Goal: Task Accomplishment & Management: Complete application form

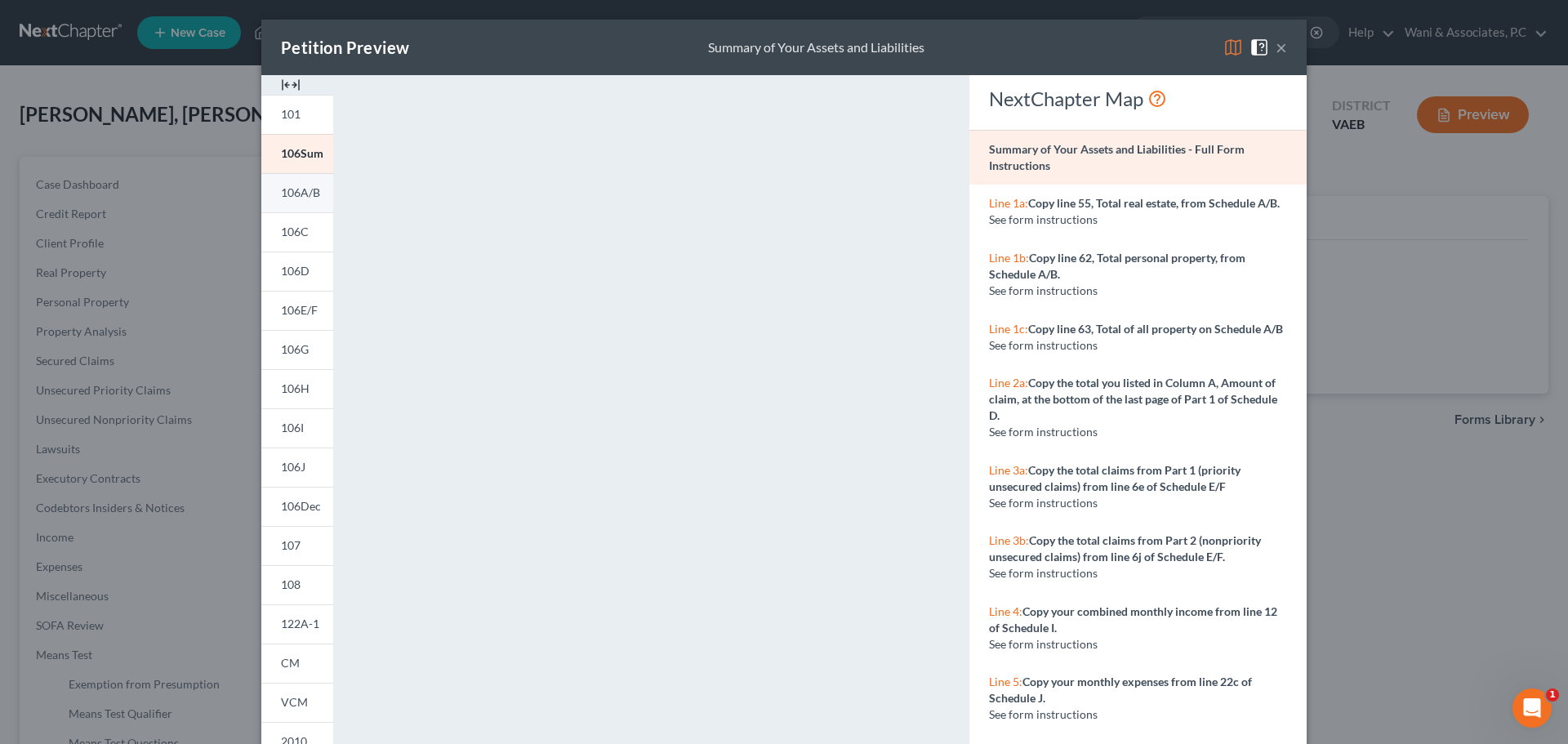
click at [288, 191] on span "106A/B" at bounding box center [300, 192] width 39 height 14
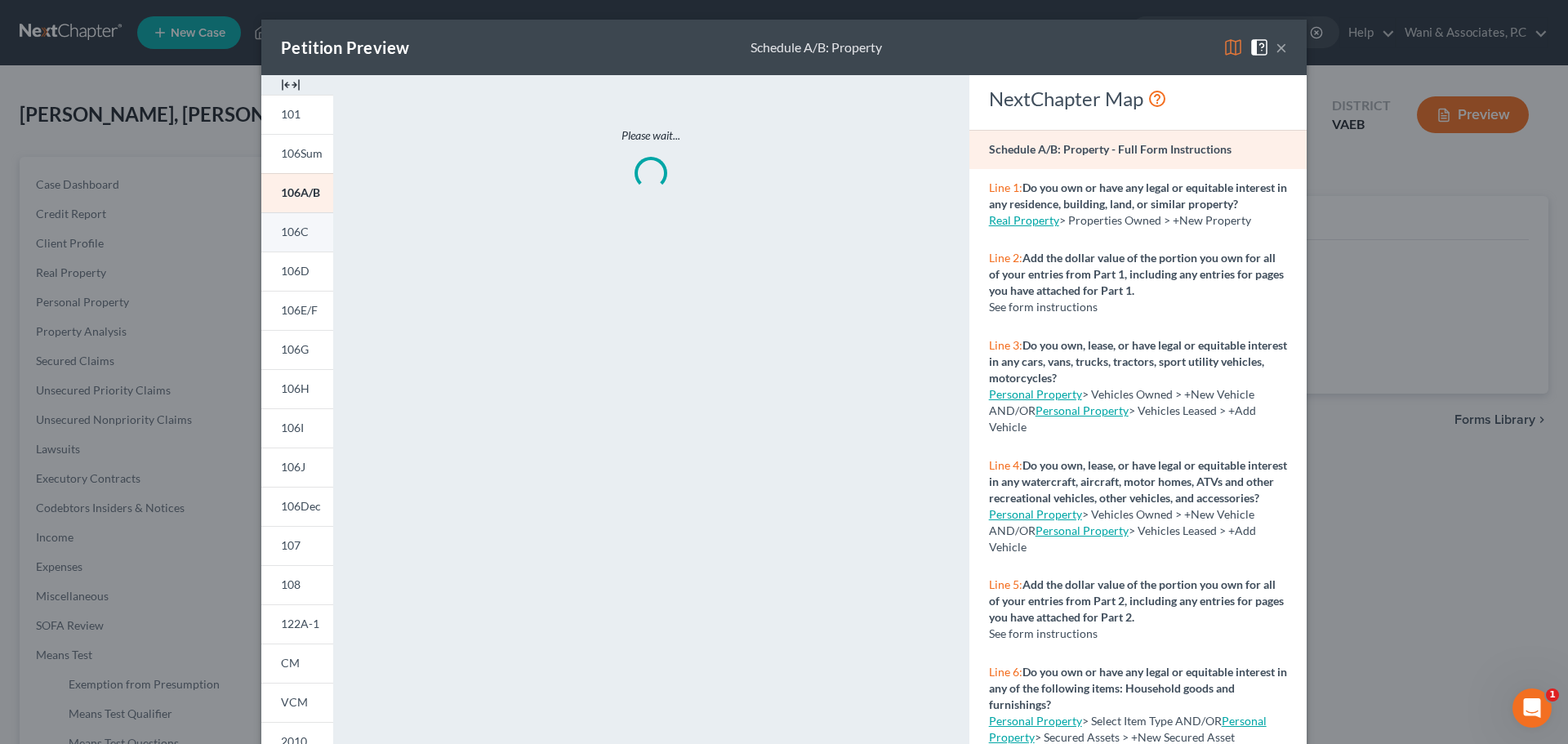
click at [288, 226] on span "106C" at bounding box center [295, 231] width 28 height 14
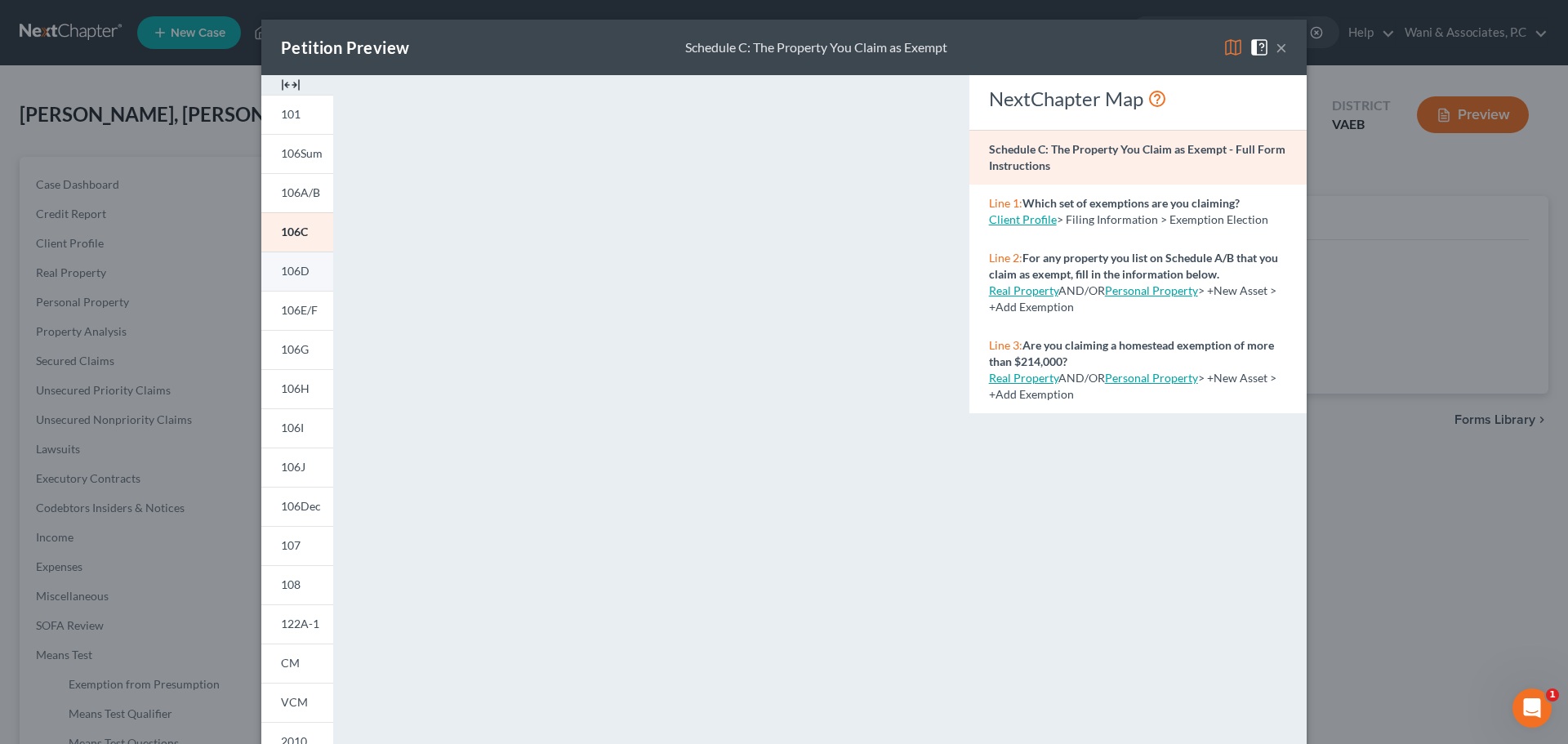
click at [291, 268] on span "106D" at bounding box center [295, 271] width 29 height 14
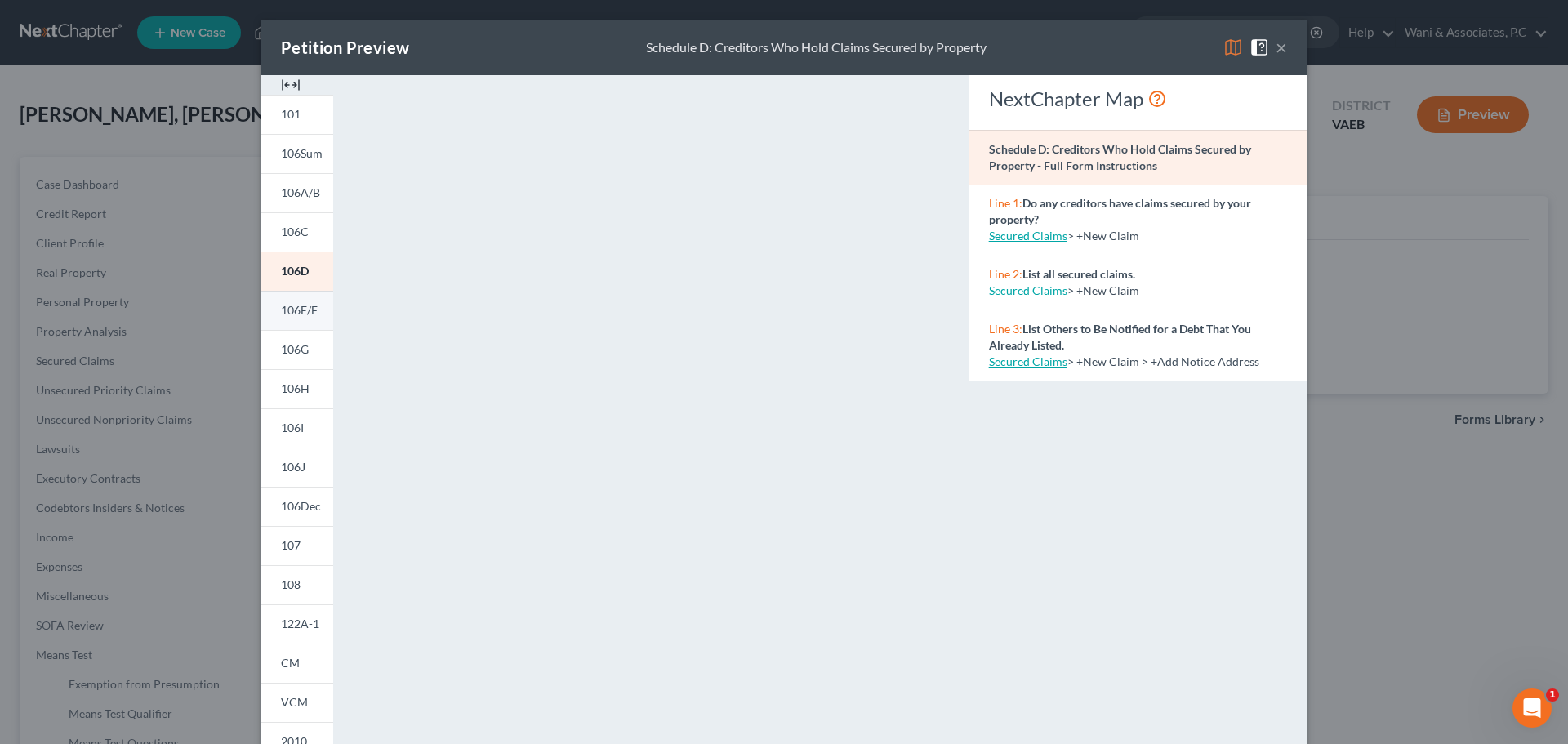
click at [305, 310] on span "106E/F" at bounding box center [299, 310] width 37 height 14
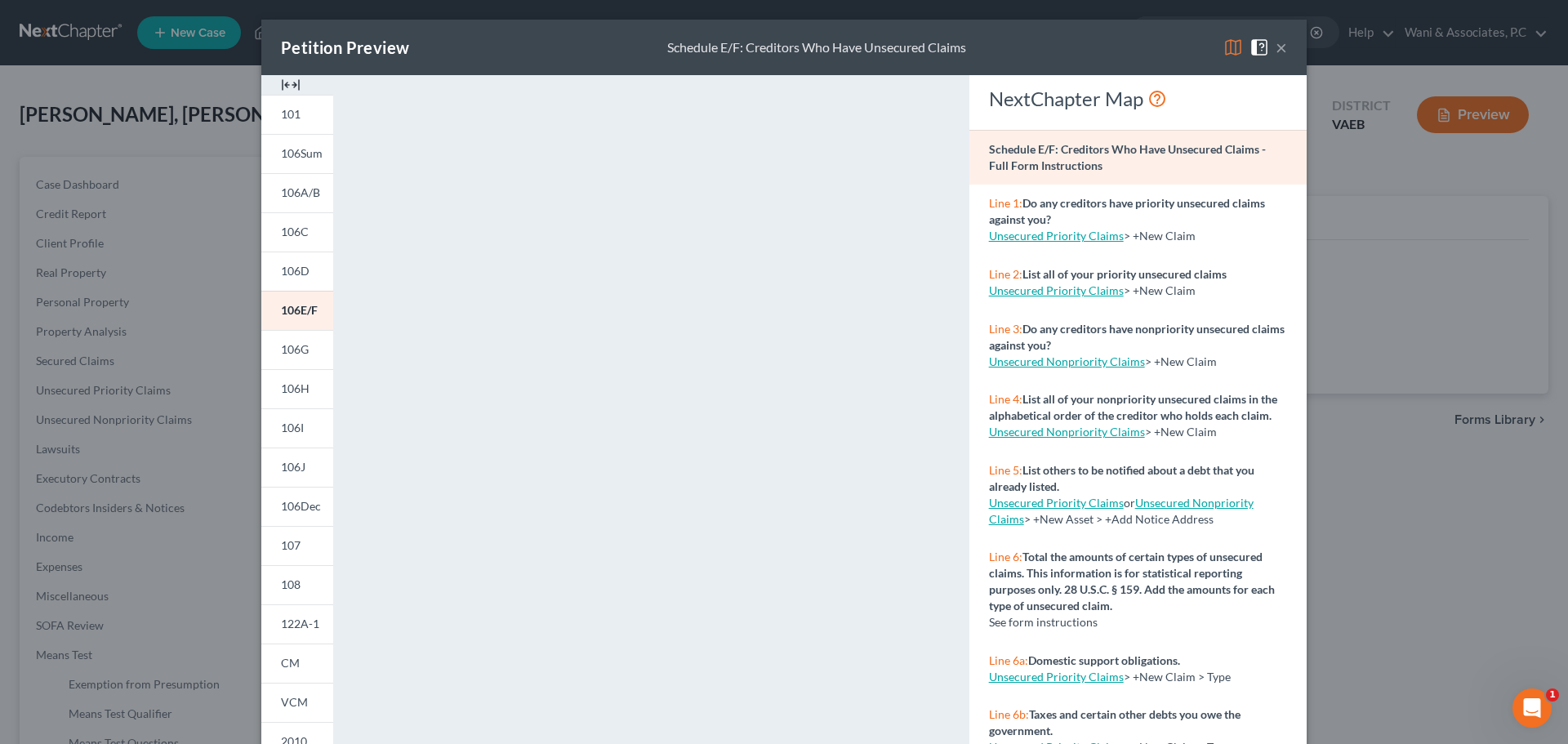
click at [1363, 320] on div "Petition Preview Schedule E/F: Creditors Who Have Unsecured Claims × 101 106Sum…" at bounding box center [784, 372] width 1568 height 744
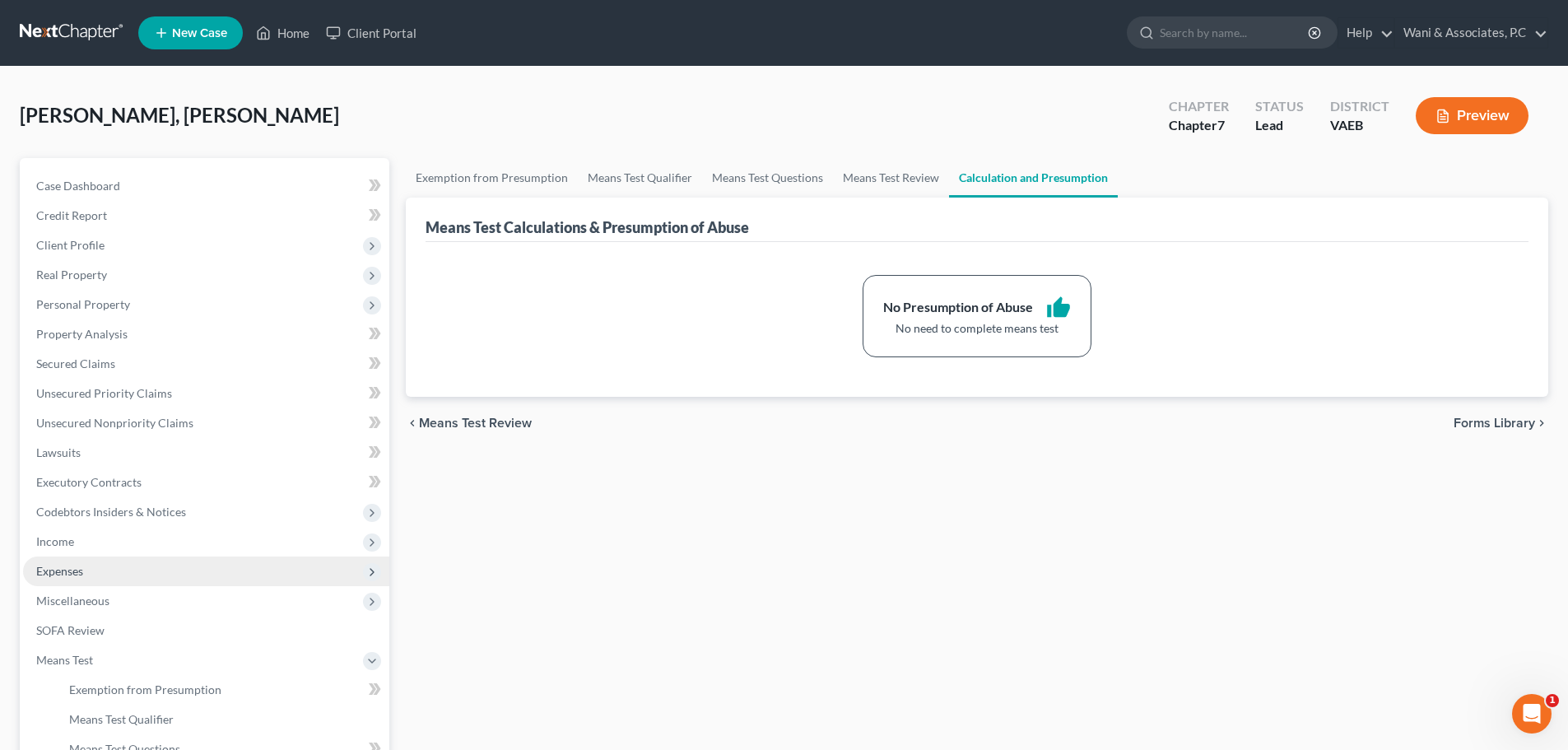
click at [175, 581] on span "Expenses" at bounding box center [206, 571] width 366 height 30
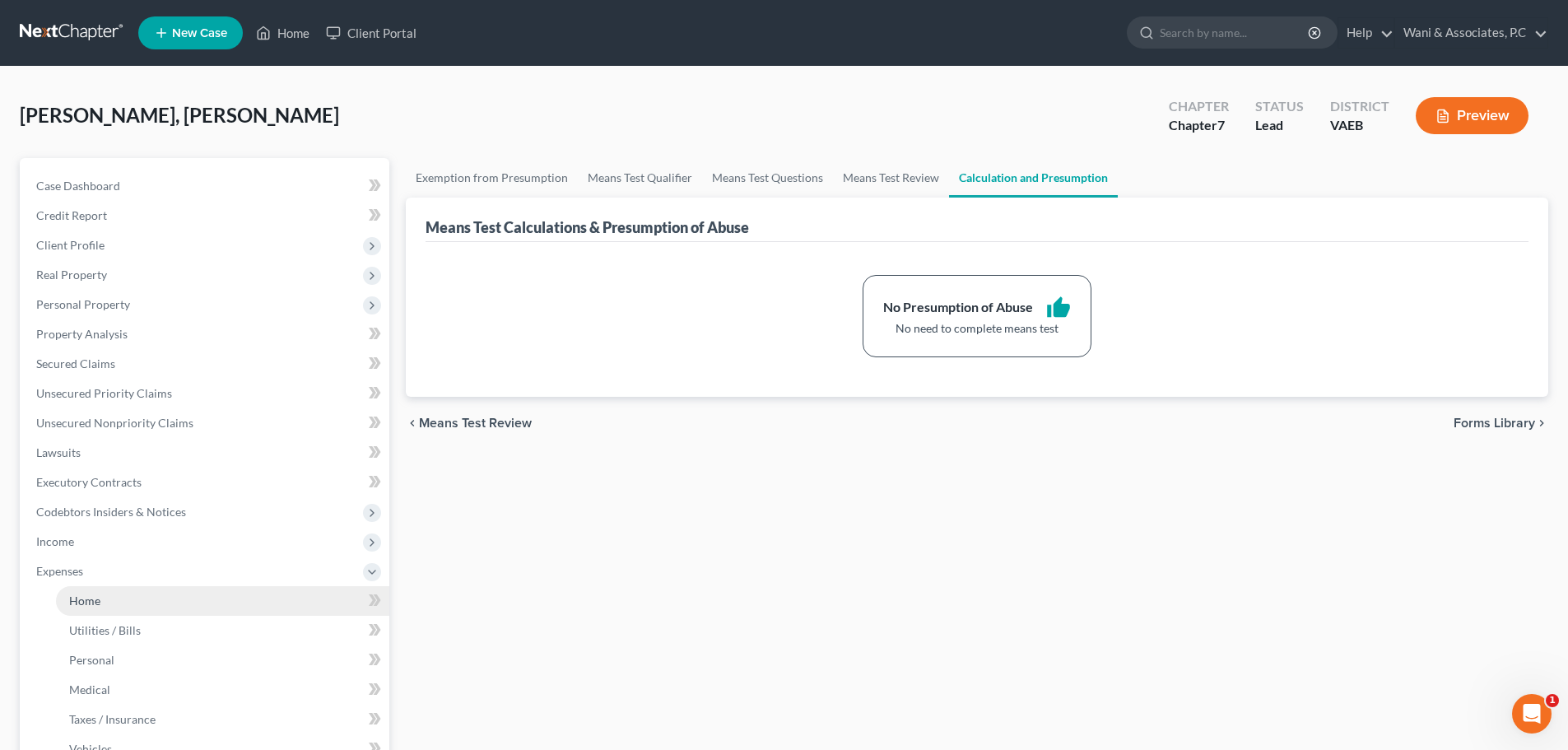
click at [203, 597] on link "Home" at bounding box center [223, 601] width 333 height 30
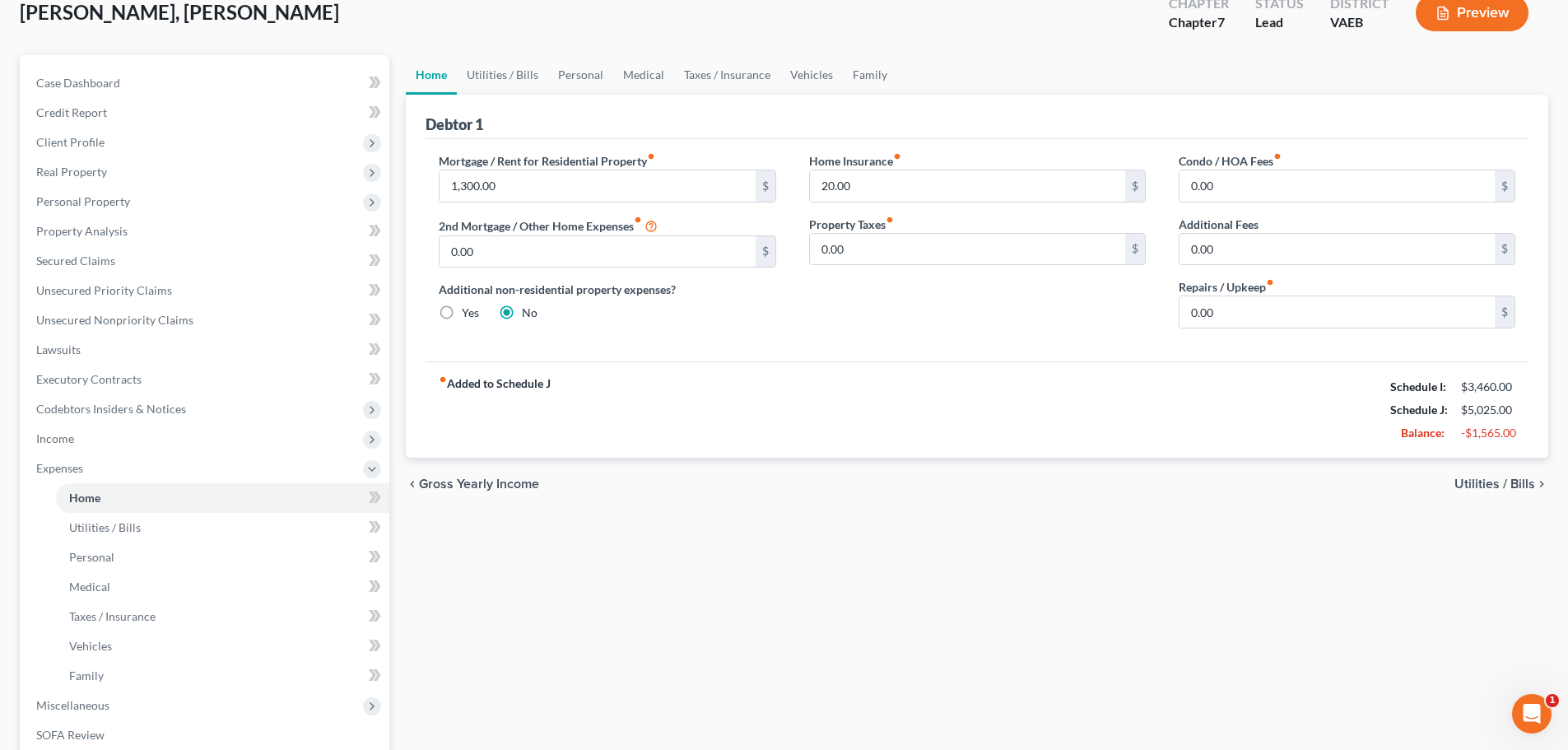
scroll to position [105, 0]
click at [249, 518] on link "Utilities / Bills" at bounding box center [223, 526] width 333 height 30
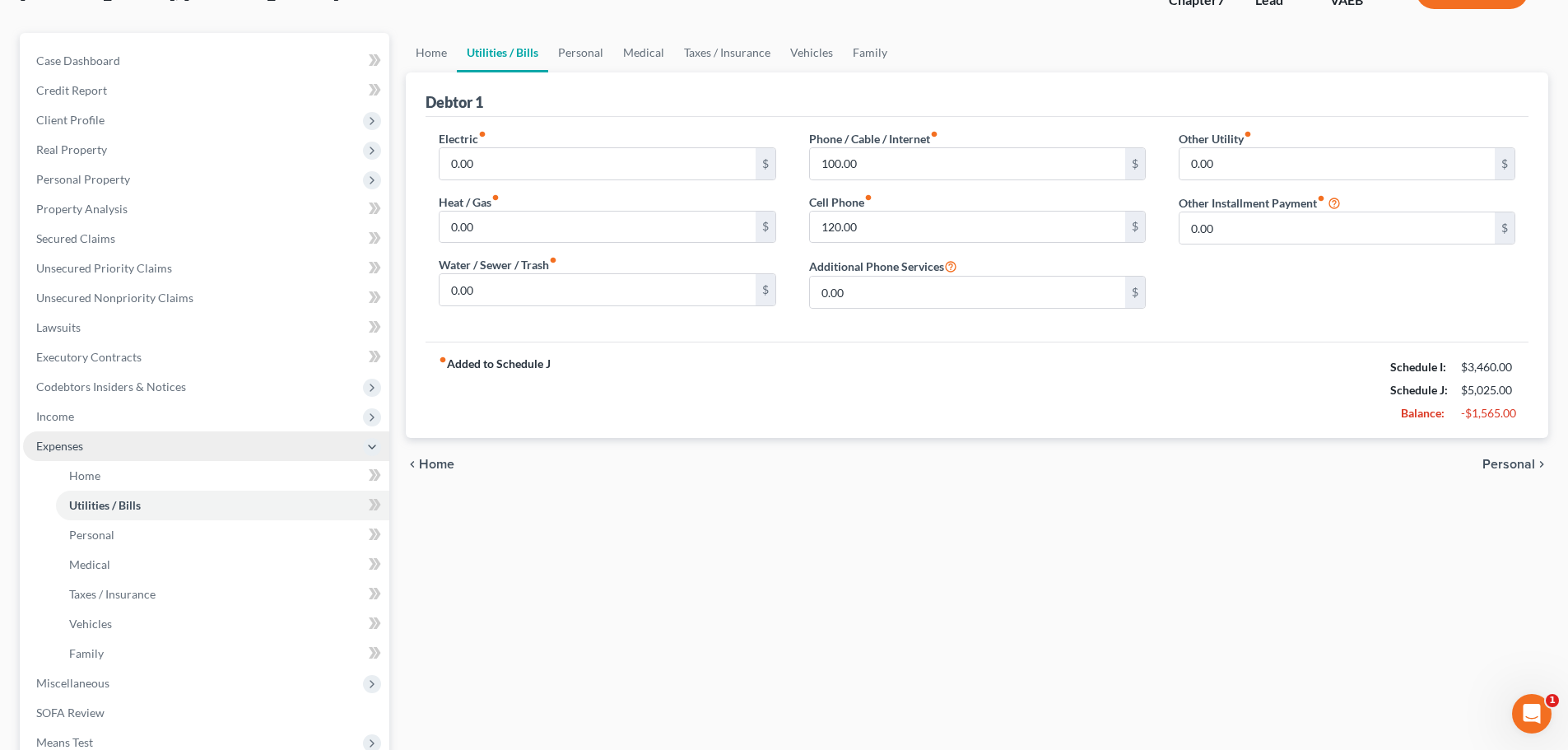
scroll to position [127, 0]
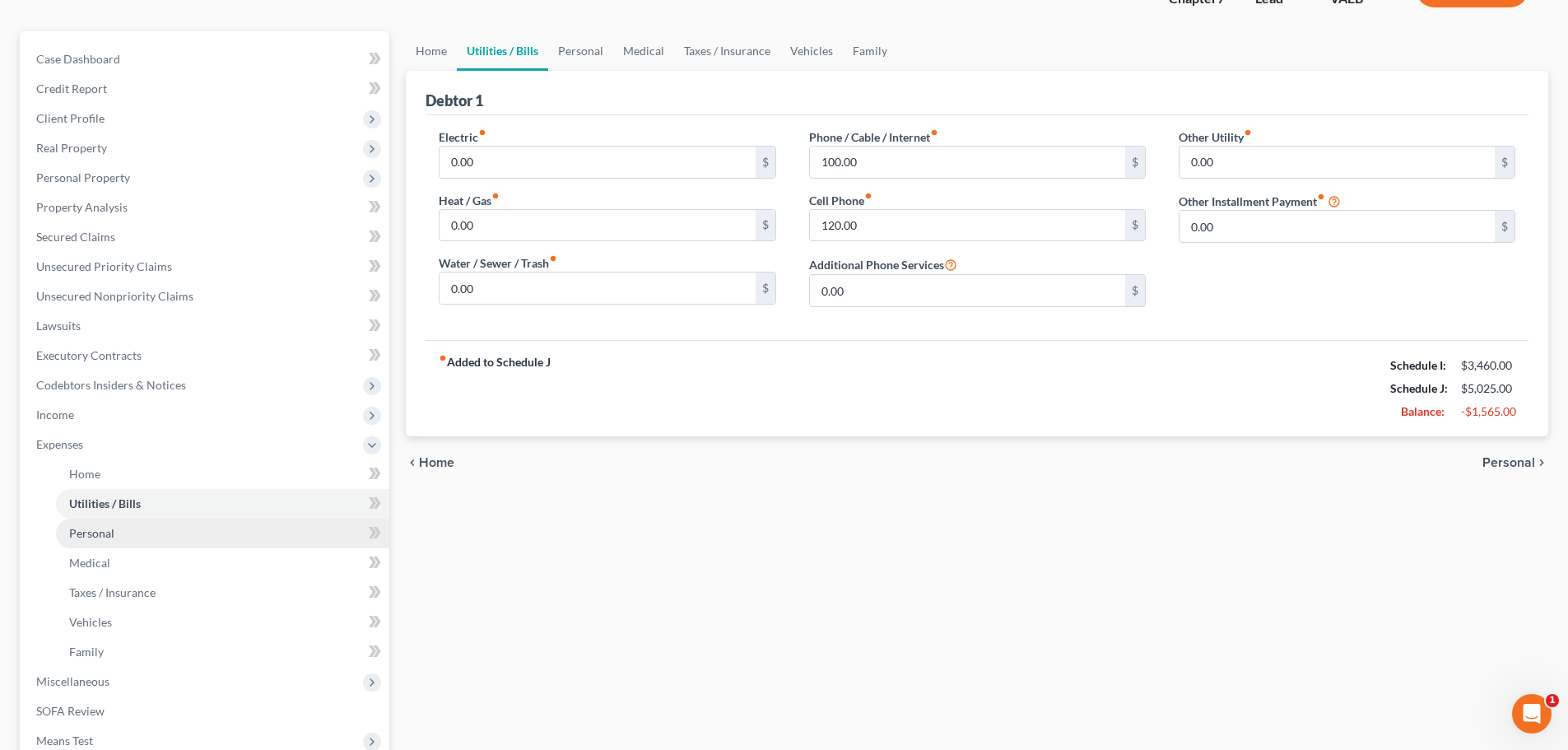
click at [238, 530] on link "Personal" at bounding box center [223, 533] width 333 height 30
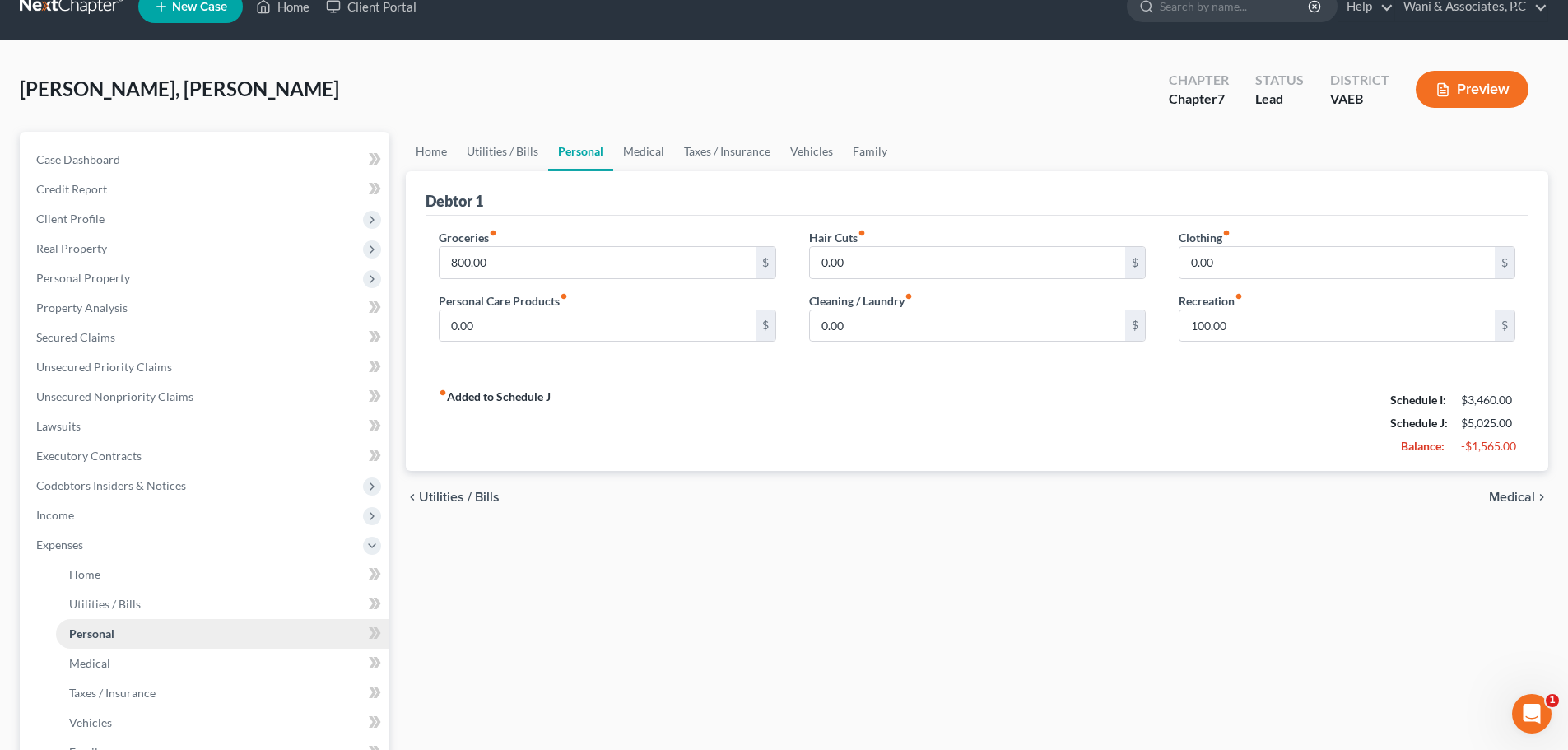
scroll to position [28, 0]
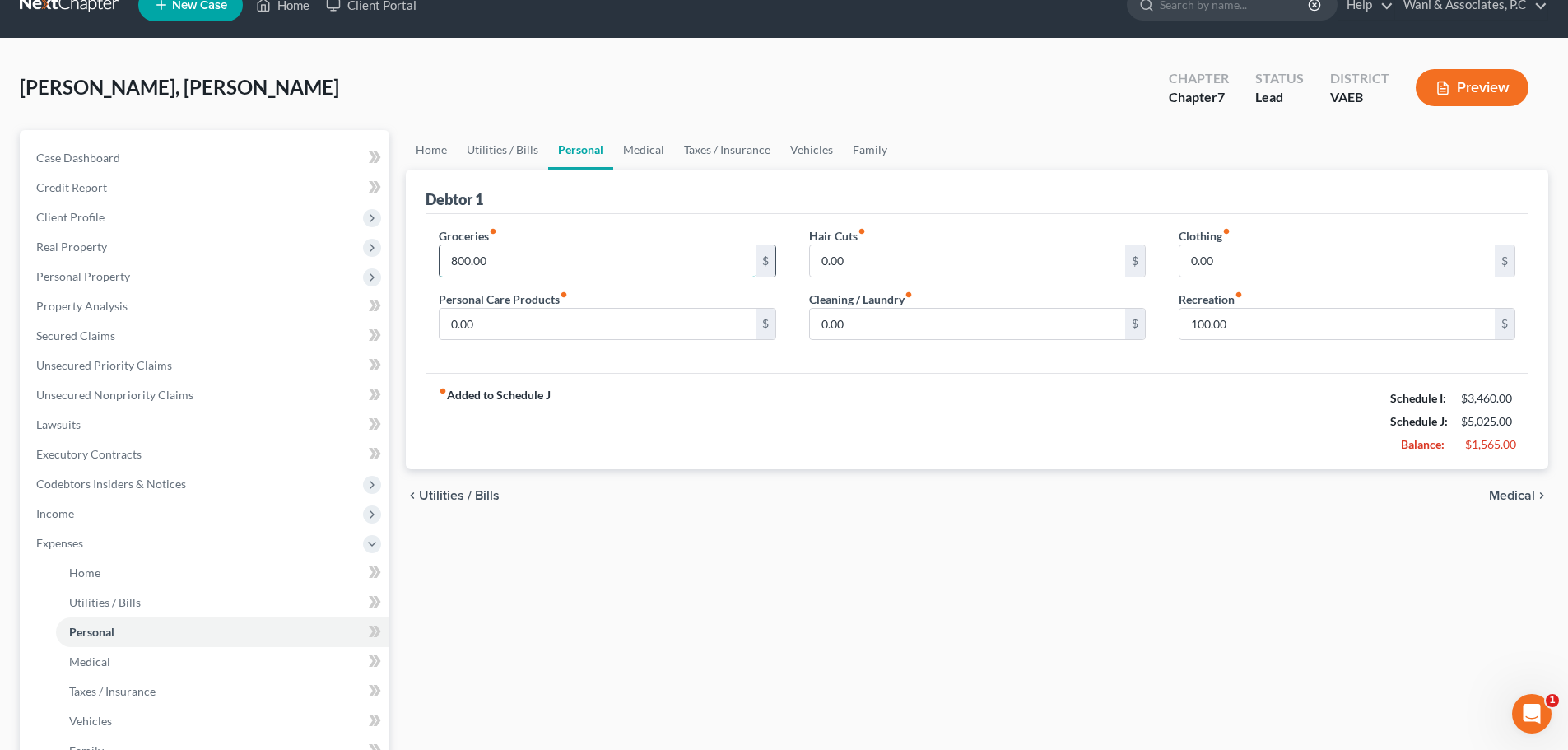
click at [463, 261] on input "800.00" at bounding box center [597, 261] width 315 height 32
type input "300"
click at [1225, 319] on input "100.00" at bounding box center [1337, 325] width 315 height 32
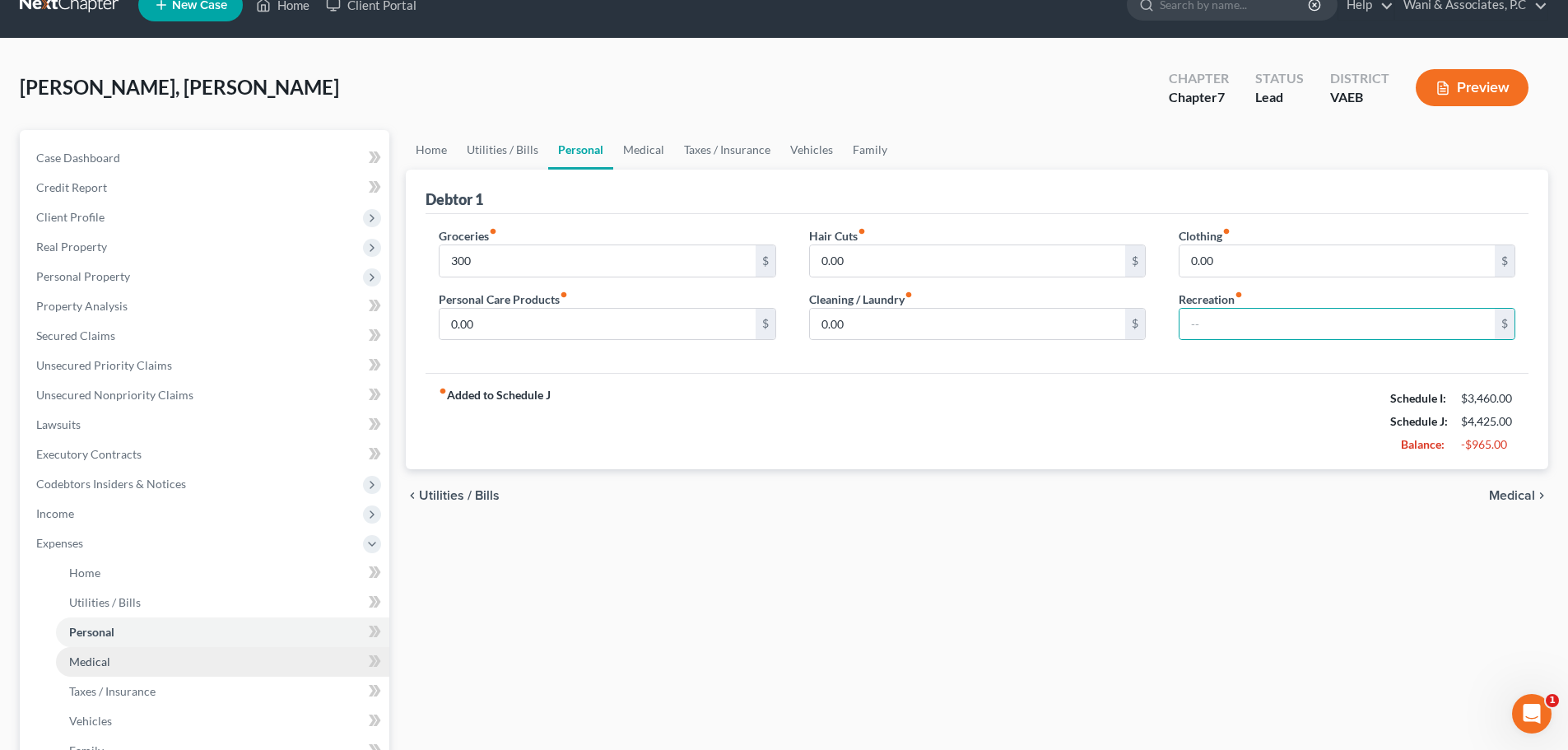
click at [198, 657] on link "Medical" at bounding box center [223, 662] width 333 height 30
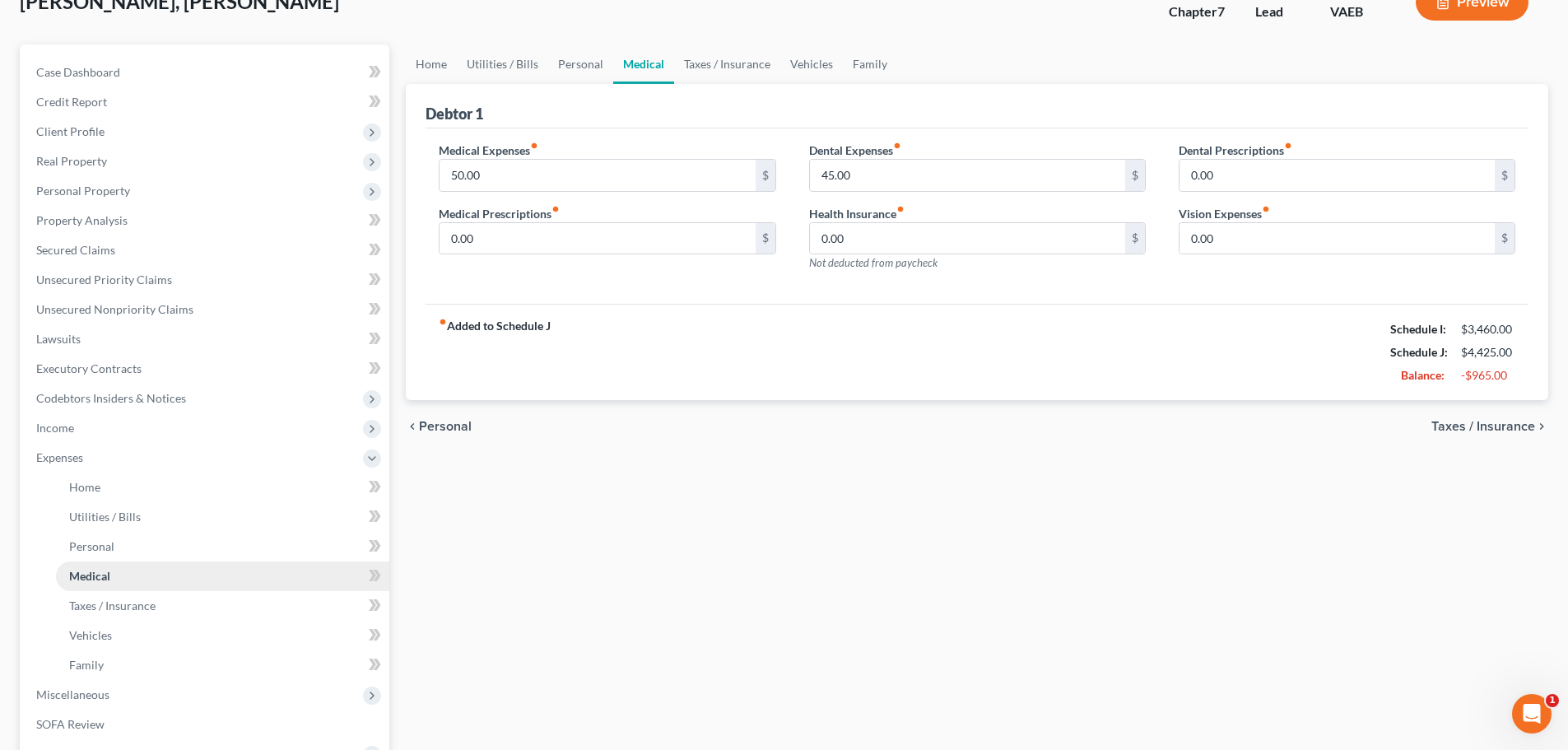
scroll to position [114, 0]
click at [160, 605] on link "Taxes / Insurance" at bounding box center [223, 606] width 333 height 30
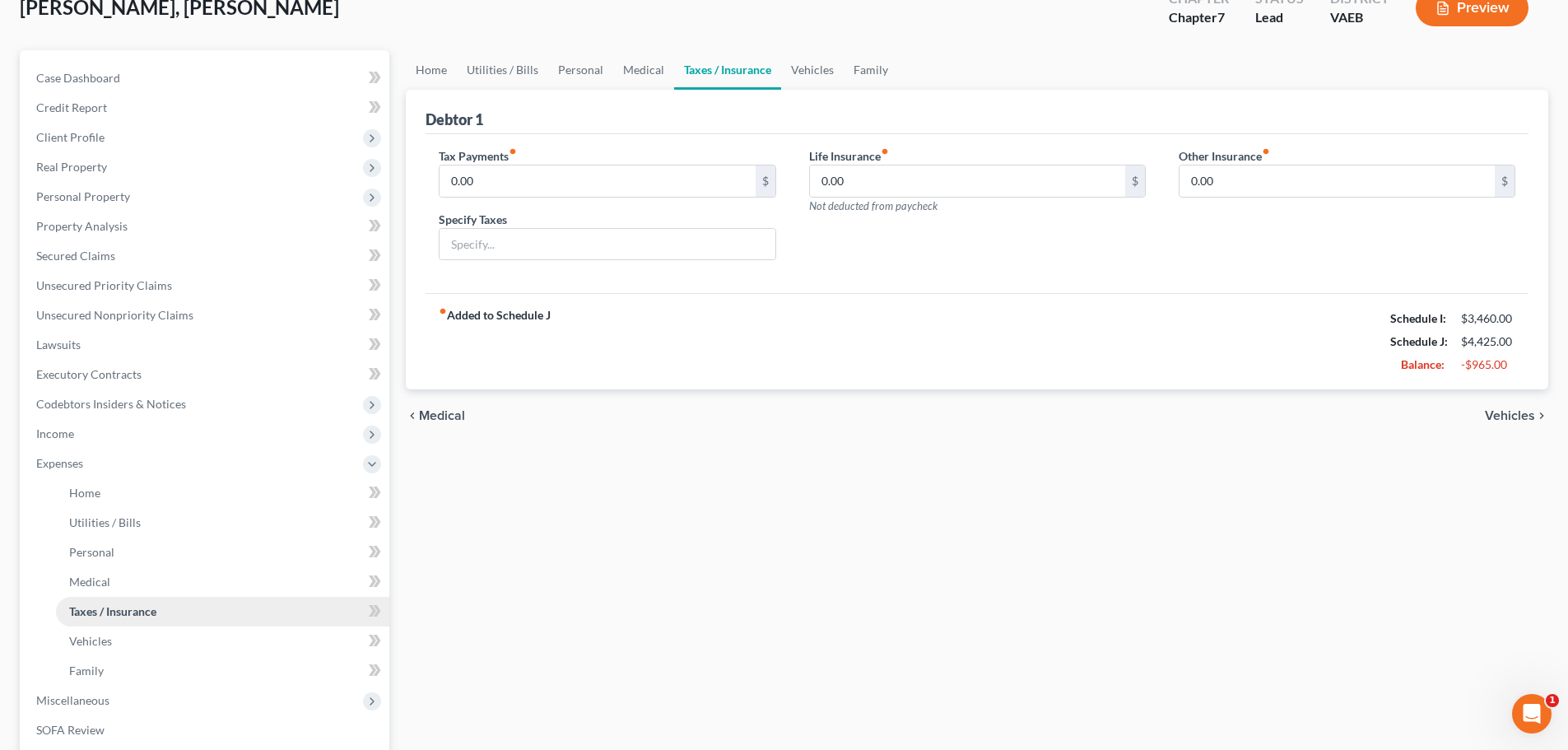
scroll to position [110, 0]
click at [162, 626] on link "Vehicles" at bounding box center [223, 639] width 333 height 30
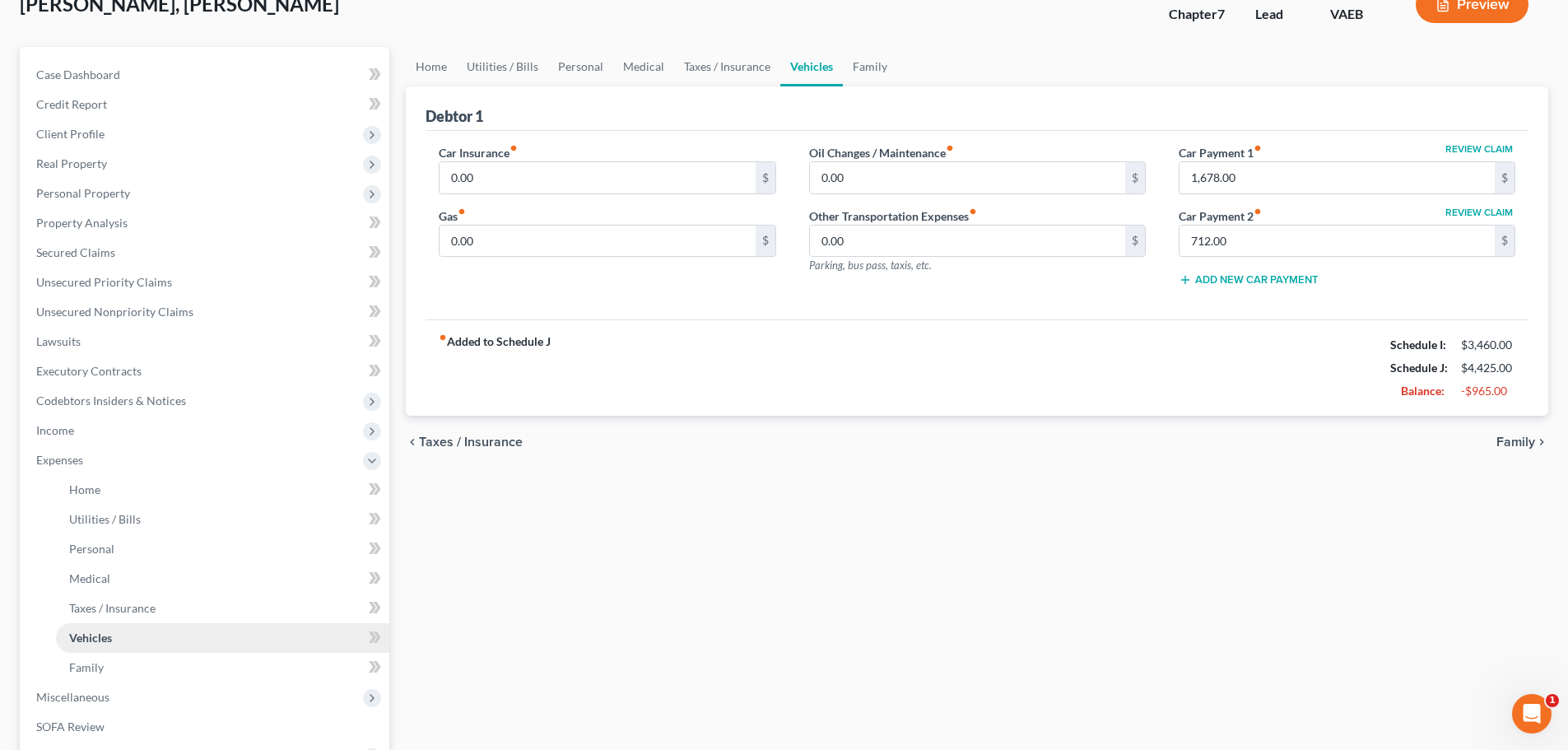
scroll to position [112, 0]
click at [155, 660] on link "Family" at bounding box center [223, 667] width 333 height 30
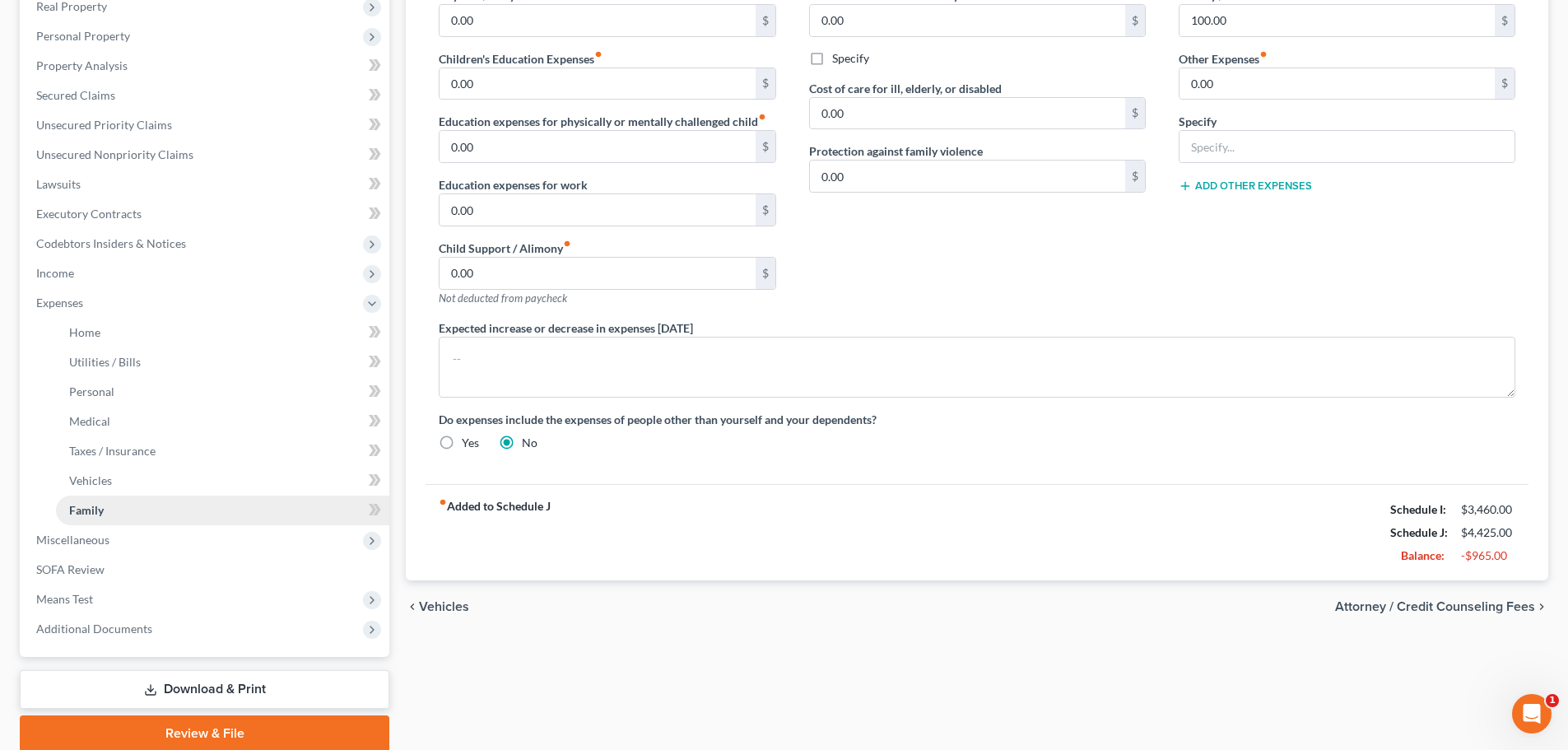
scroll to position [333, 0]
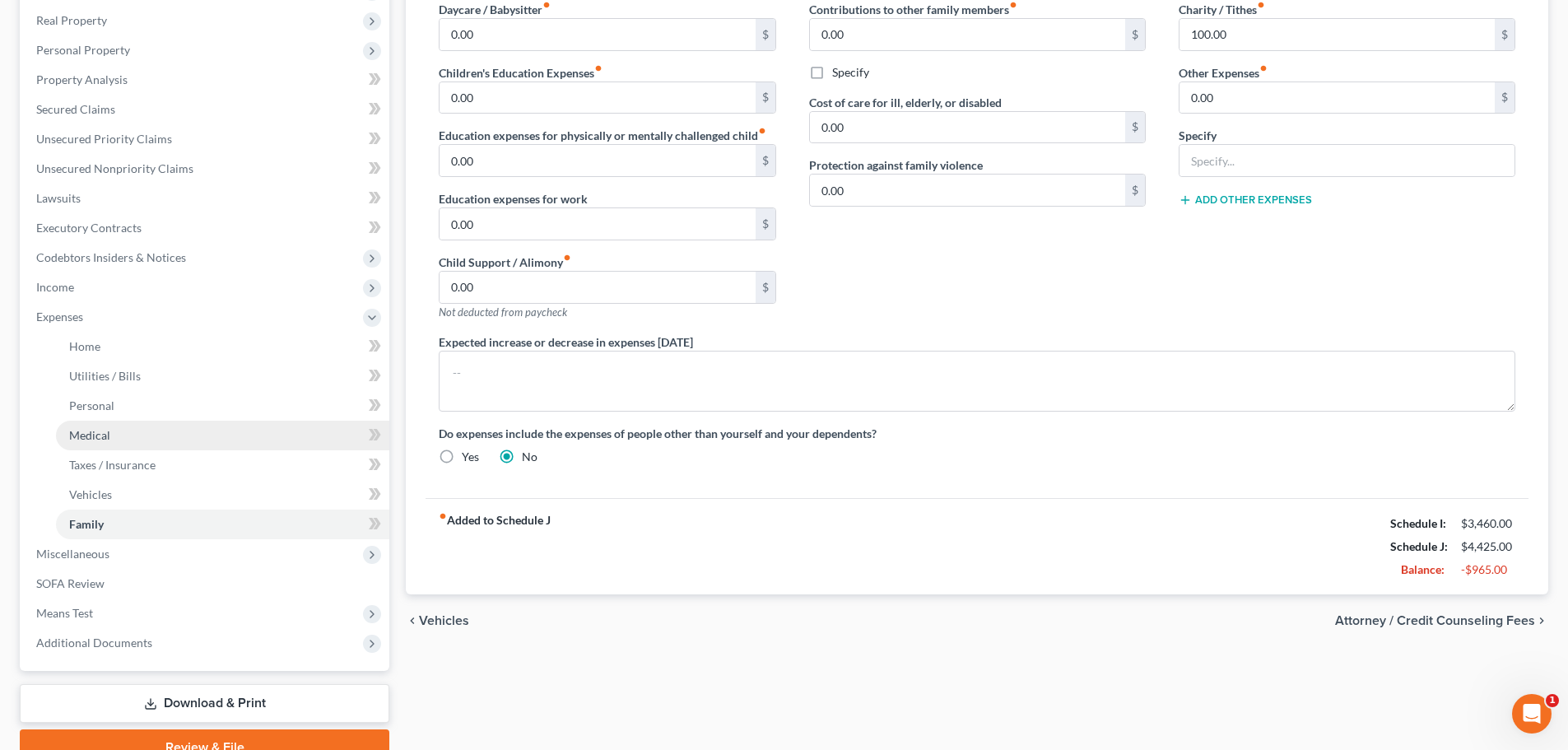
click at [191, 425] on link "Medical" at bounding box center [223, 436] width 333 height 30
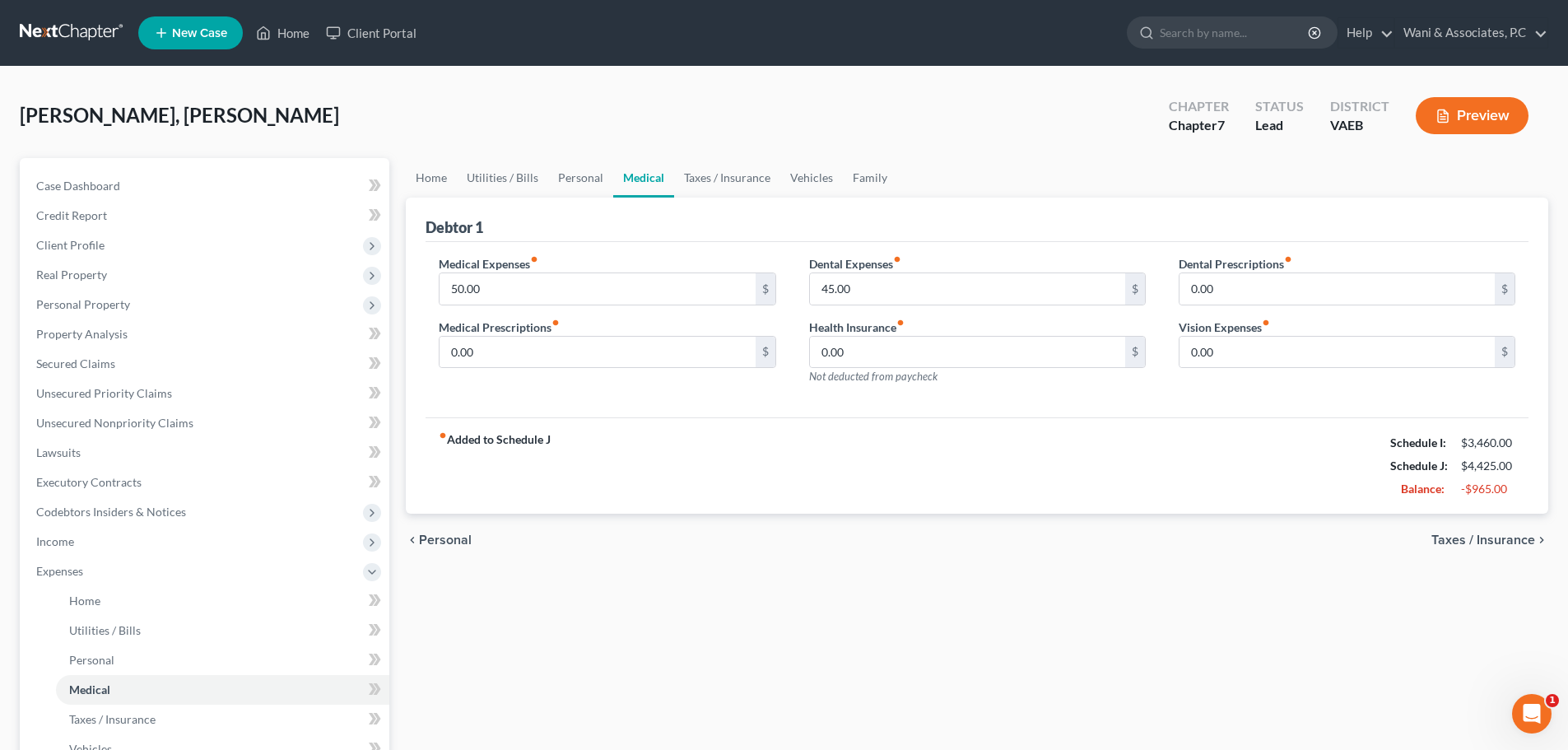
click at [1508, 112] on button "Preview" at bounding box center [1472, 115] width 113 height 37
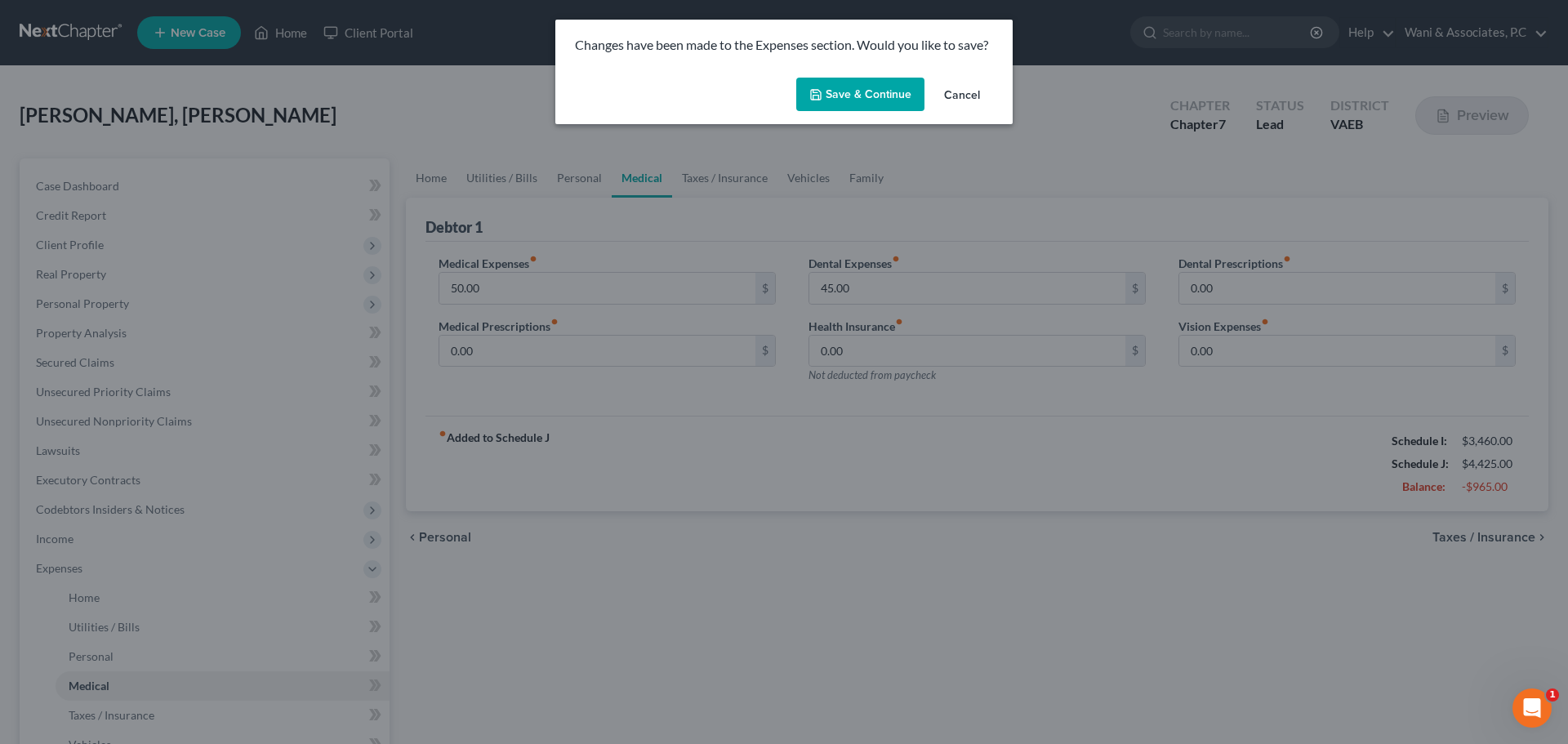
click at [868, 95] on button "Save & Continue" at bounding box center [860, 94] width 128 height 34
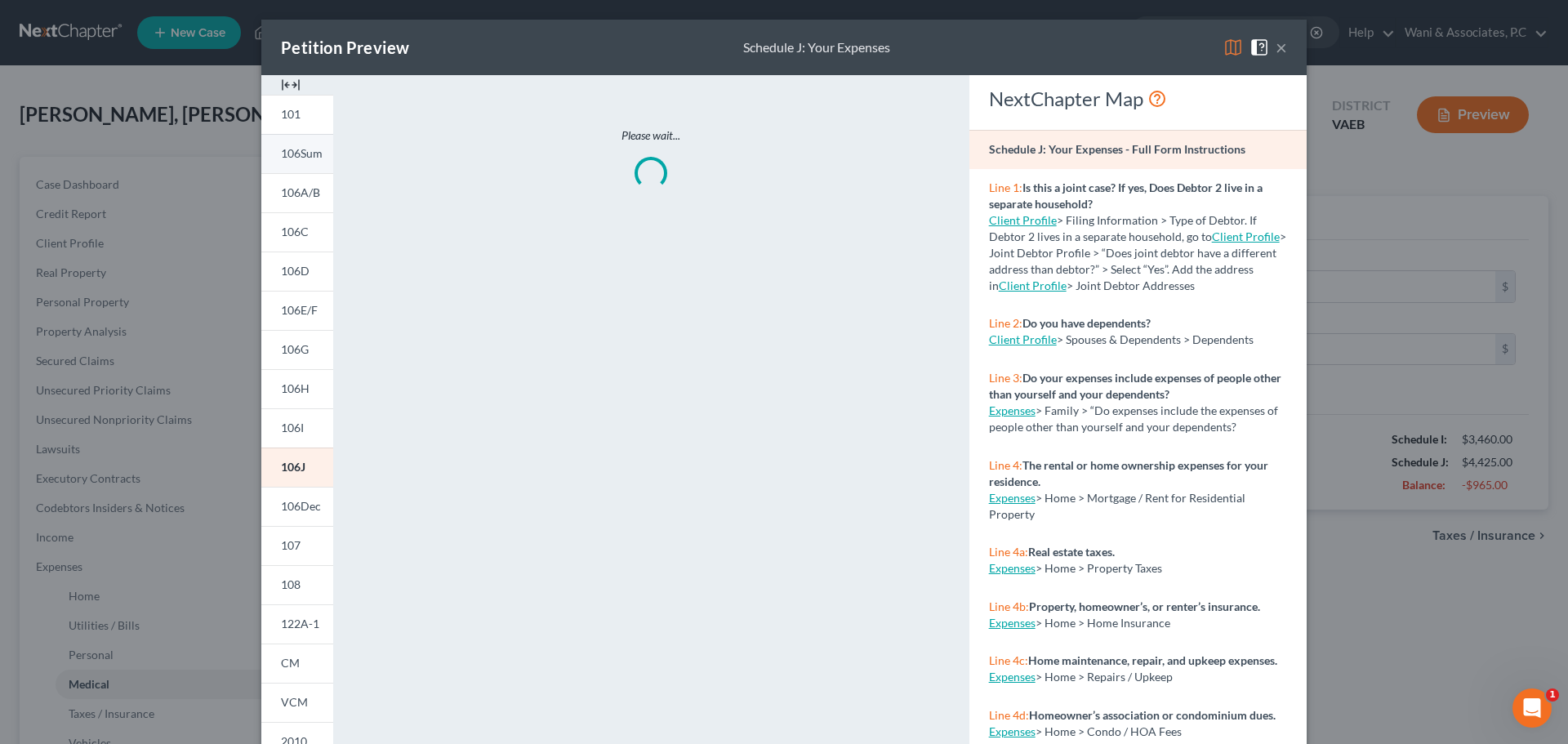
click at [319, 155] on link "106Sum" at bounding box center [297, 153] width 72 height 39
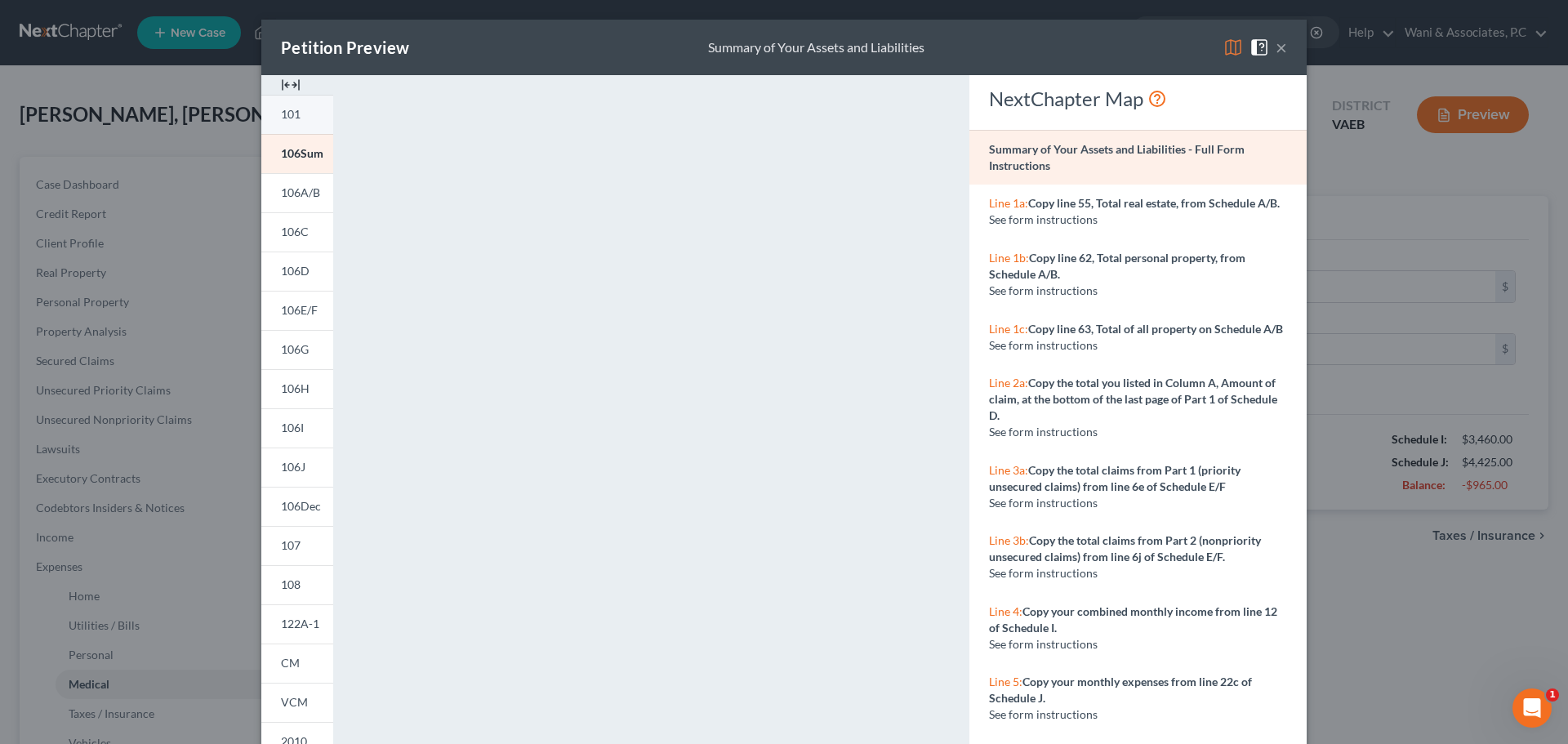
click at [277, 106] on link "101" at bounding box center [297, 114] width 72 height 39
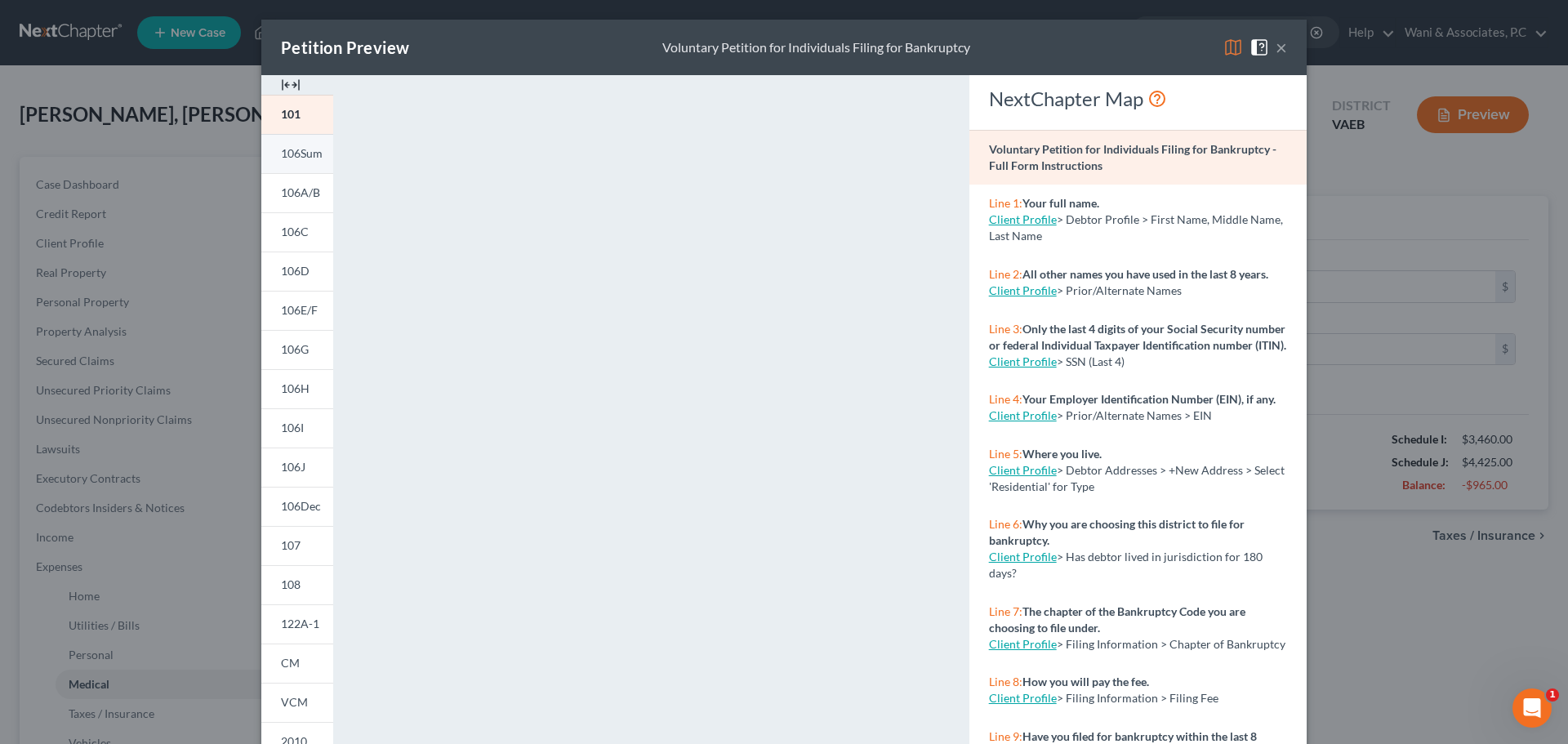
click at [298, 156] on span "106Sum" at bounding box center [302, 153] width 42 height 14
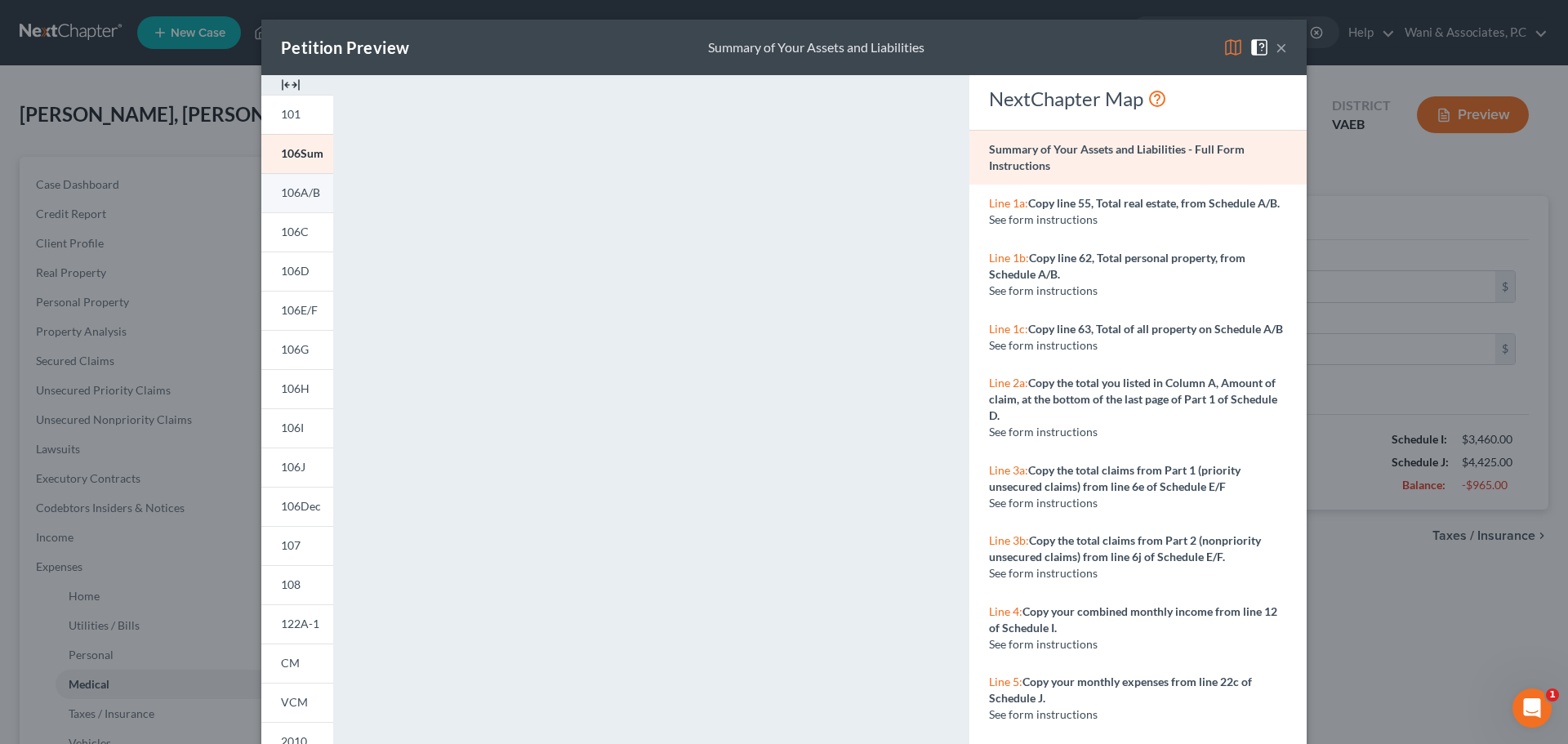
click at [283, 185] on span "106A/B" at bounding box center [300, 192] width 39 height 14
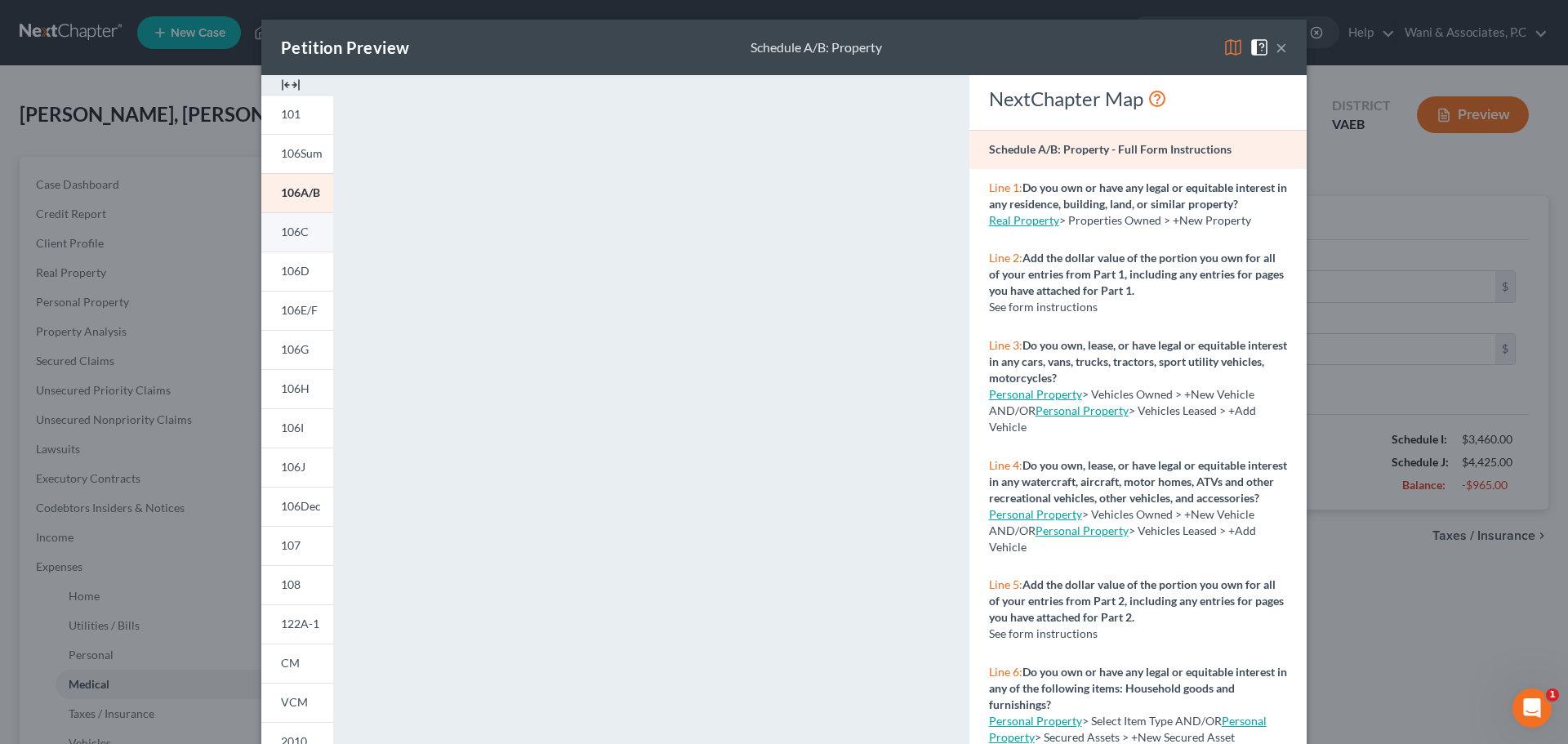
click at [307, 230] on link "106C" at bounding box center [297, 231] width 72 height 39
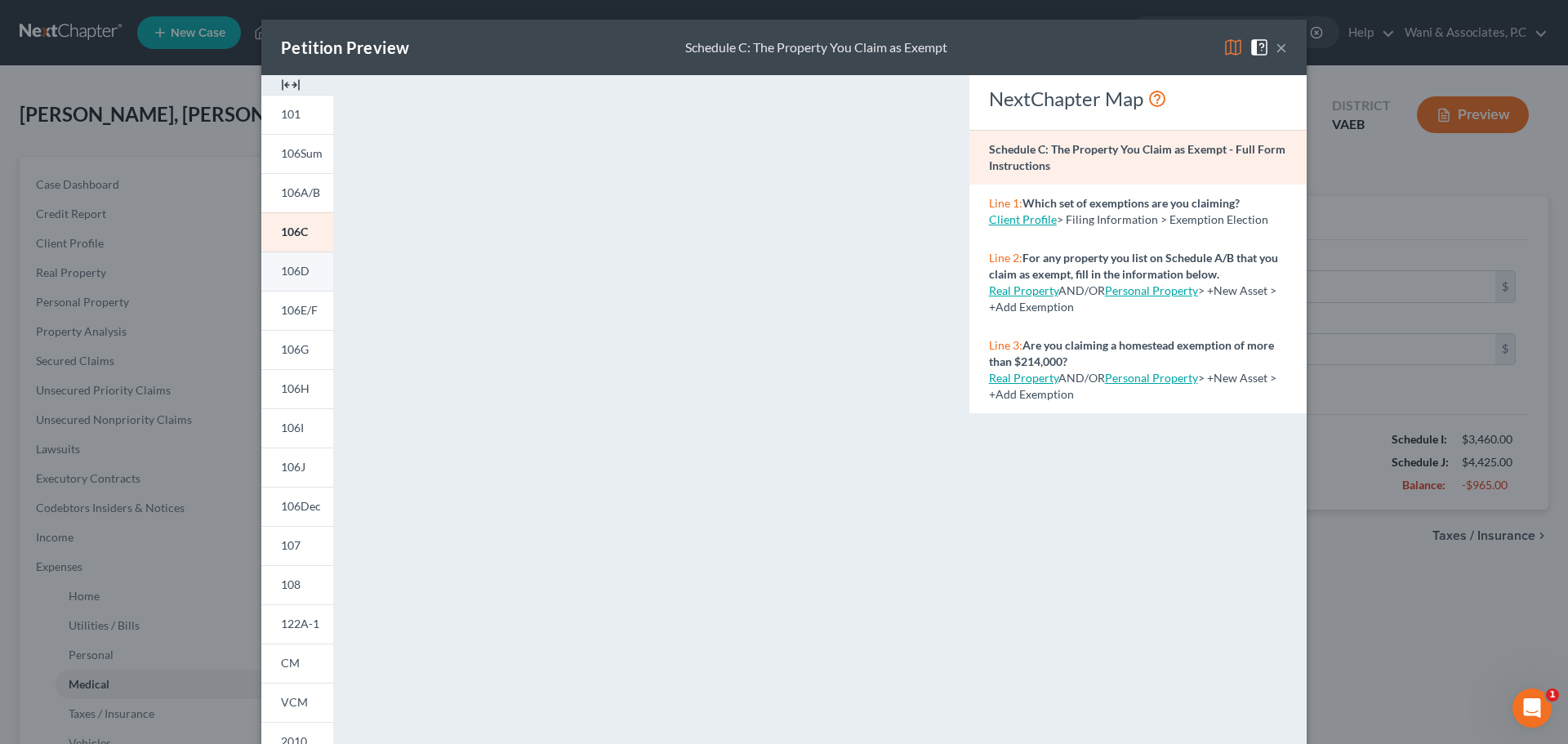
click at [298, 274] on span "106D" at bounding box center [295, 271] width 29 height 14
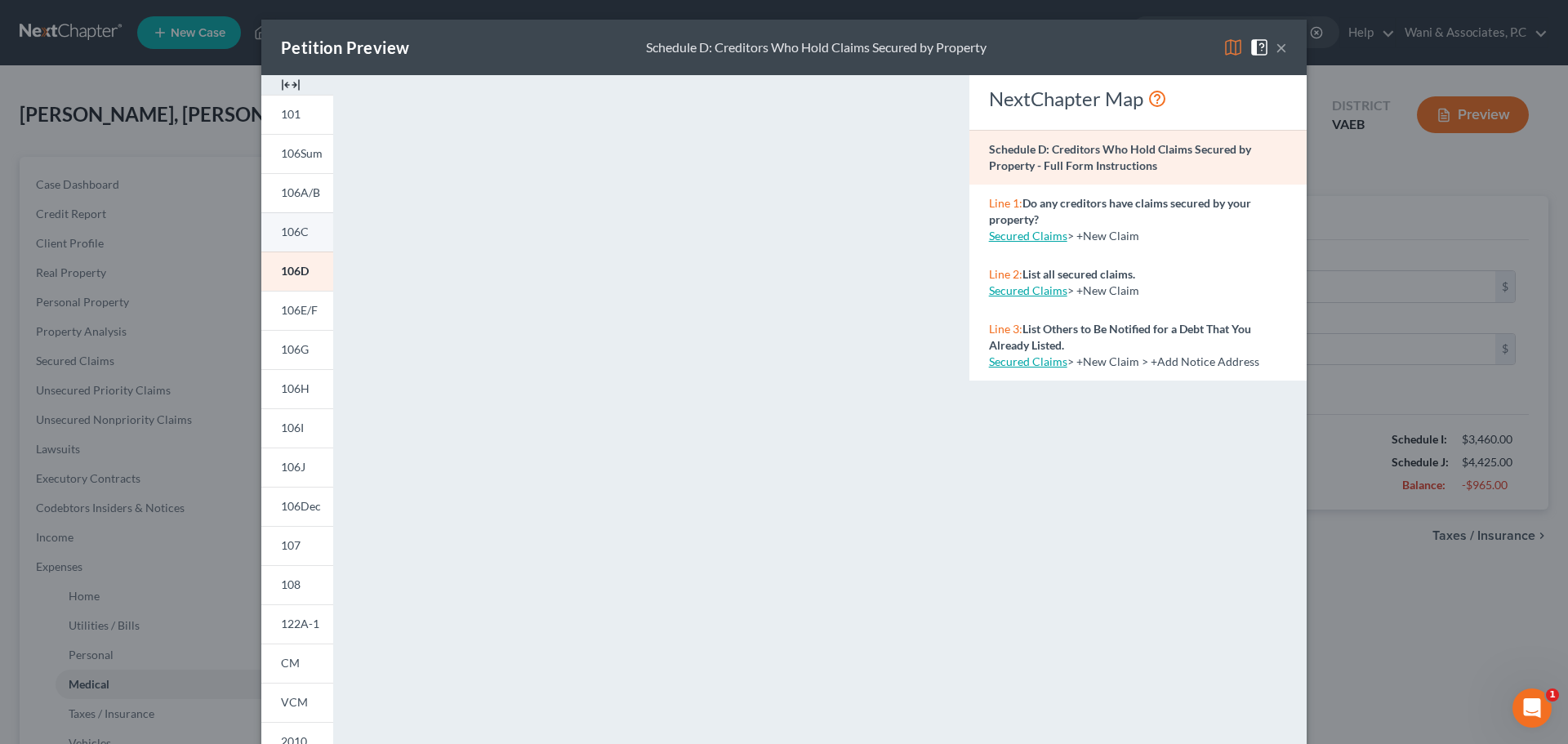
click at [304, 222] on link "106C" at bounding box center [297, 231] width 72 height 39
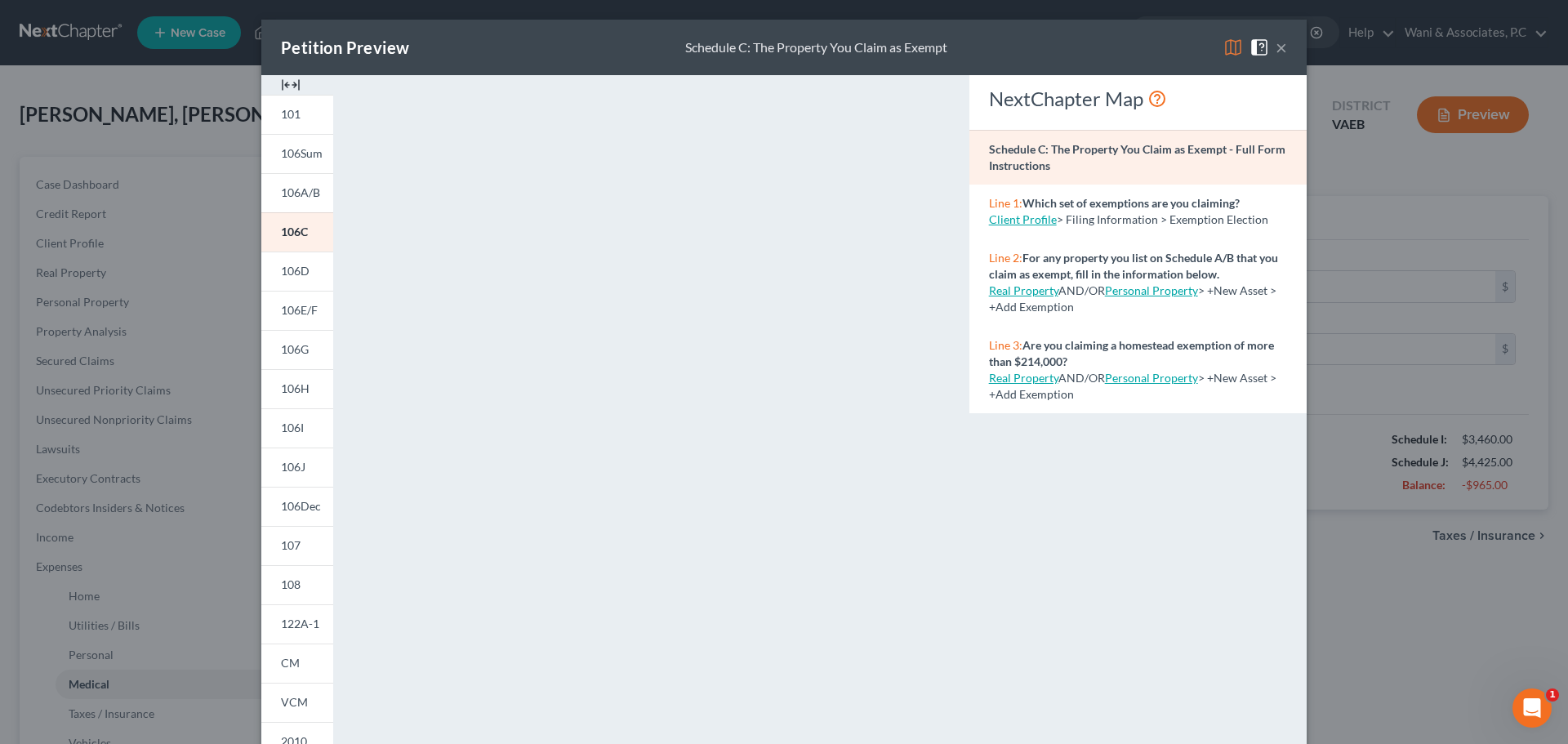
click at [1276, 55] on button "×" at bounding box center [1281, 47] width 11 height 19
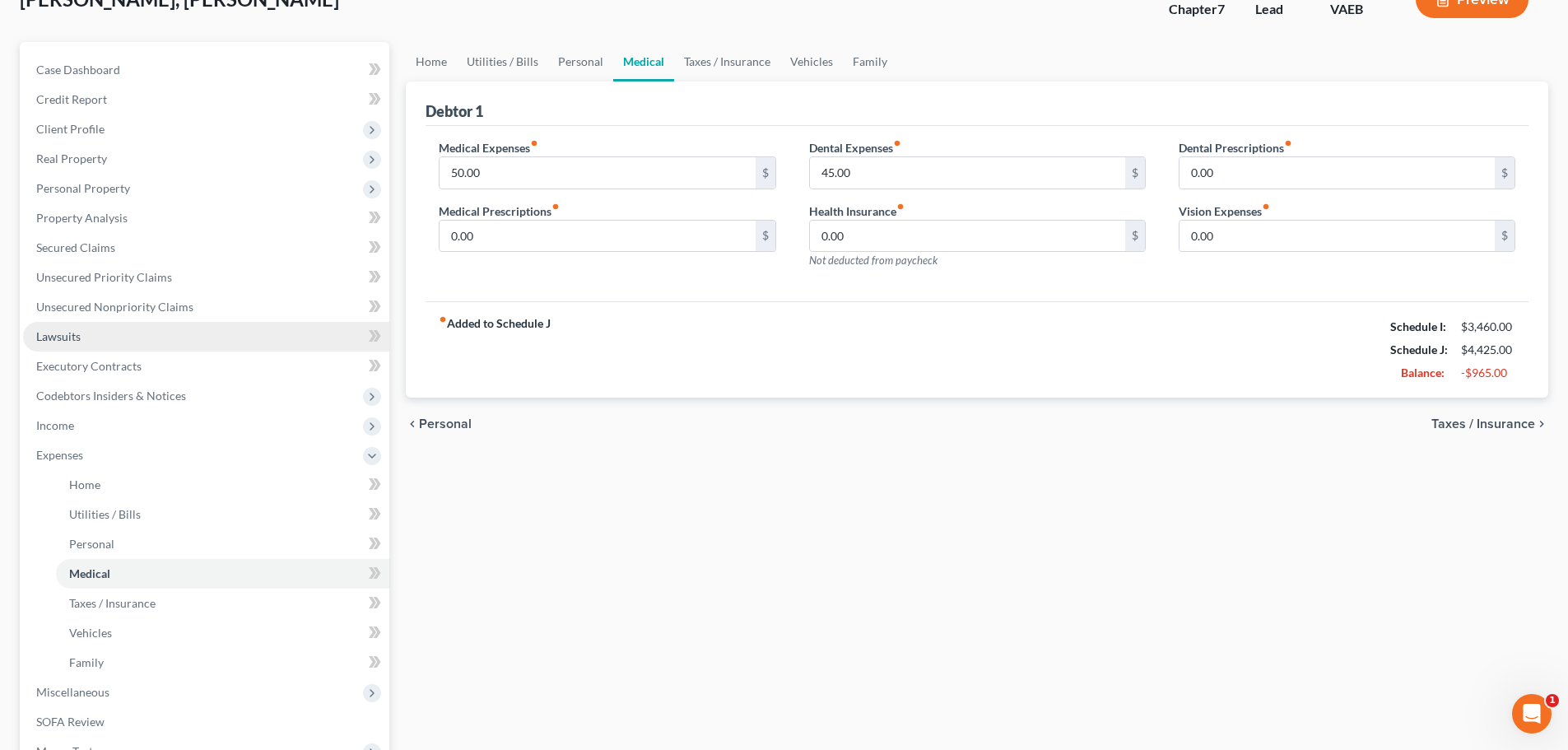
scroll to position [333, 0]
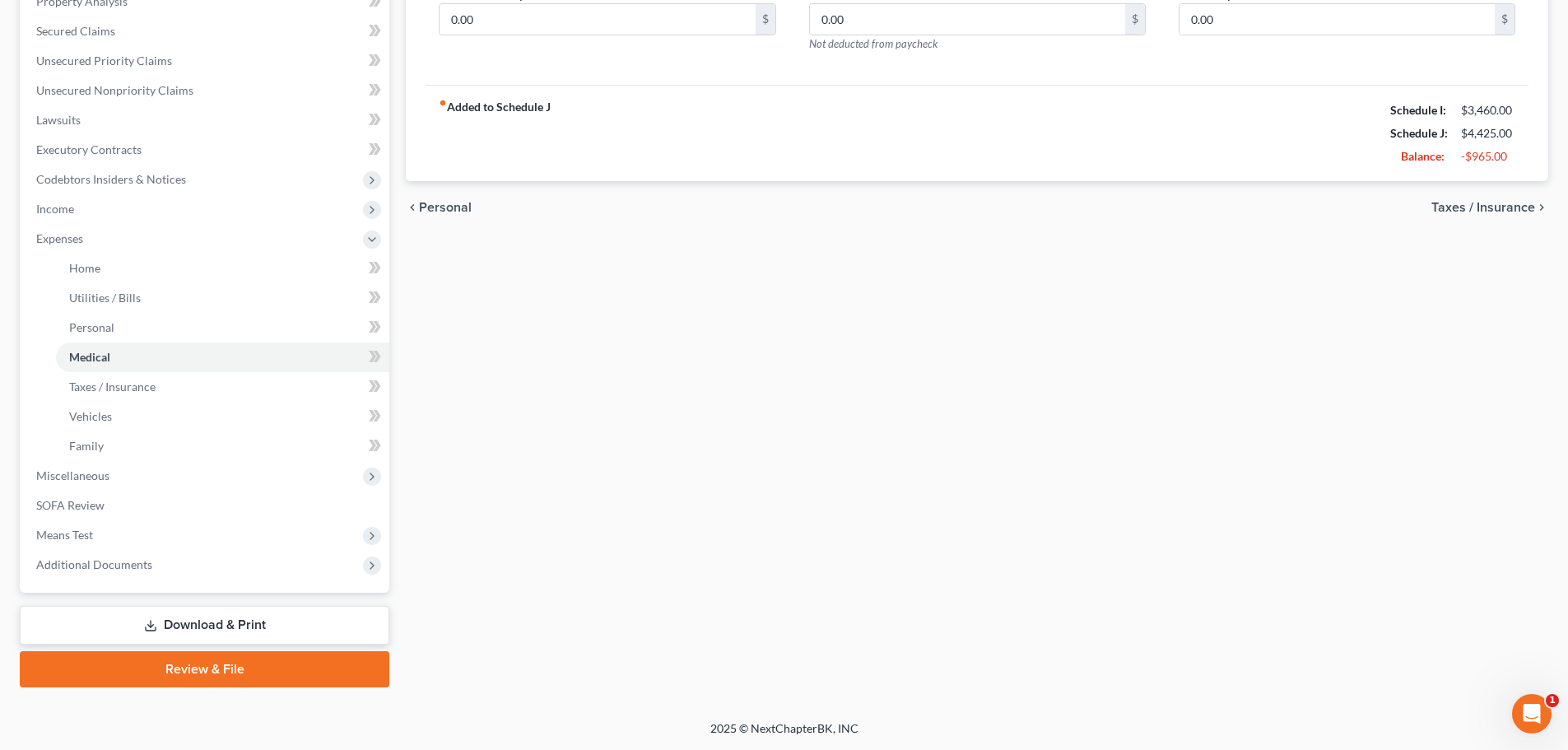
click at [226, 681] on link "Review & File" at bounding box center [204, 669] width 370 height 36
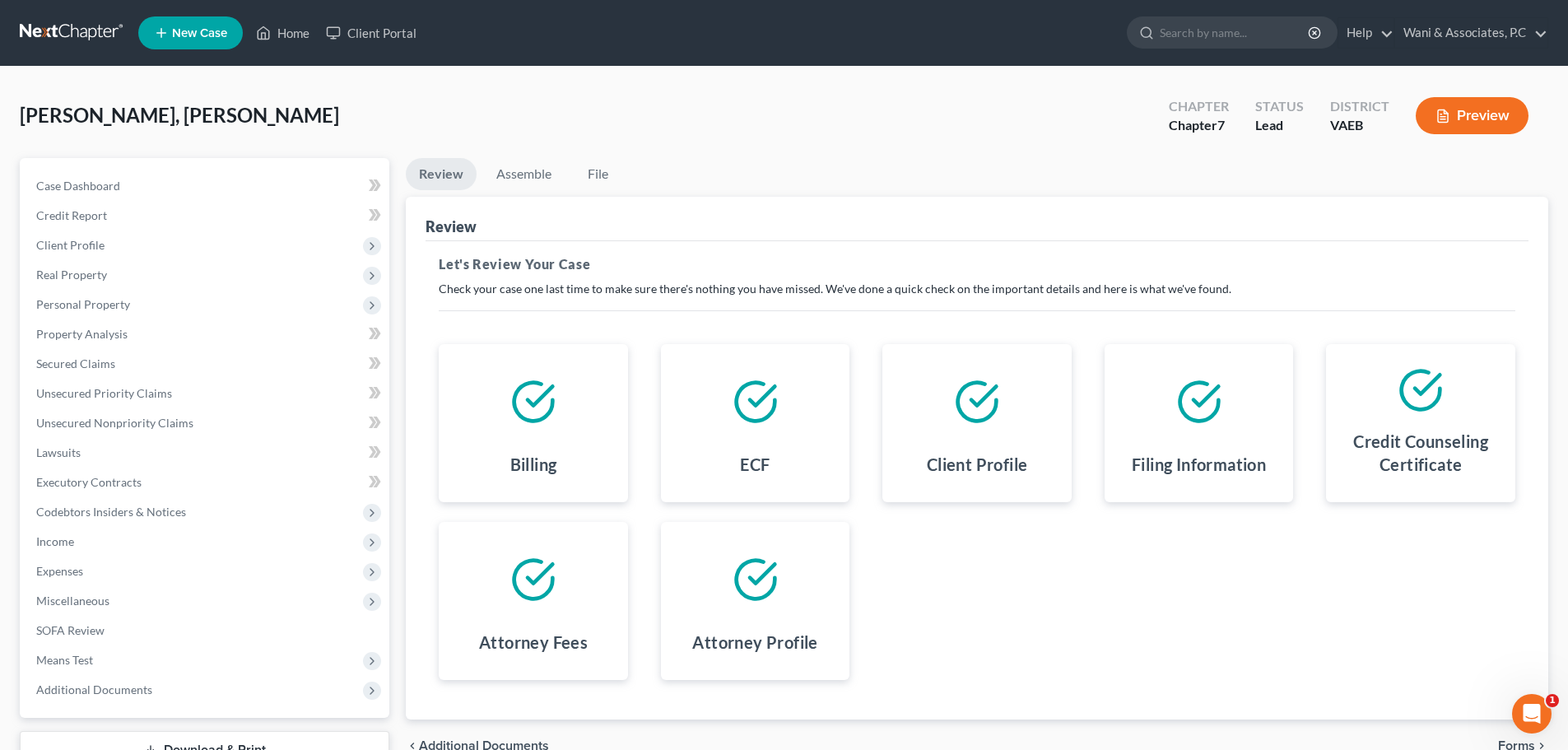
click at [1469, 110] on button "Preview" at bounding box center [1472, 115] width 113 height 37
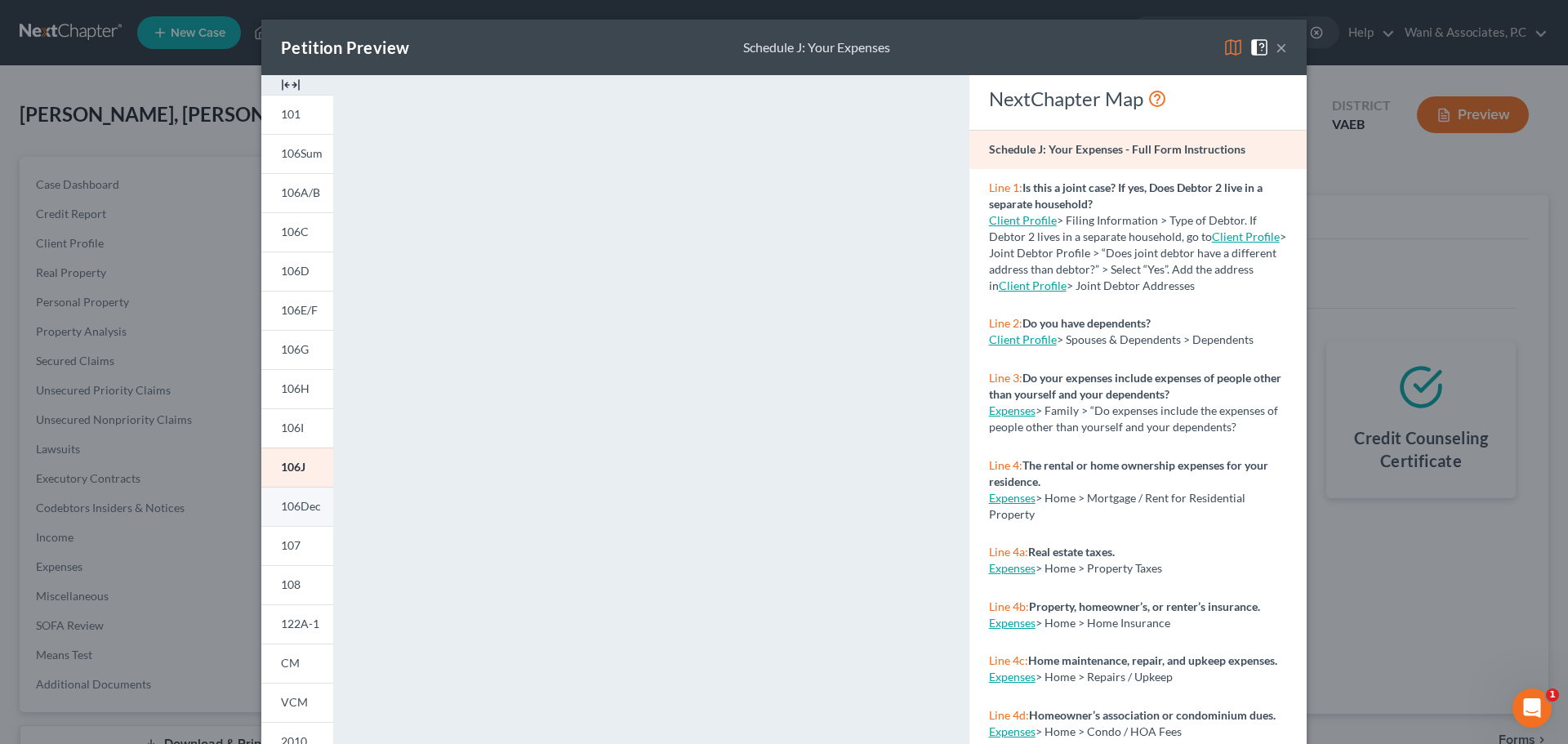
click at [286, 520] on link "106Dec" at bounding box center [297, 506] width 72 height 39
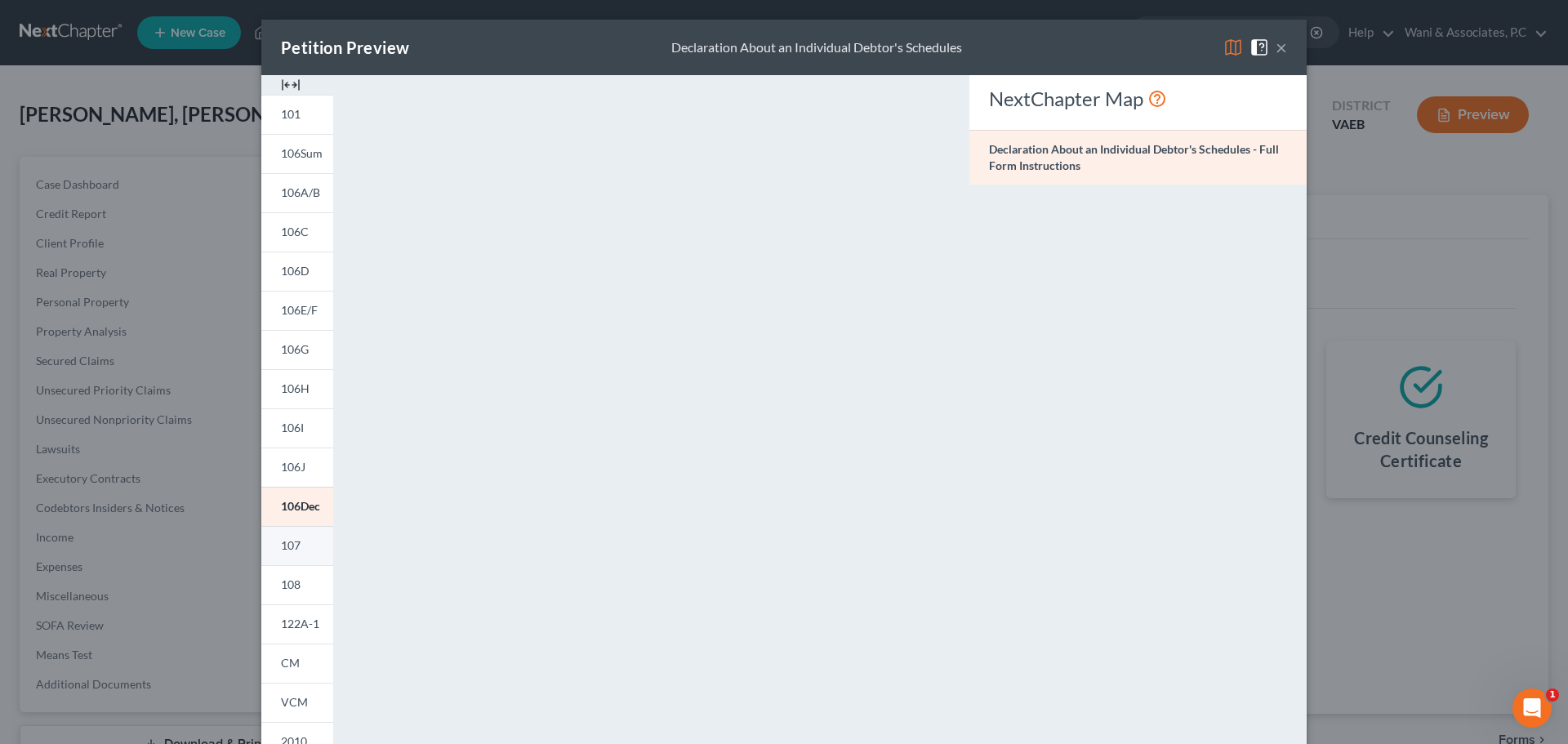
click at [288, 553] on link "107" at bounding box center [297, 545] width 72 height 39
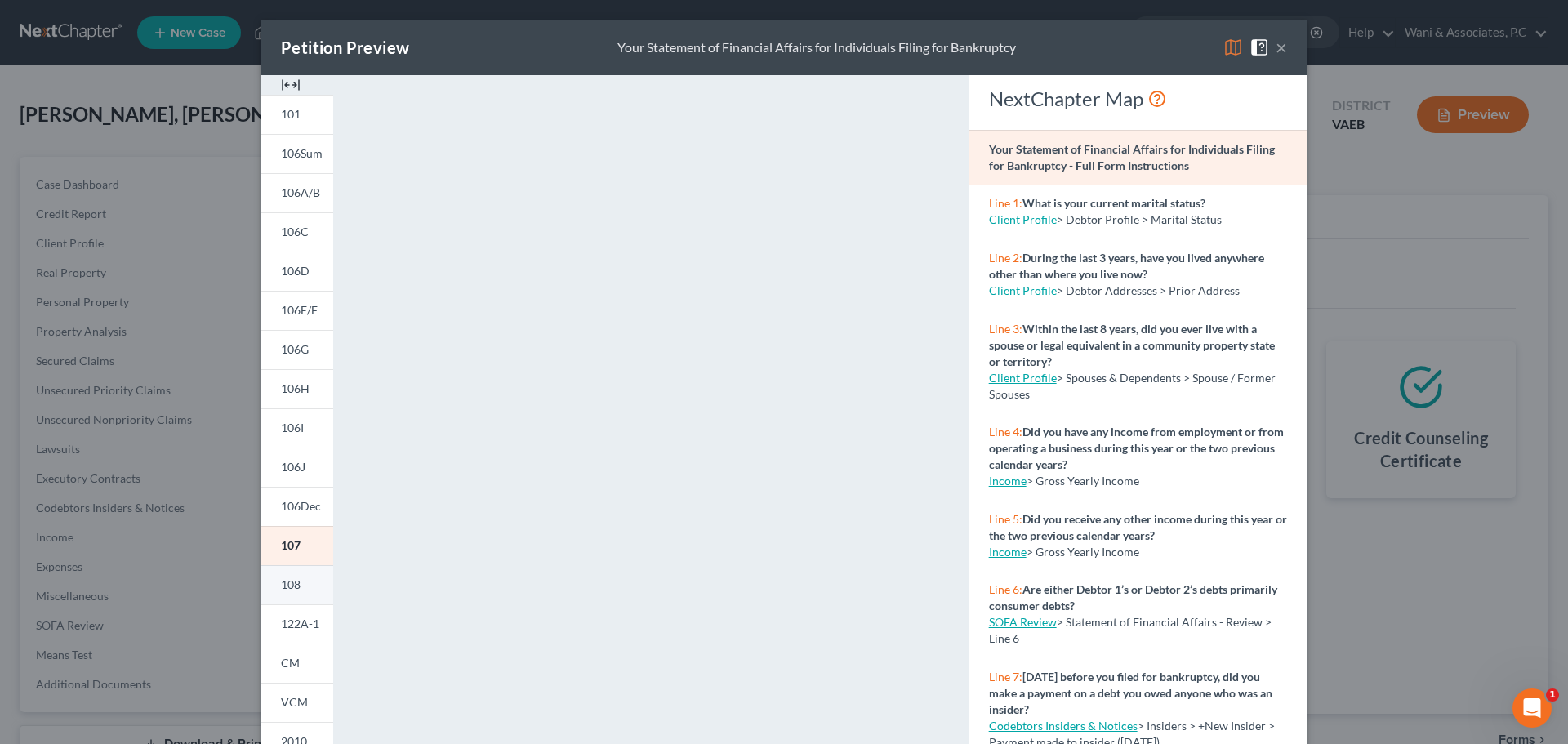
click at [301, 582] on link "108" at bounding box center [297, 584] width 72 height 39
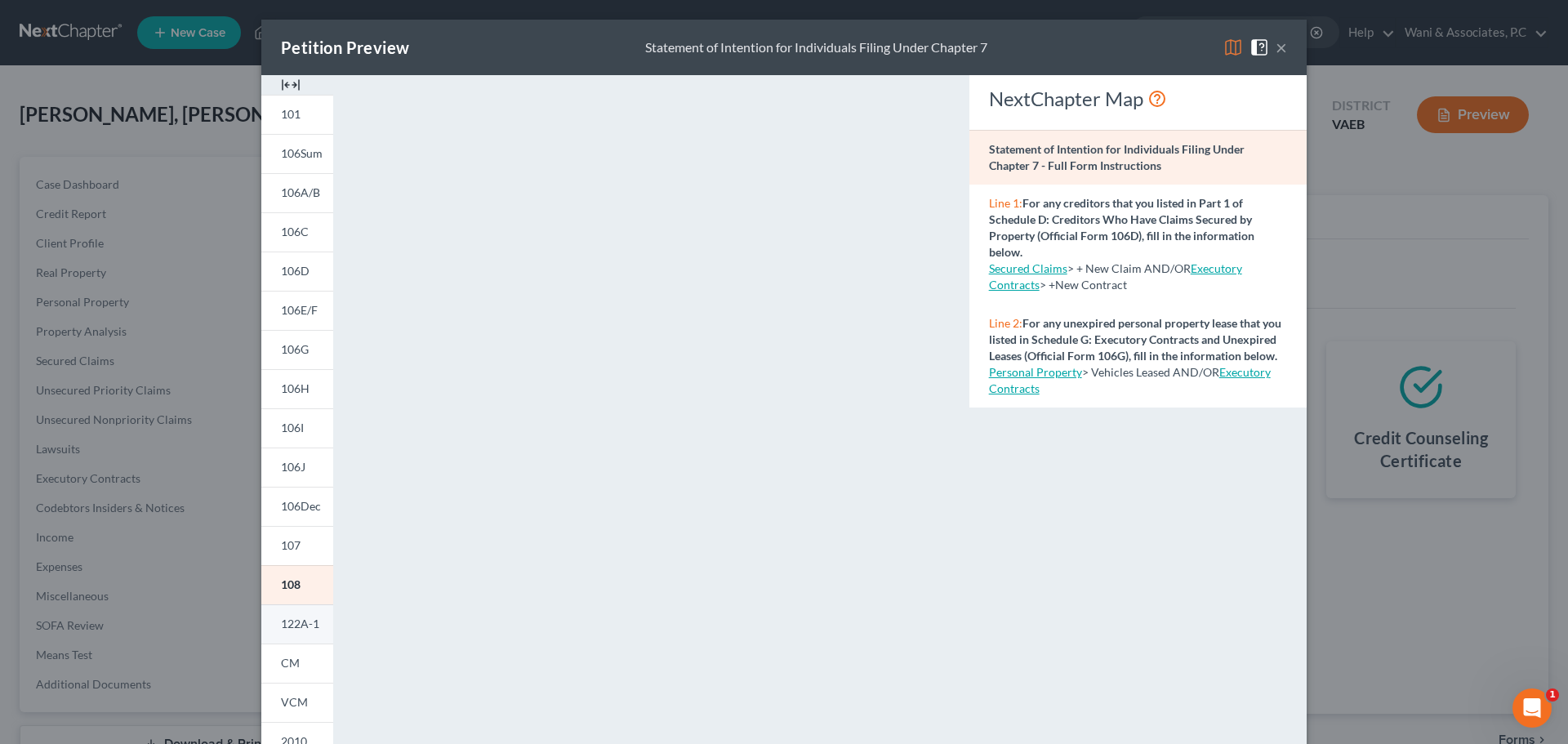
click at [301, 623] on span "122A-1" at bounding box center [300, 623] width 38 height 14
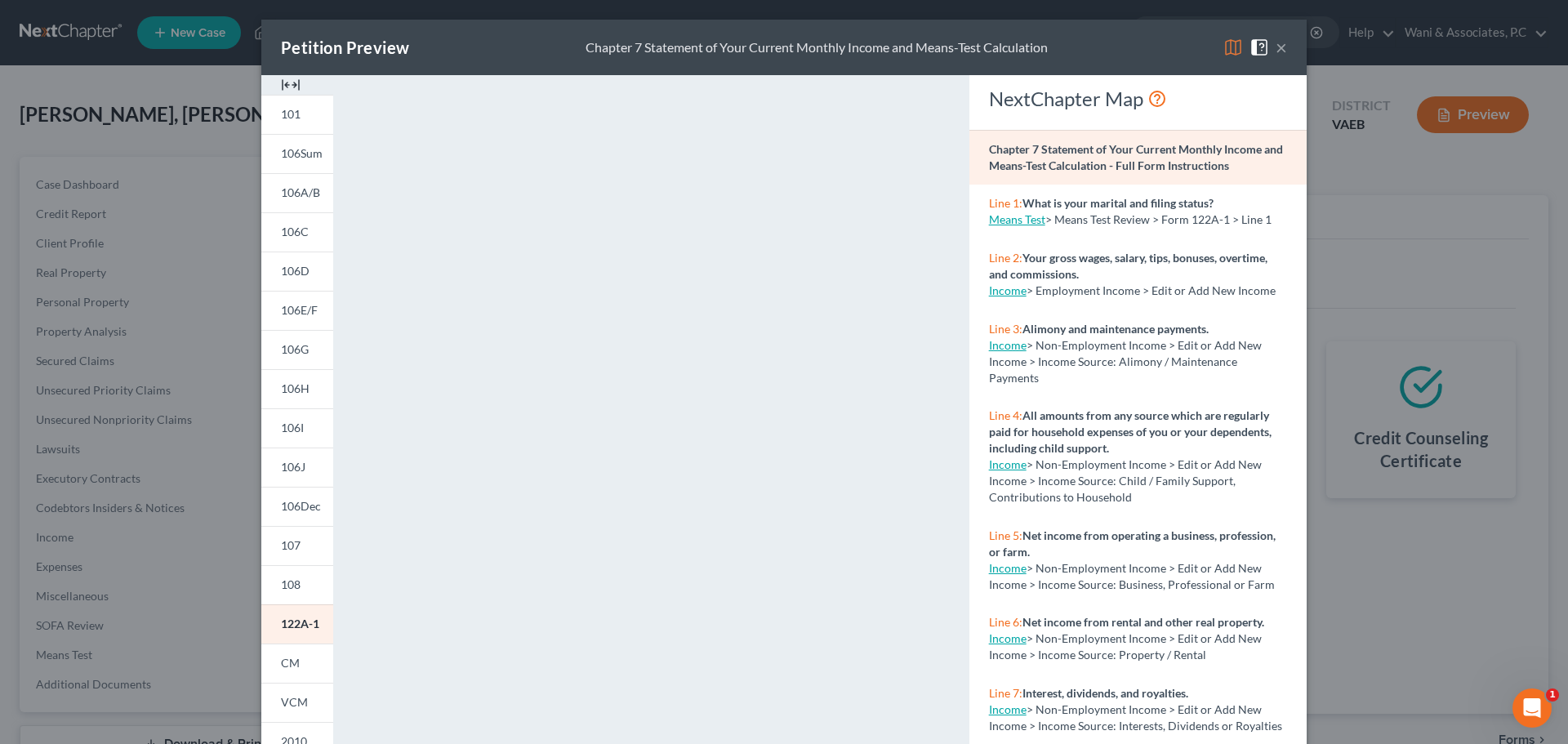
click at [1276, 45] on button "×" at bounding box center [1281, 47] width 11 height 19
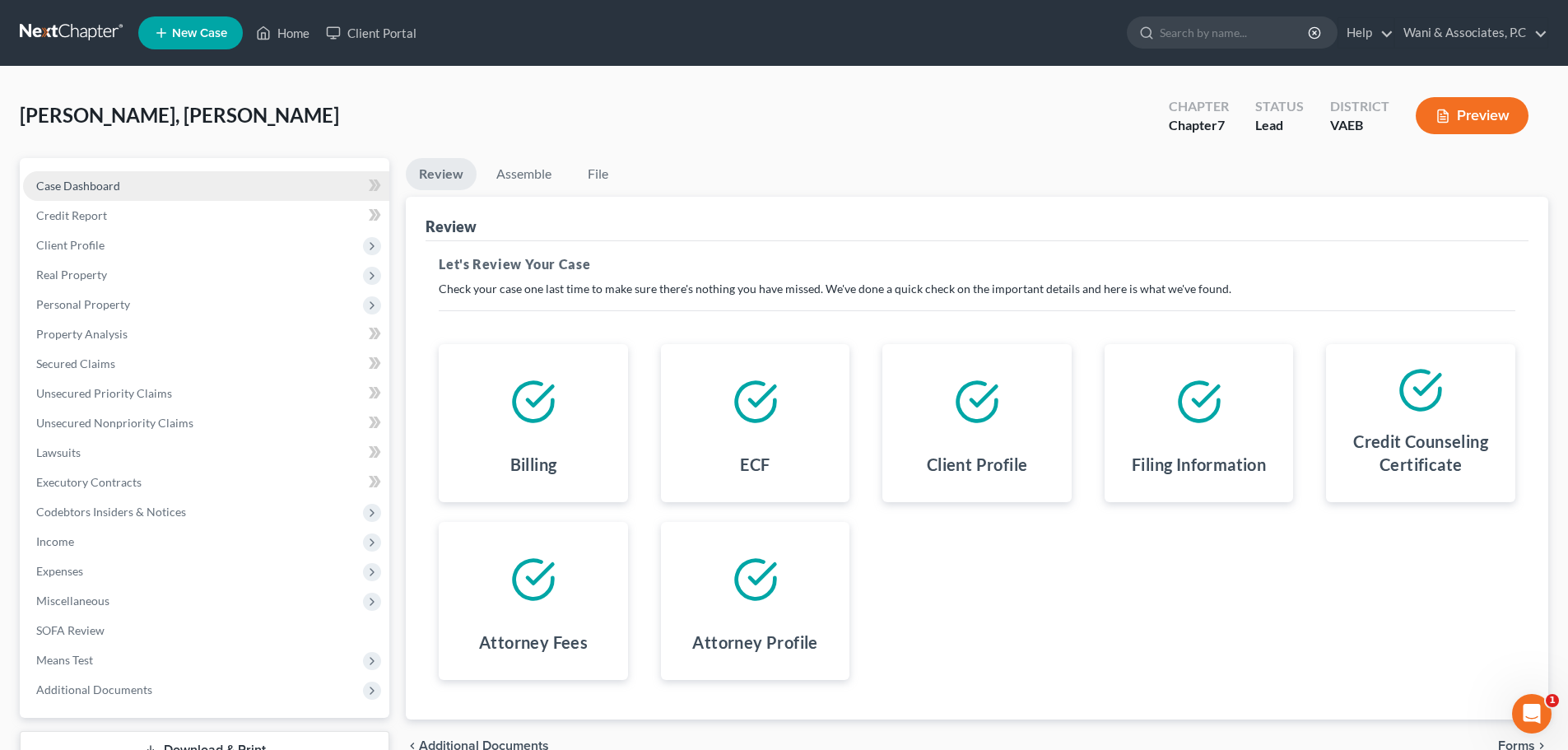
click at [208, 185] on link "Case Dashboard" at bounding box center [206, 187] width 366 height 30
select select "10"
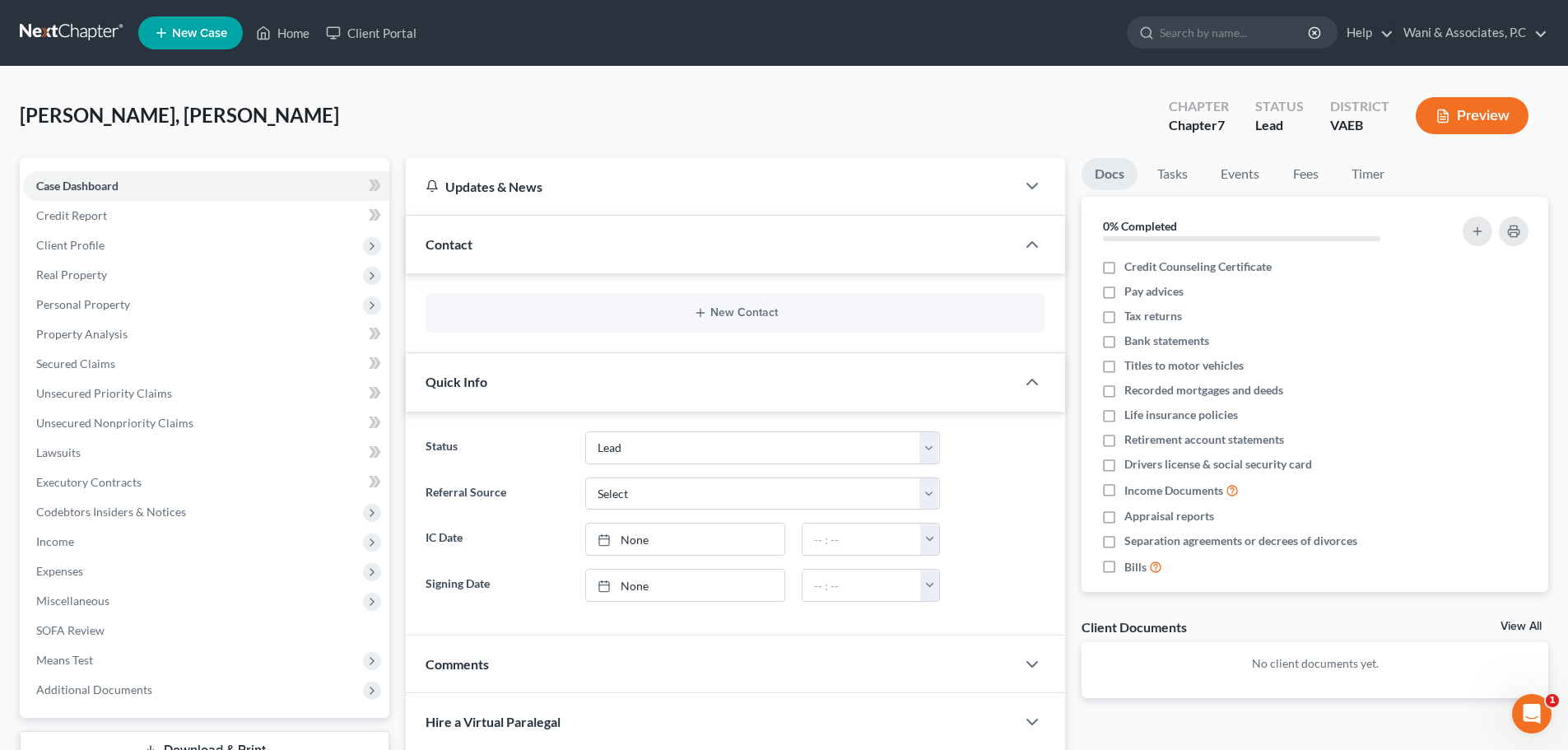
click at [1486, 116] on button "Preview" at bounding box center [1472, 115] width 113 height 37
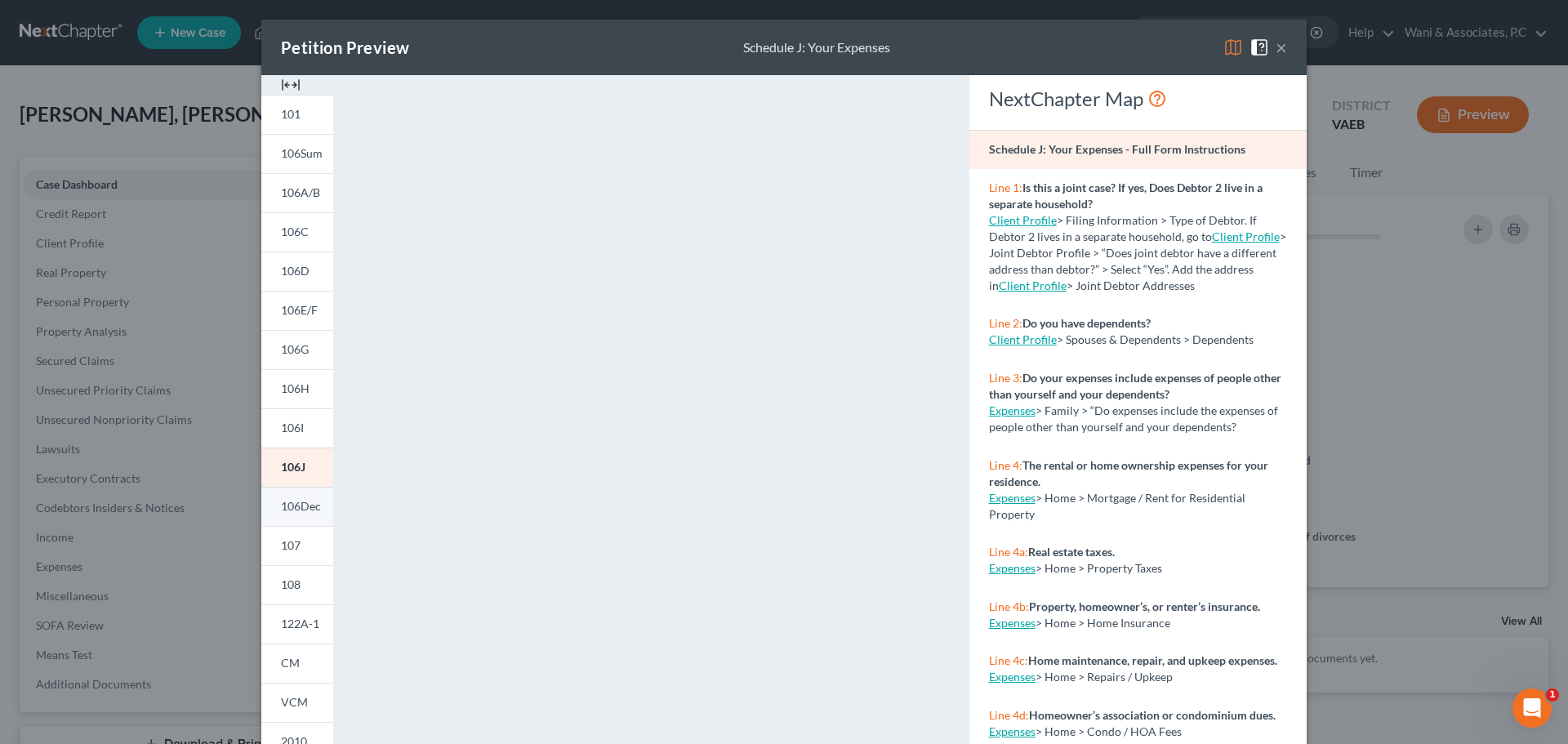
click at [285, 514] on link "106Dec" at bounding box center [297, 506] width 72 height 39
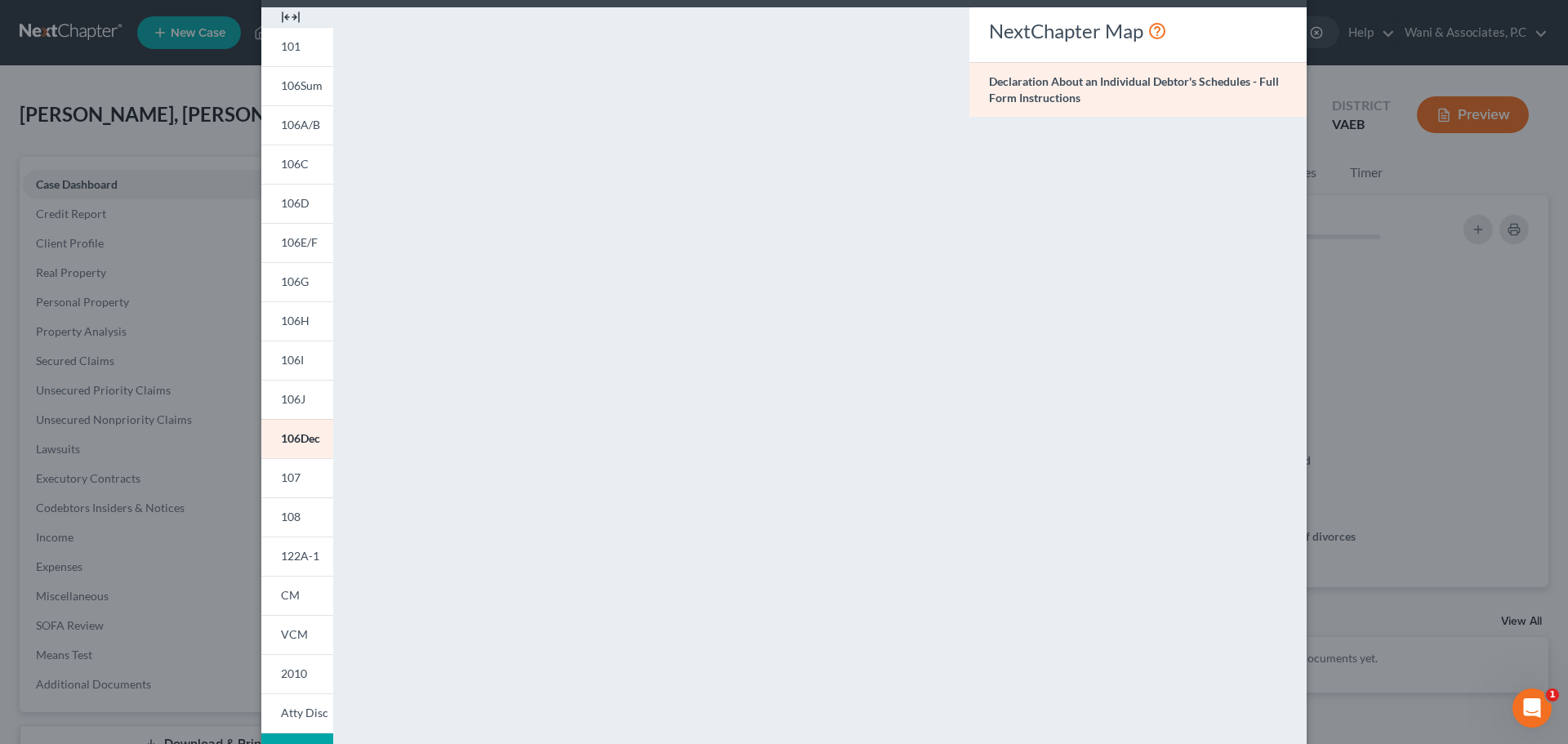
scroll to position [118, 0]
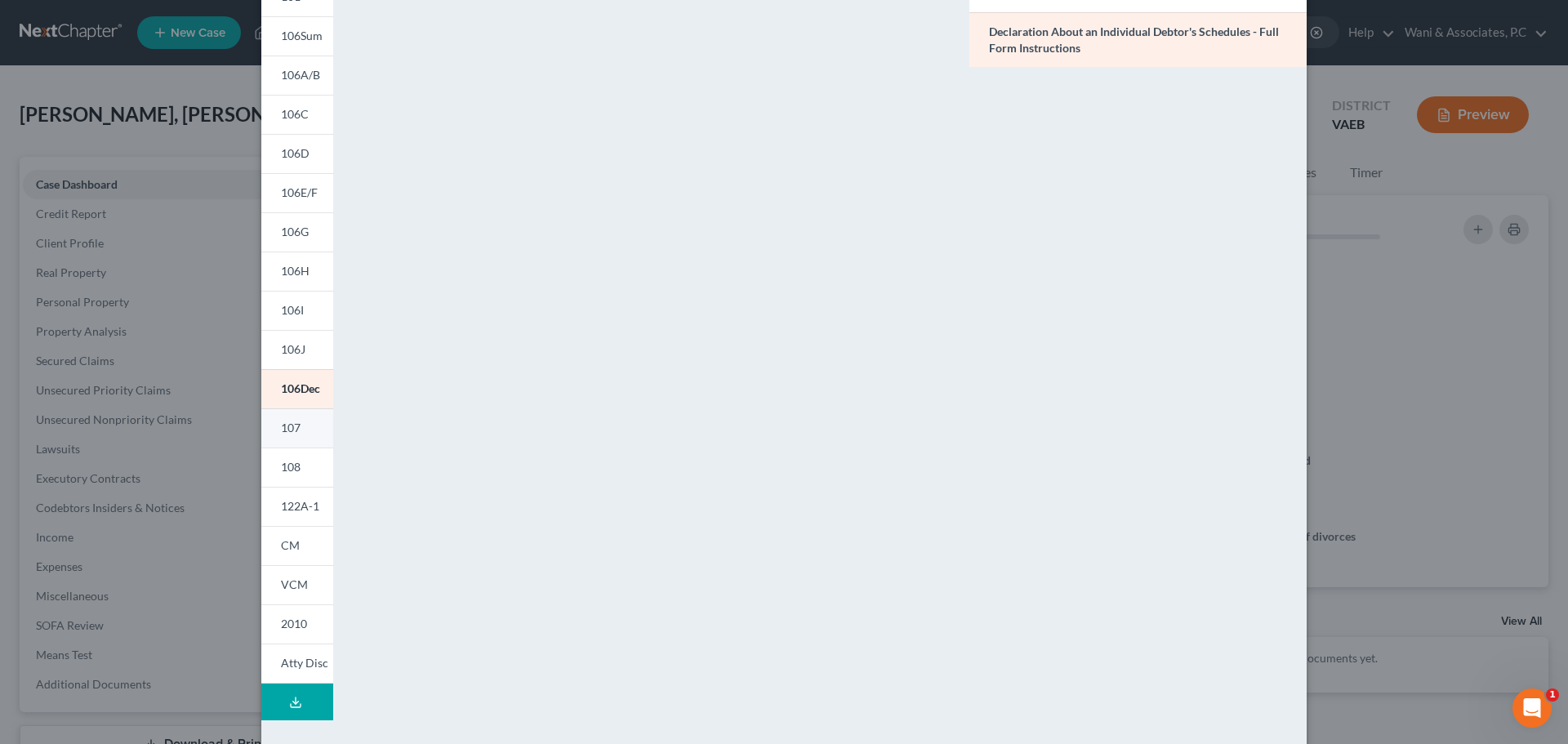
click at [289, 421] on span "107" at bounding box center [291, 428] width 19 height 14
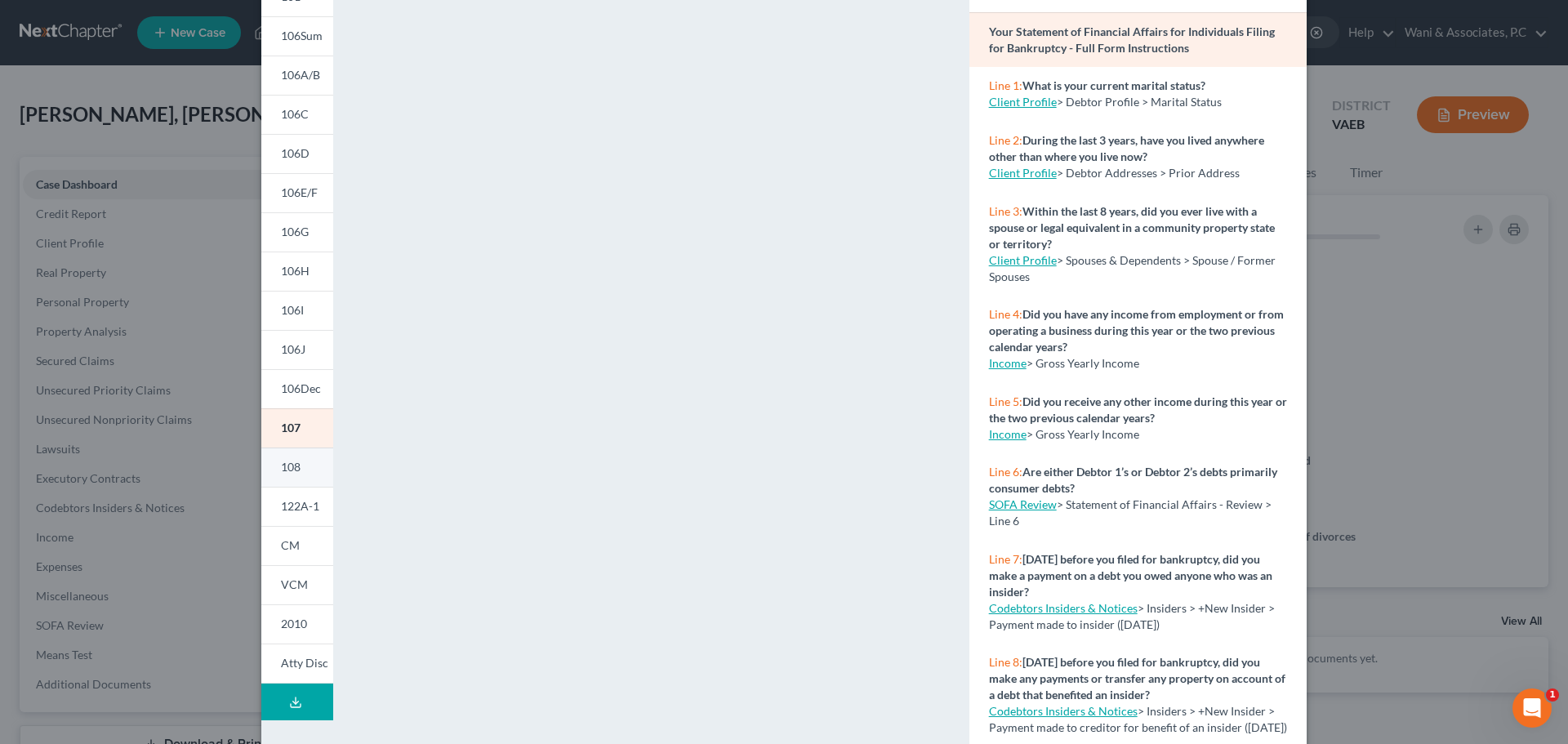
click at [315, 472] on link "108" at bounding box center [297, 467] width 72 height 39
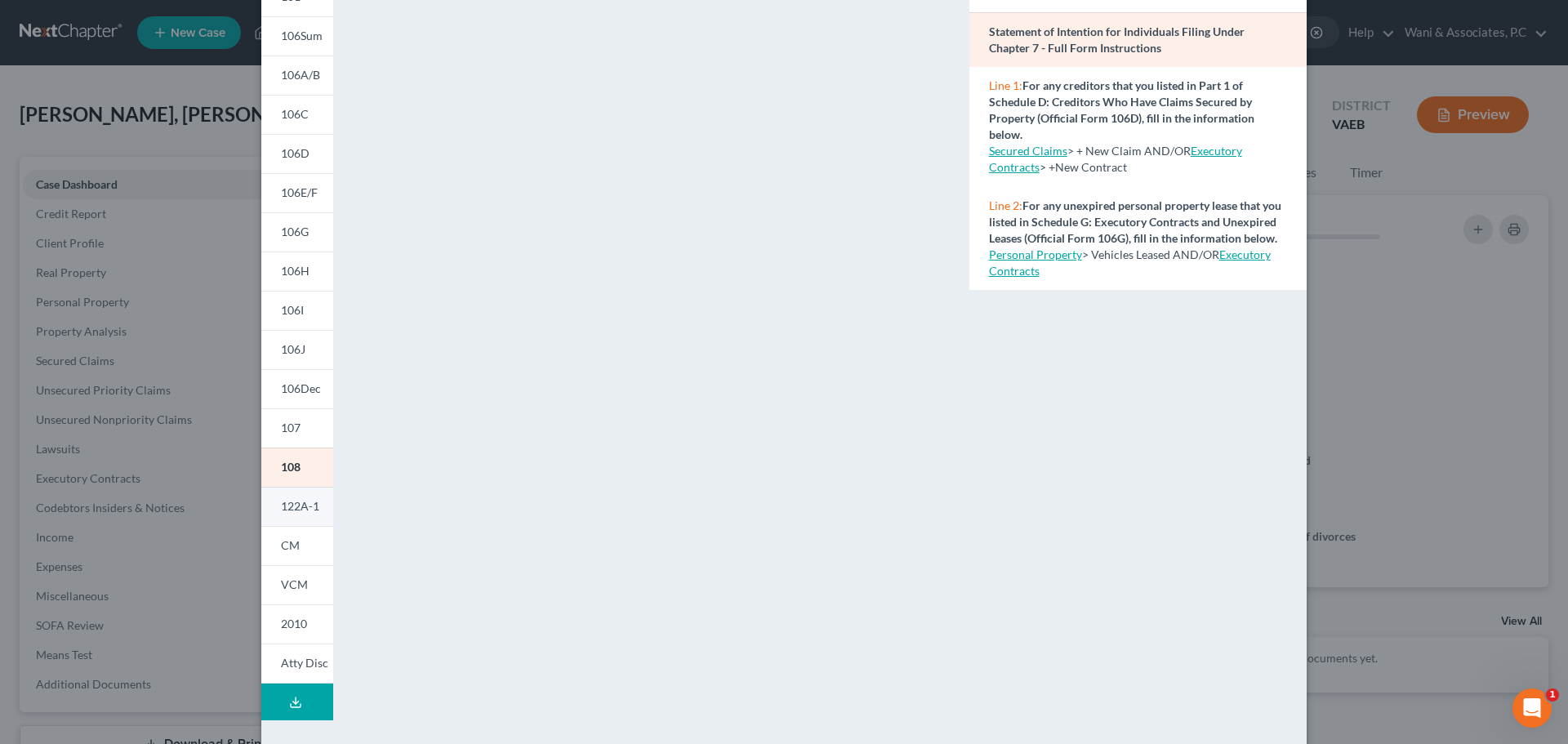
click at [289, 501] on span "122A-1" at bounding box center [300, 506] width 38 height 14
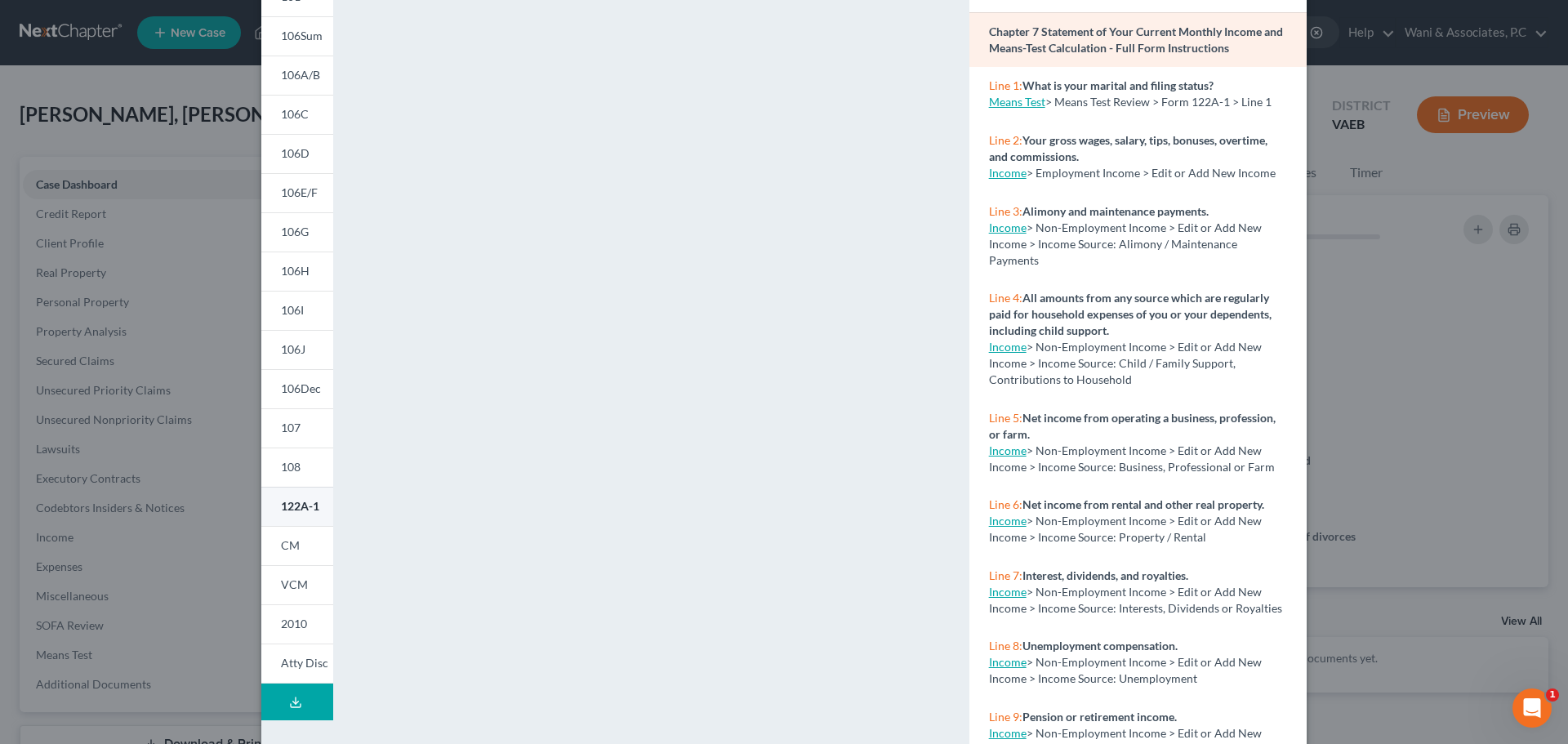
scroll to position [0, 0]
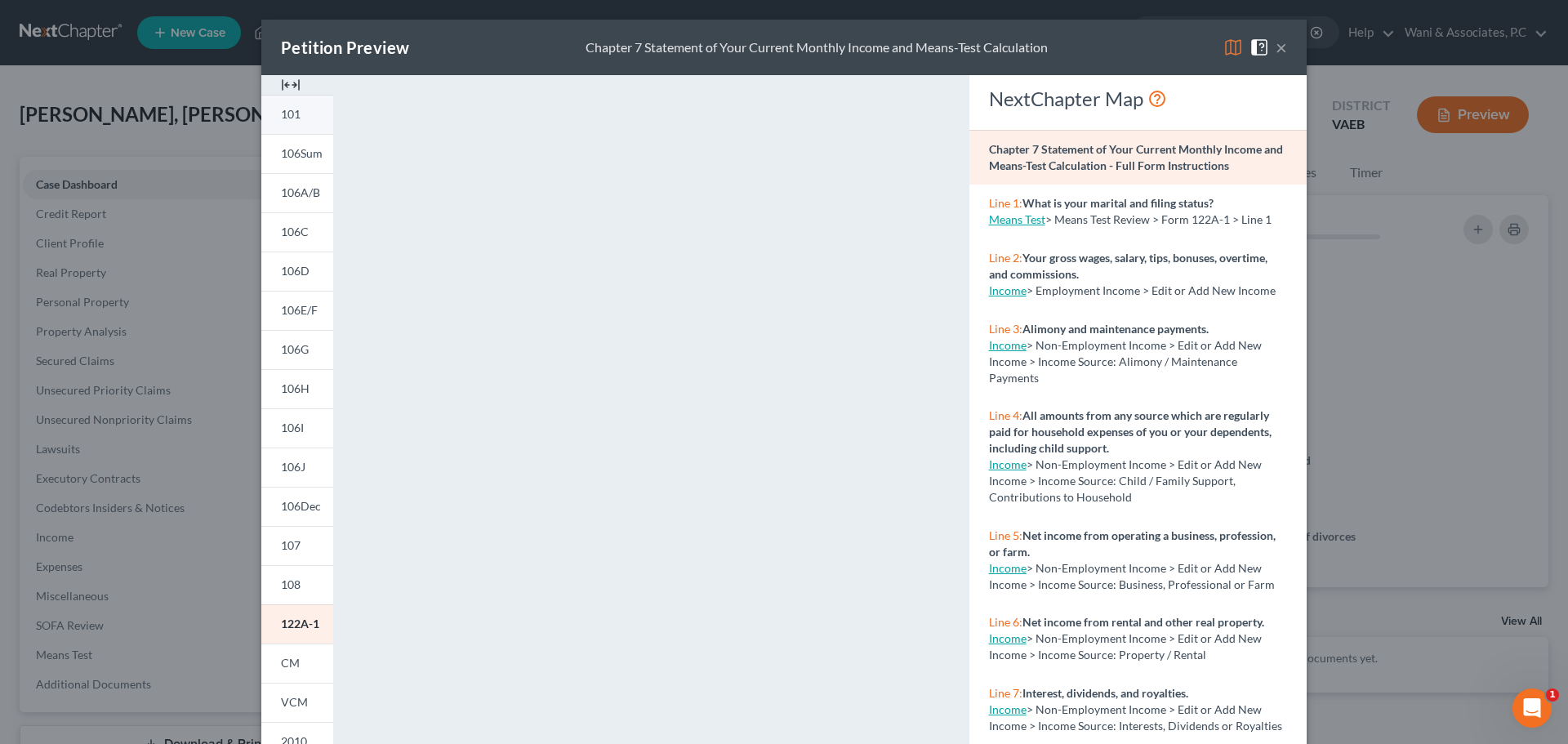
click at [301, 121] on link "101" at bounding box center [297, 114] width 72 height 39
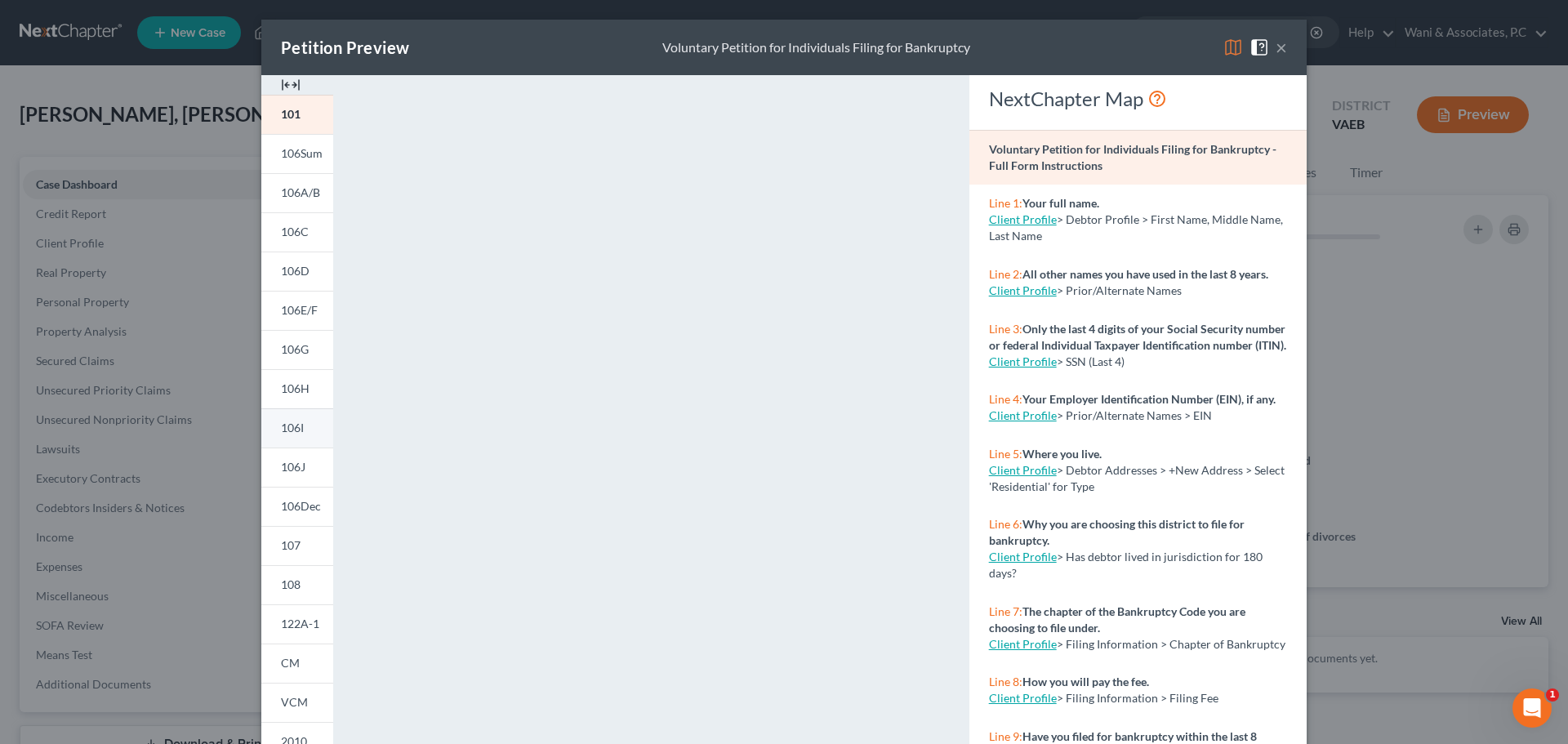
scroll to position [177, 0]
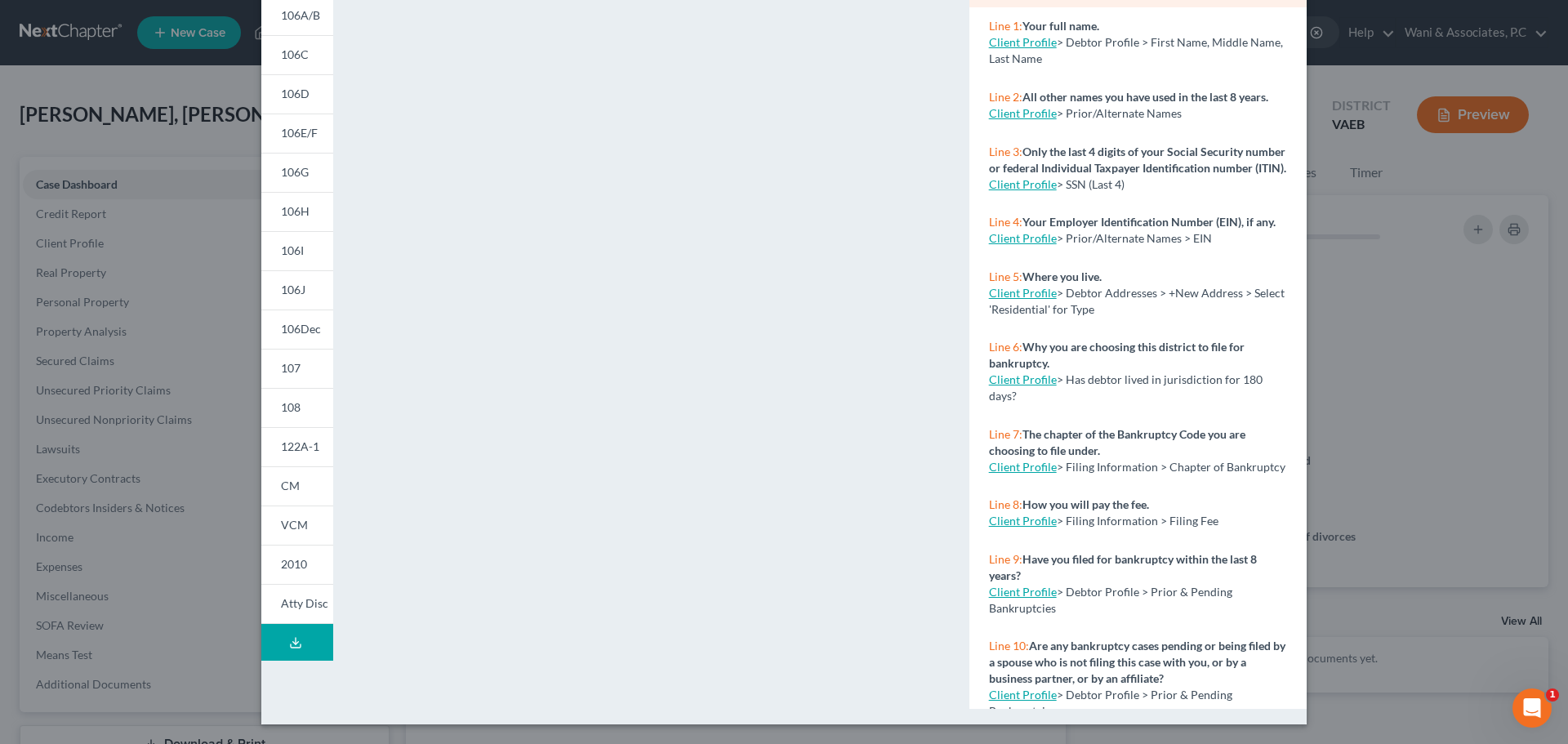
click at [306, 641] on button "Download Draft" at bounding box center [297, 643] width 72 height 37
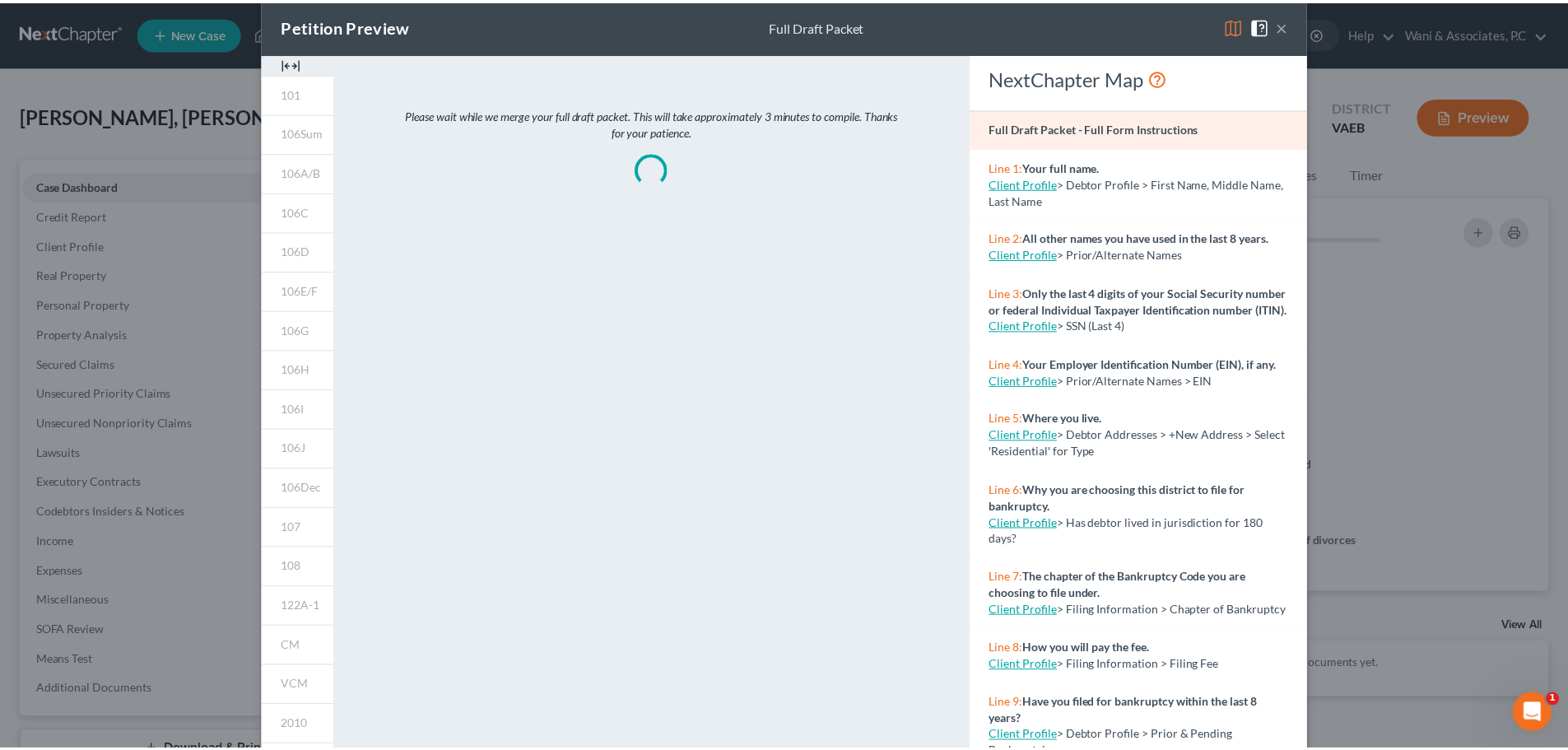
scroll to position [19, 0]
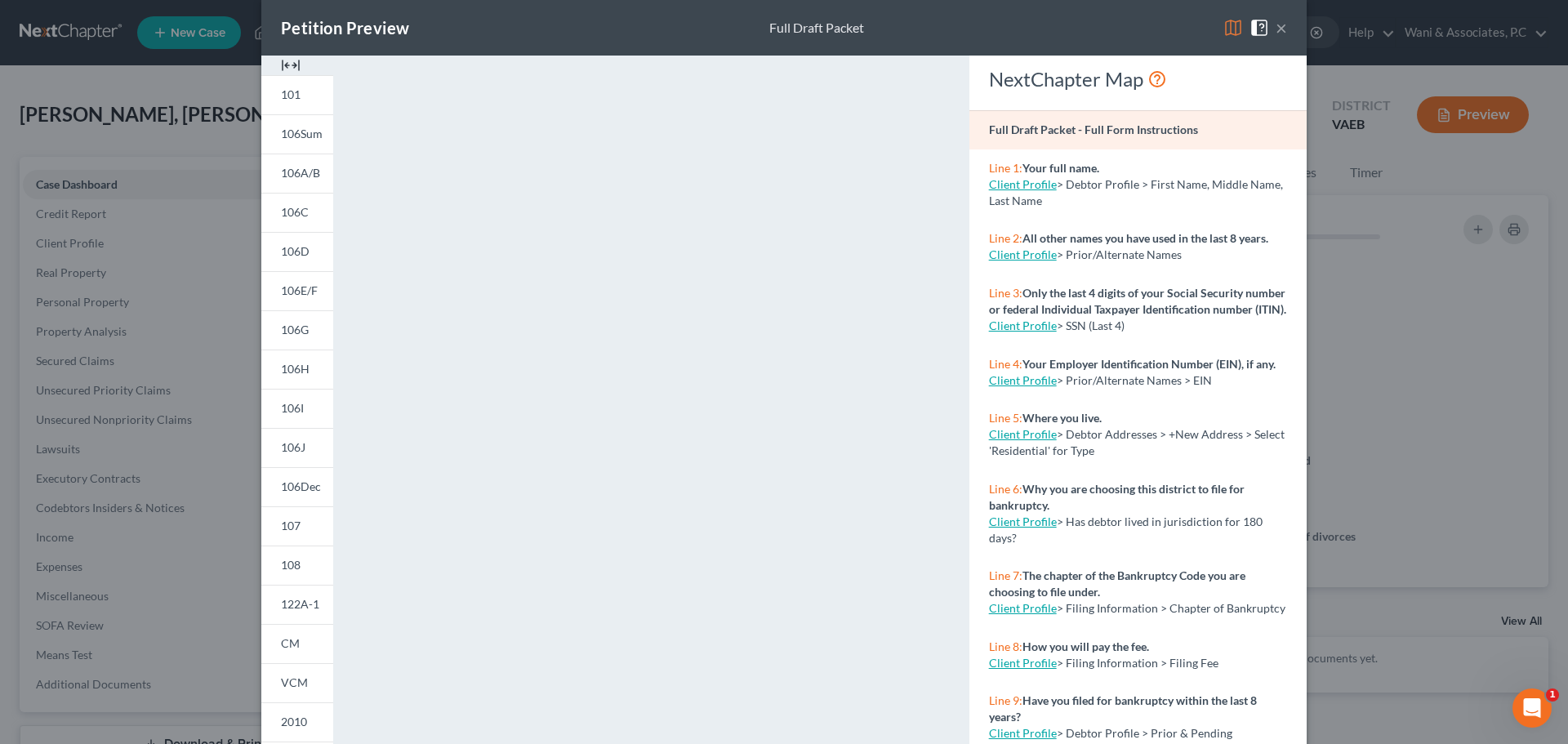
click at [1276, 29] on button "×" at bounding box center [1281, 28] width 11 height 19
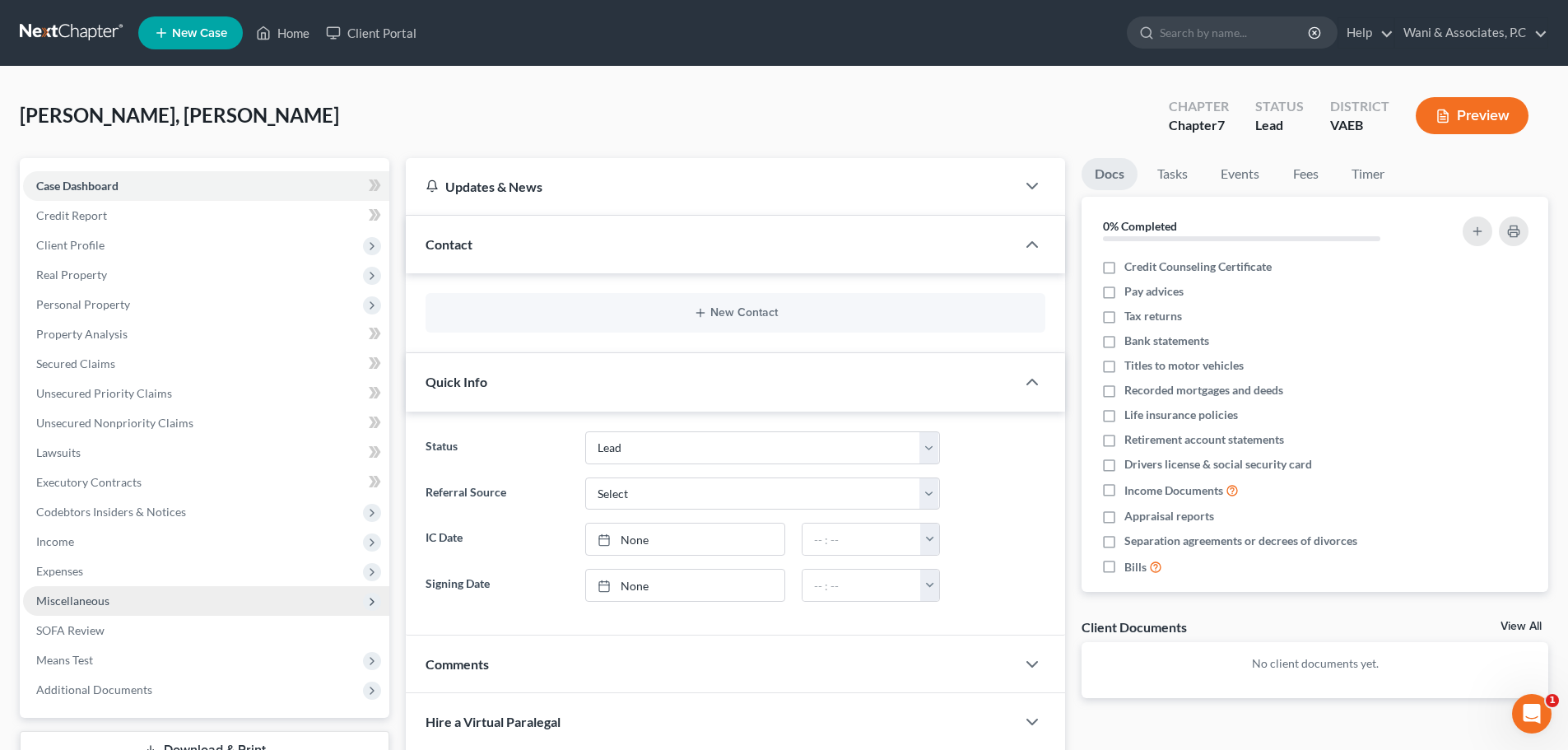
click at [124, 599] on span "Miscellaneous" at bounding box center [206, 601] width 366 height 30
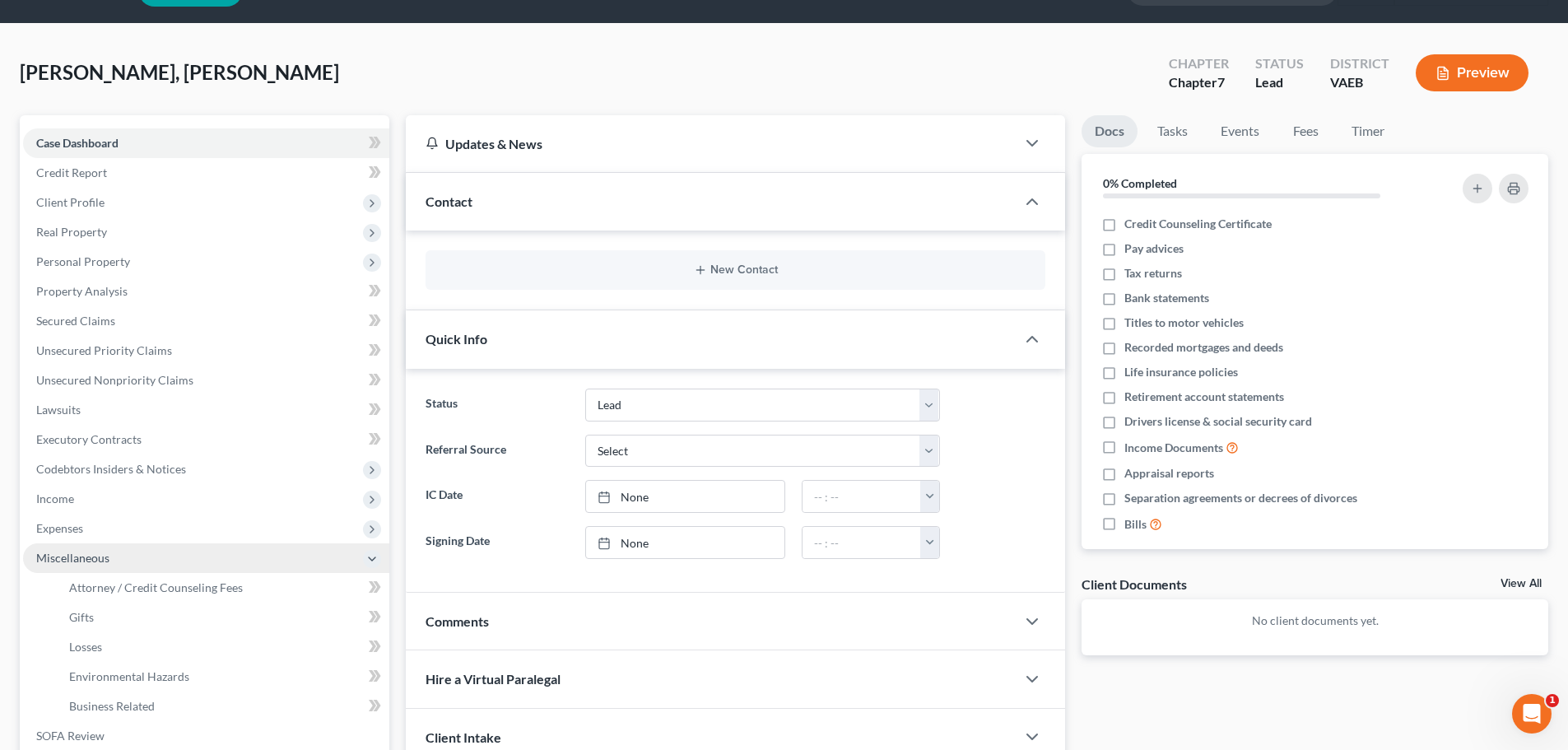
scroll to position [45, 0]
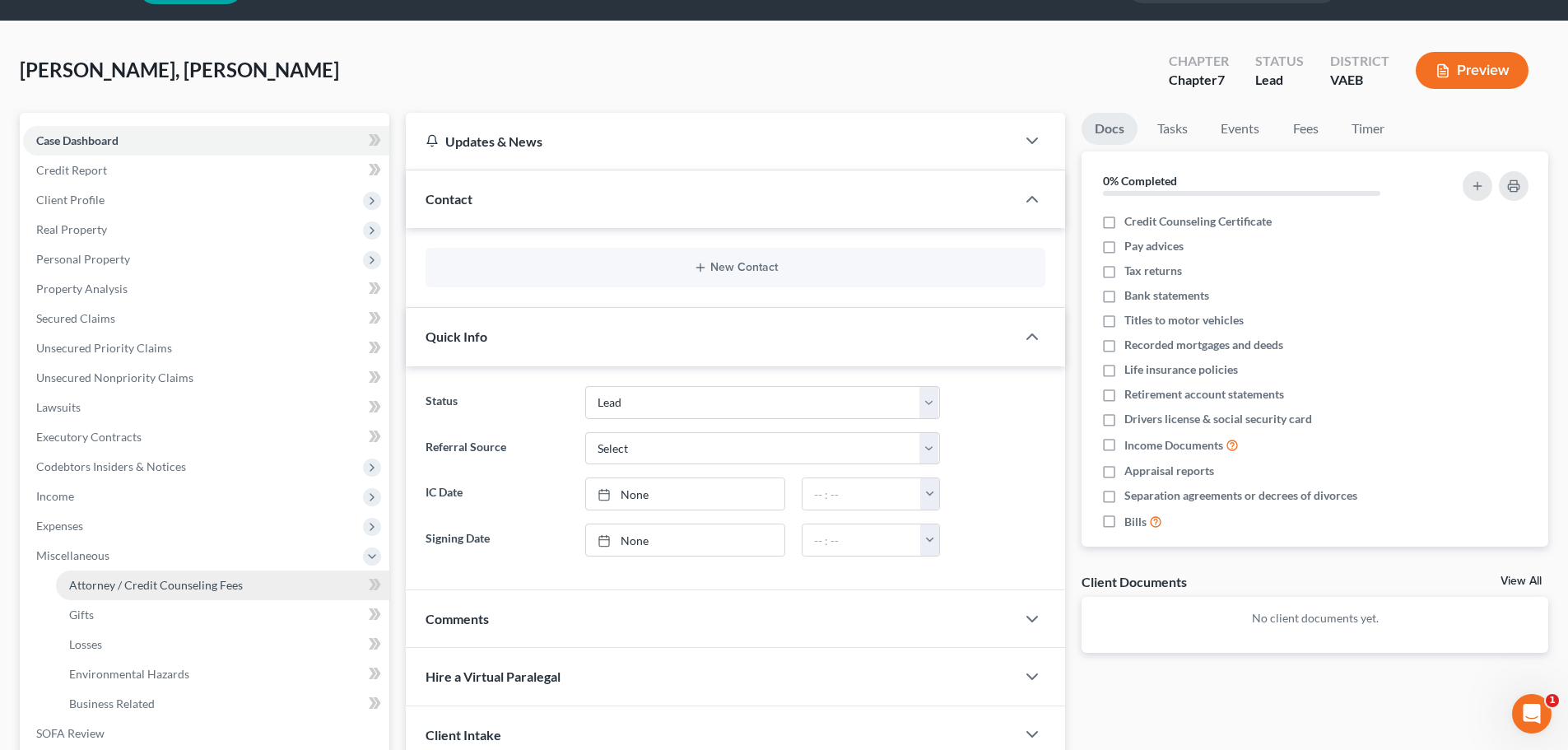
click at [140, 589] on span "Attorney / Credit Counseling Fees" at bounding box center [156, 585] width 173 height 14
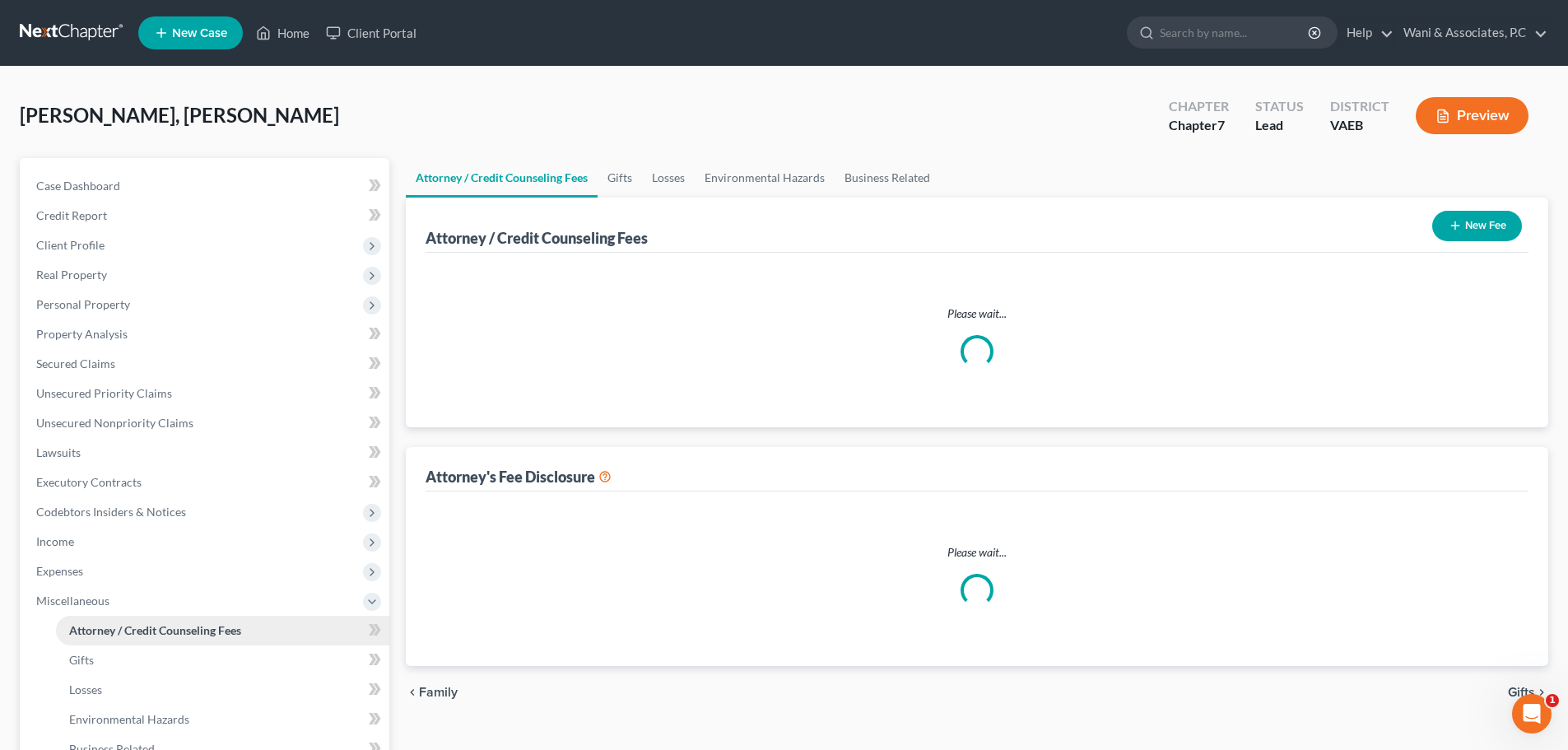
select select "0"
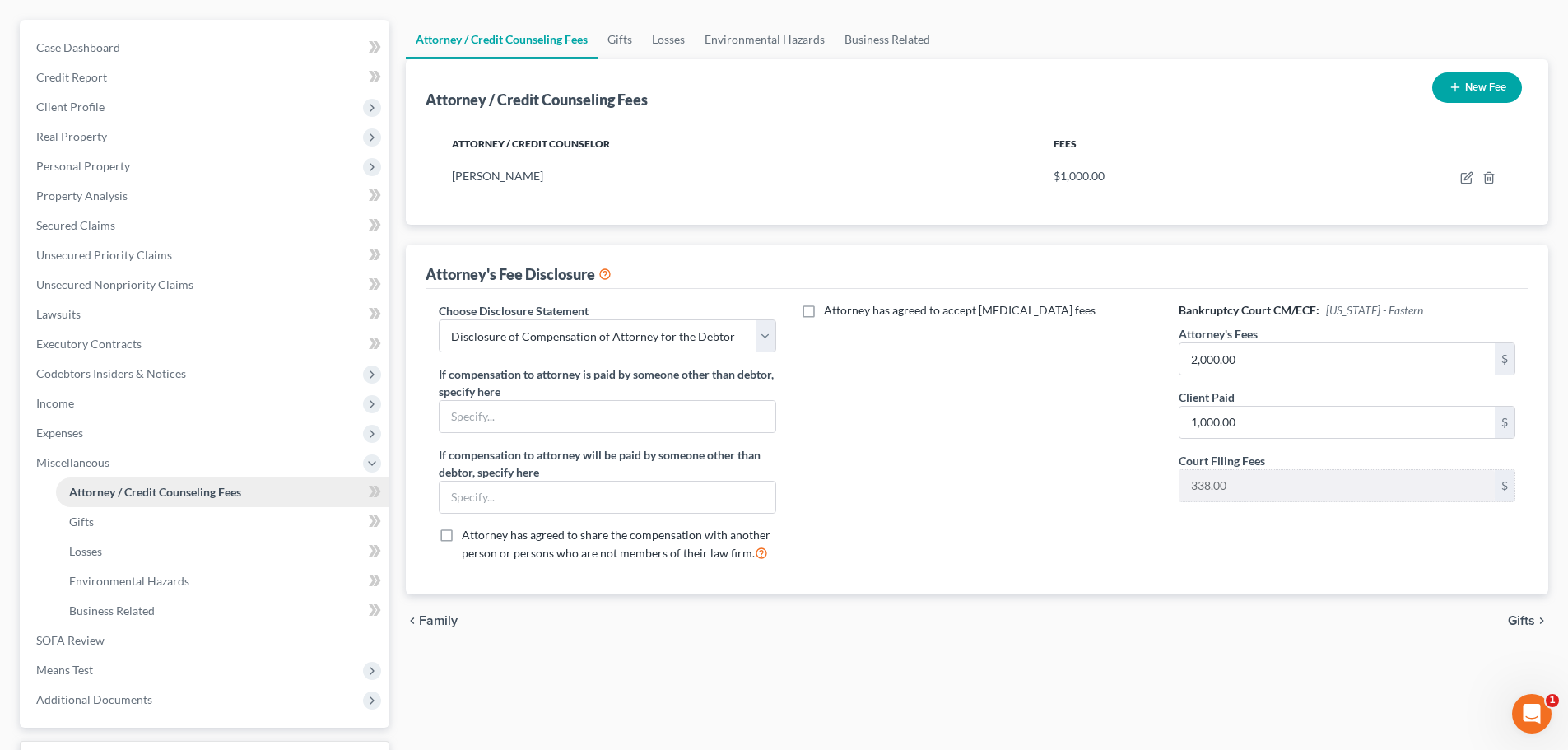
scroll to position [139, 0]
click at [186, 604] on link "Business Related" at bounding box center [223, 610] width 333 height 30
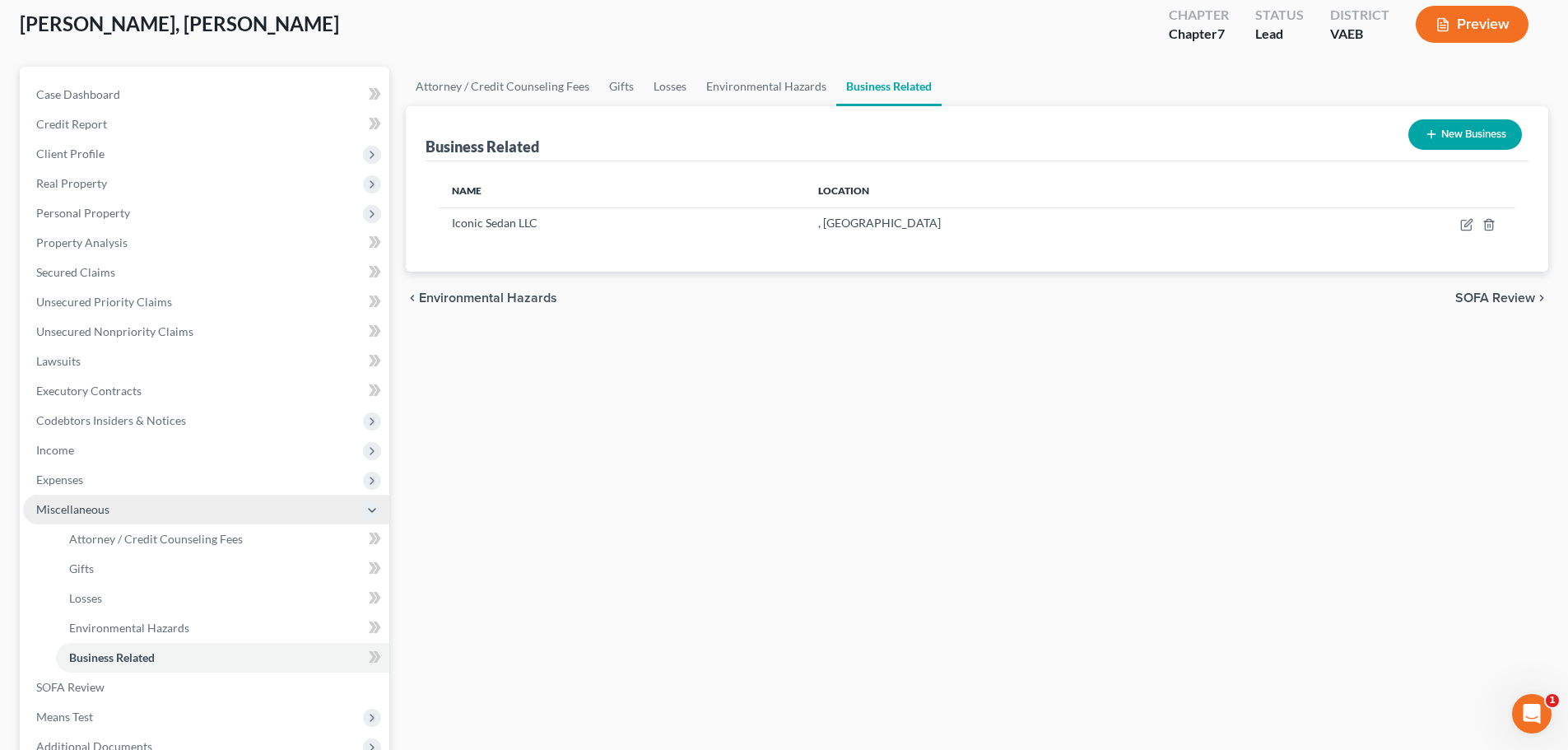
scroll to position [92, 0]
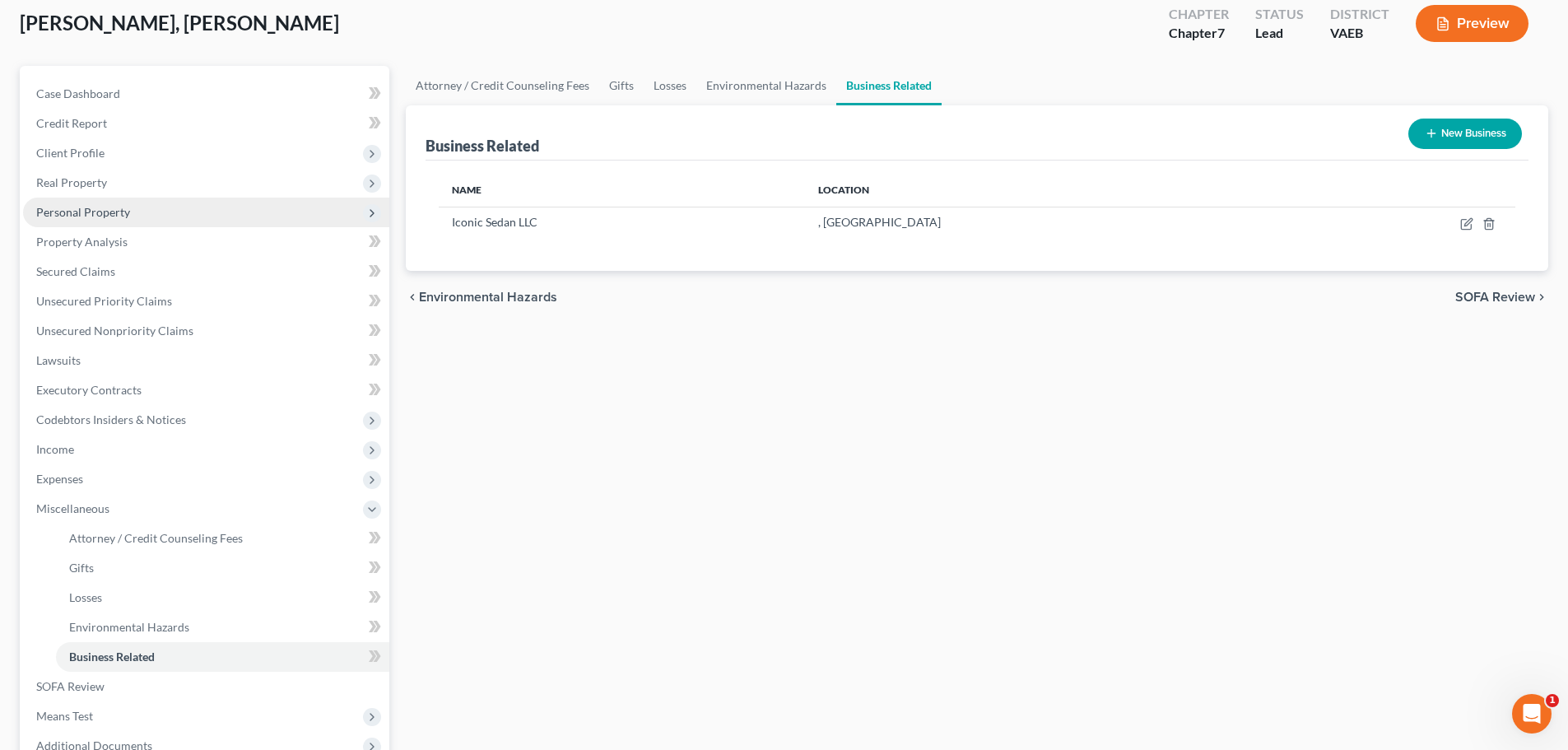
click at [191, 213] on span "Personal Property" at bounding box center [206, 213] width 366 height 30
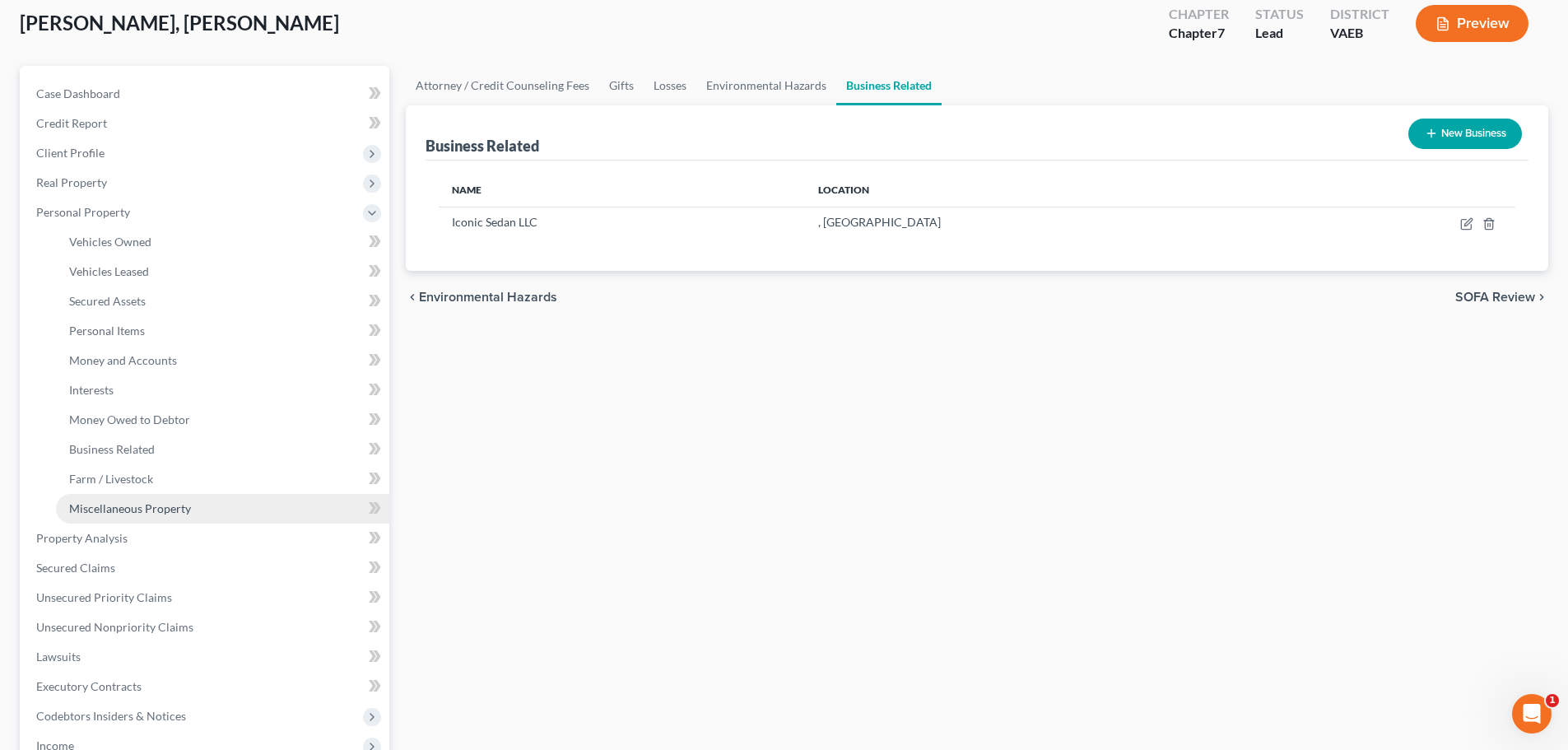
click at [198, 504] on link "Miscellaneous Property" at bounding box center [223, 509] width 333 height 30
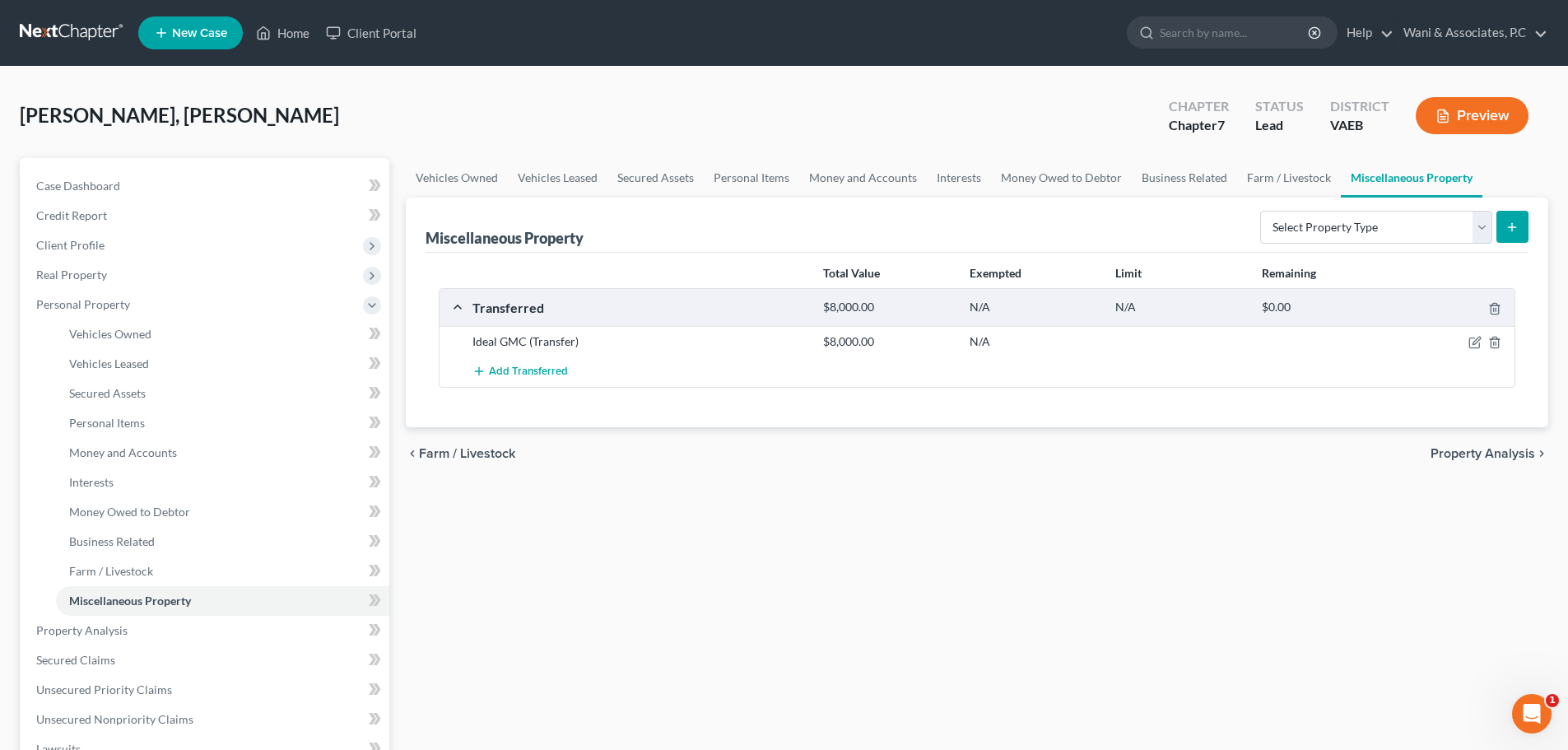
click at [1472, 351] on div "Ideal GMC (Transfer) $8,000.00 N/A" at bounding box center [978, 341] width 1075 height 31
click at [1472, 344] on icon "button" at bounding box center [1475, 342] width 13 height 13
select select "Ordinary ([DATE])"
select select "21"
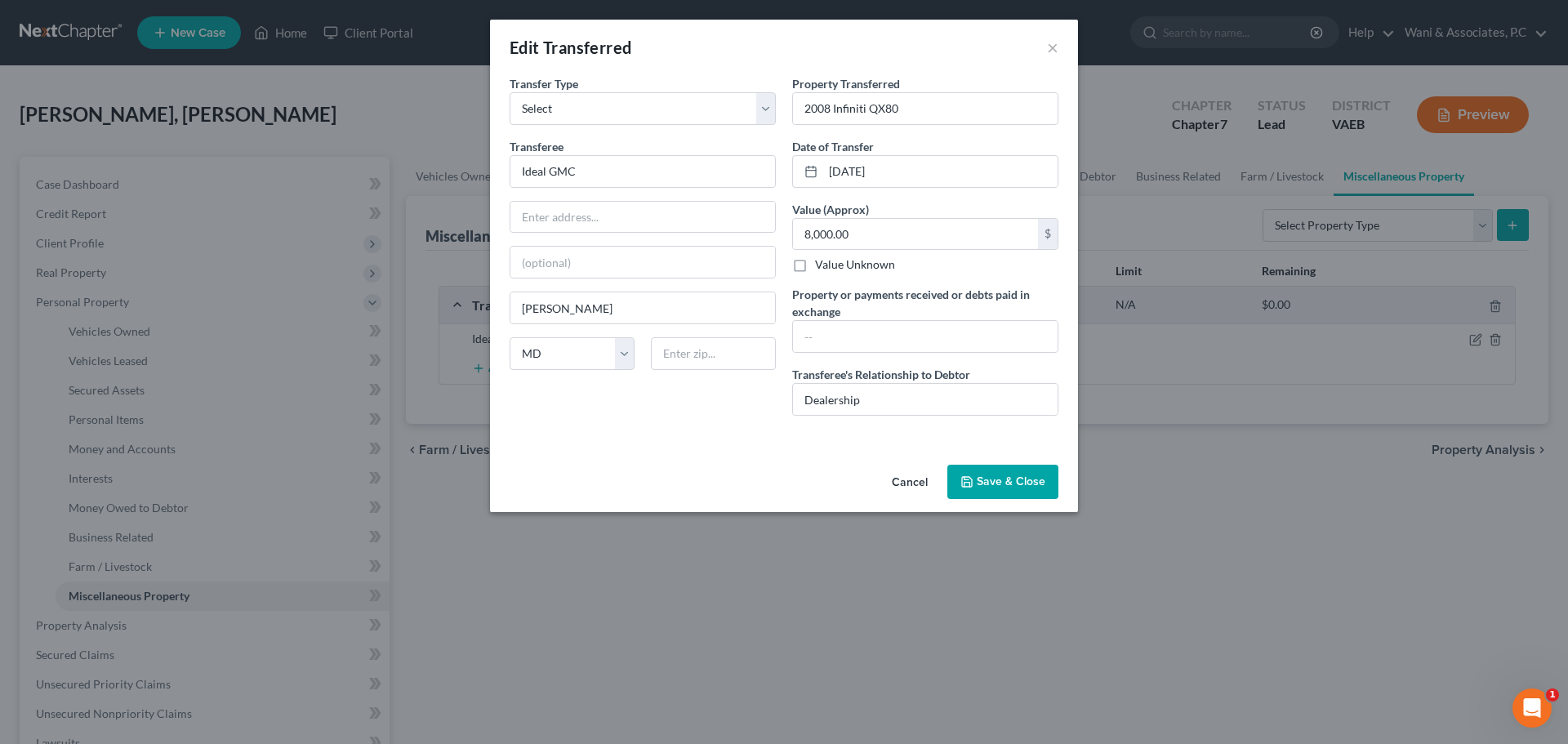
click at [911, 485] on button "Cancel" at bounding box center [910, 482] width 62 height 32
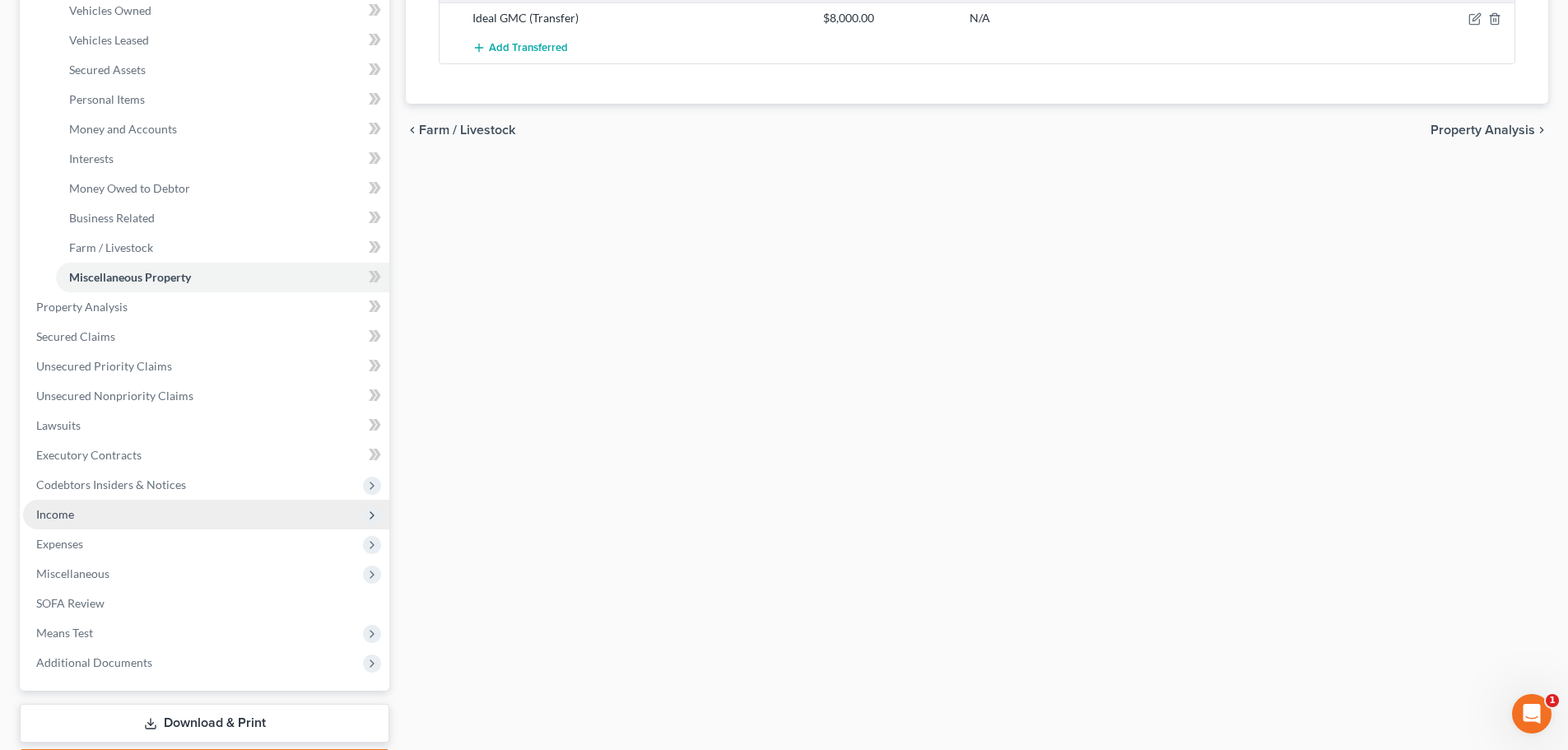
click at [145, 518] on span "Income" at bounding box center [206, 515] width 366 height 30
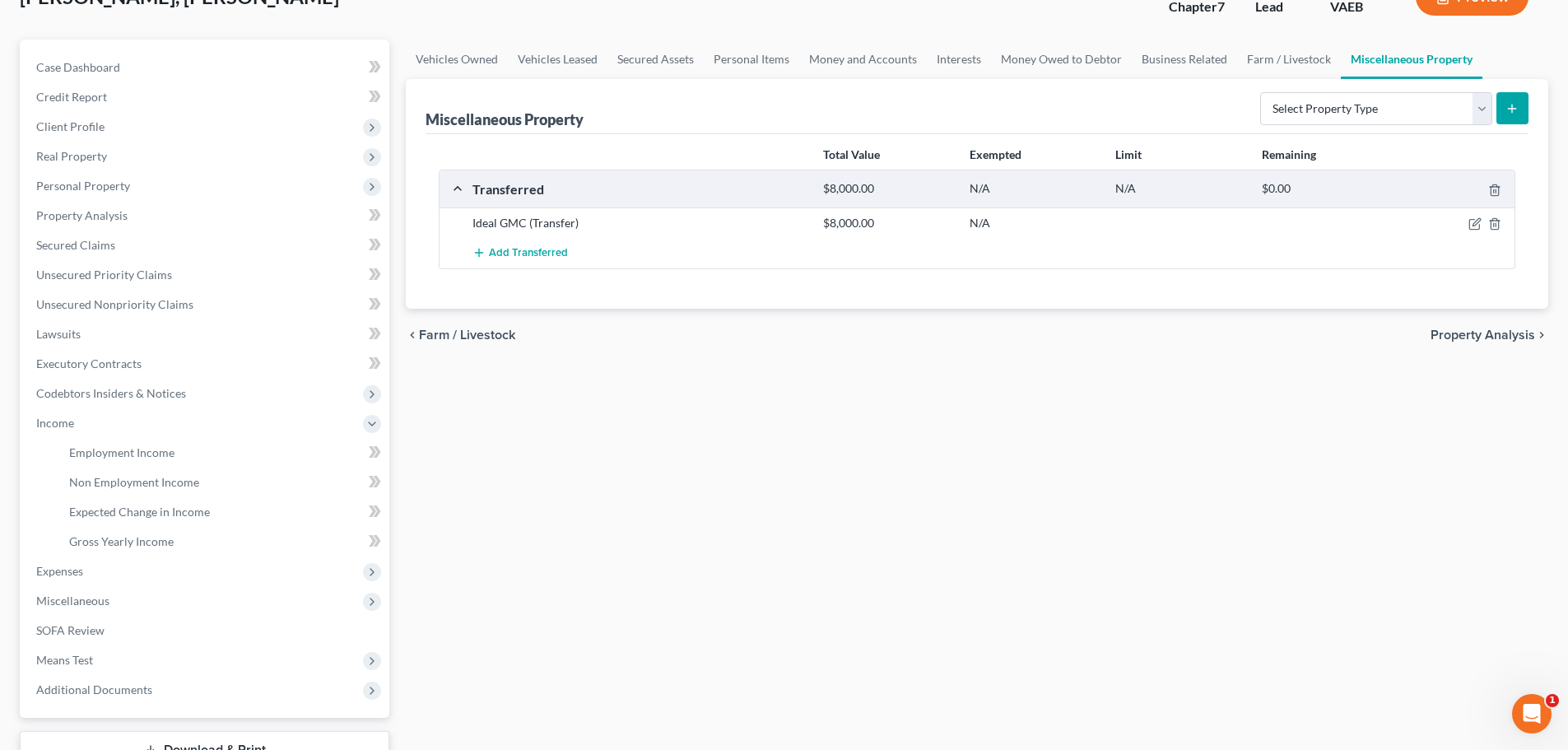
scroll to position [118, 0]
click at [178, 453] on link "Employment Income" at bounding box center [223, 454] width 333 height 30
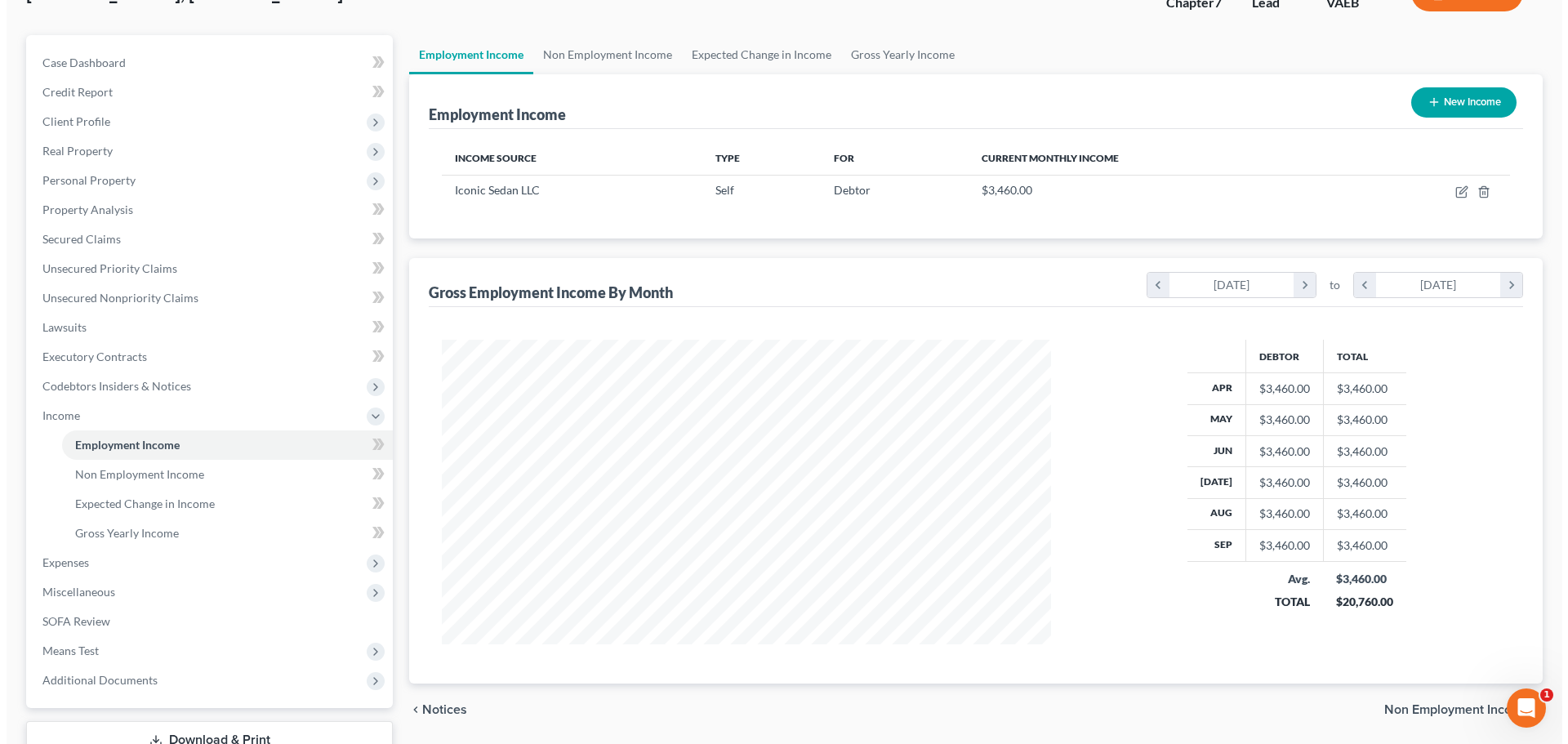
scroll to position [127, 0]
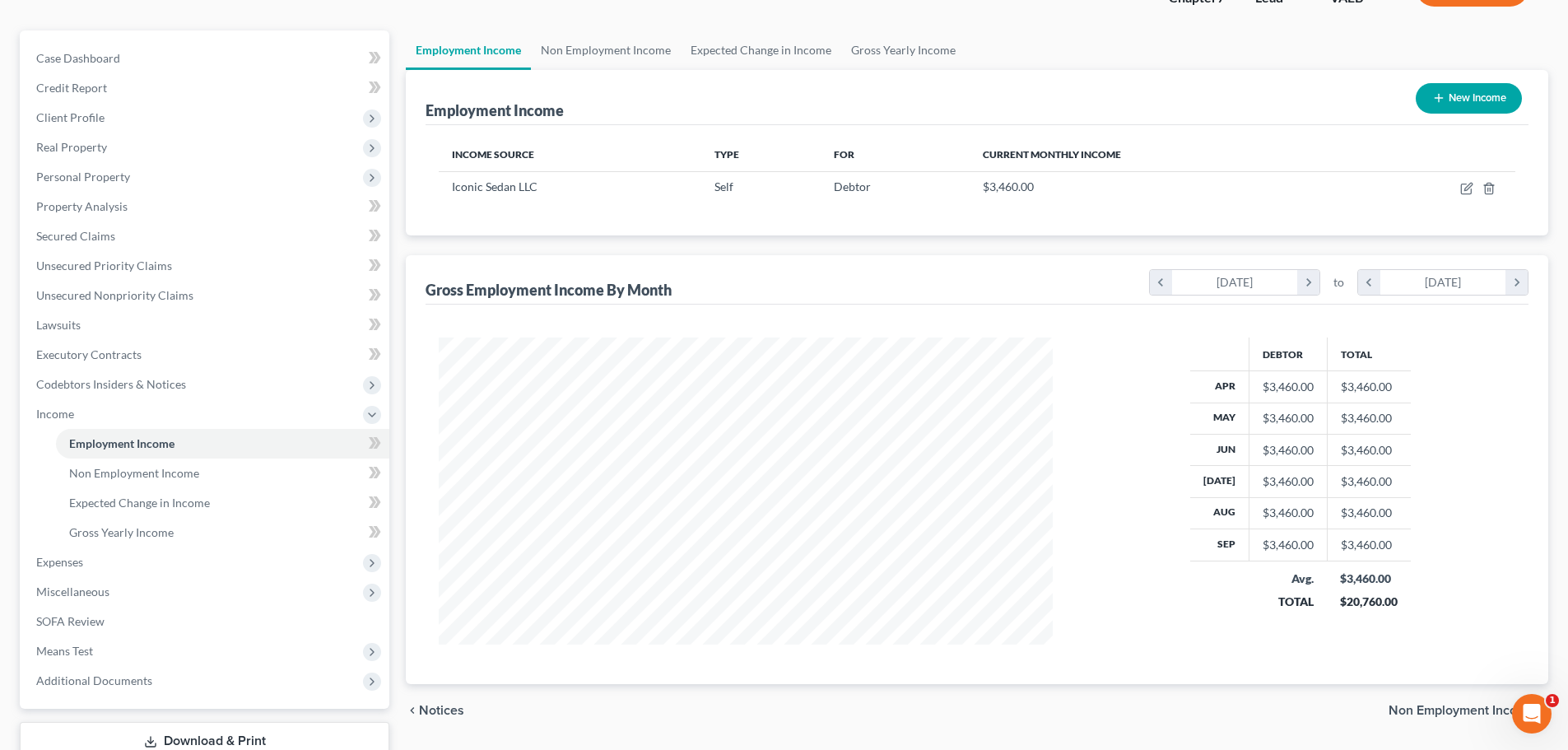
click at [1451, 108] on button "New Income" at bounding box center [1469, 98] width 106 height 31
select select "0"
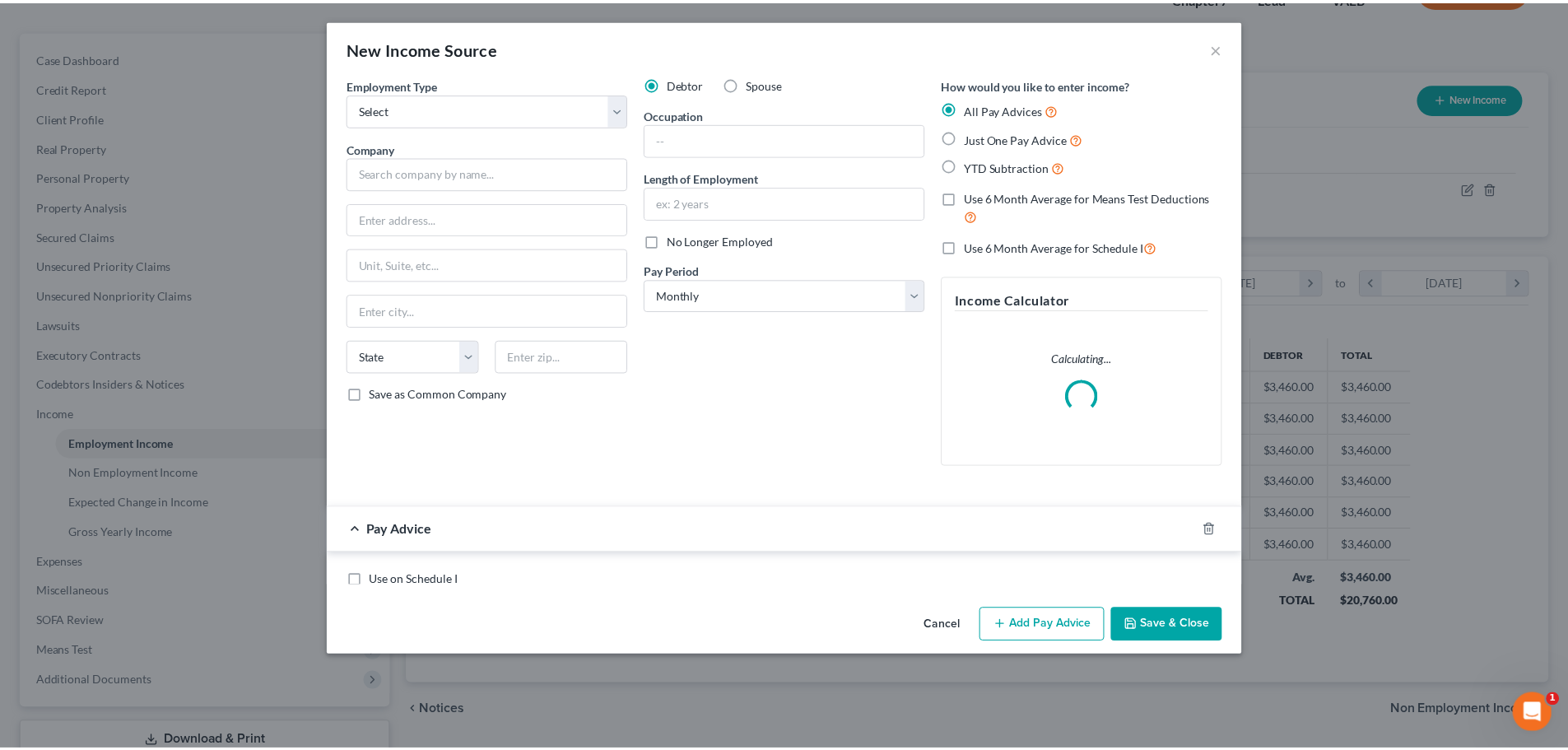
scroll to position [310, 653]
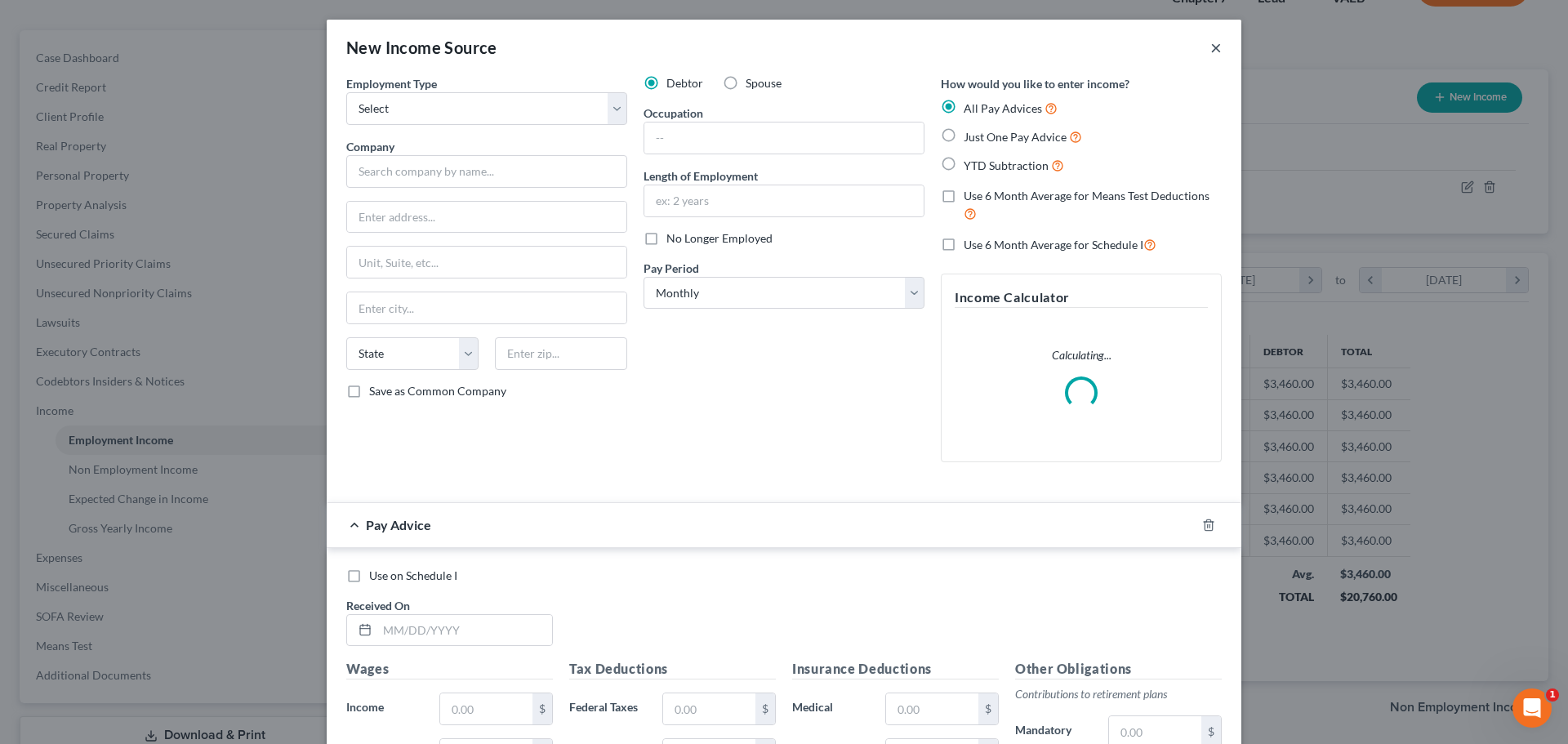
click at [1210, 51] on button "×" at bounding box center [1215, 47] width 11 height 19
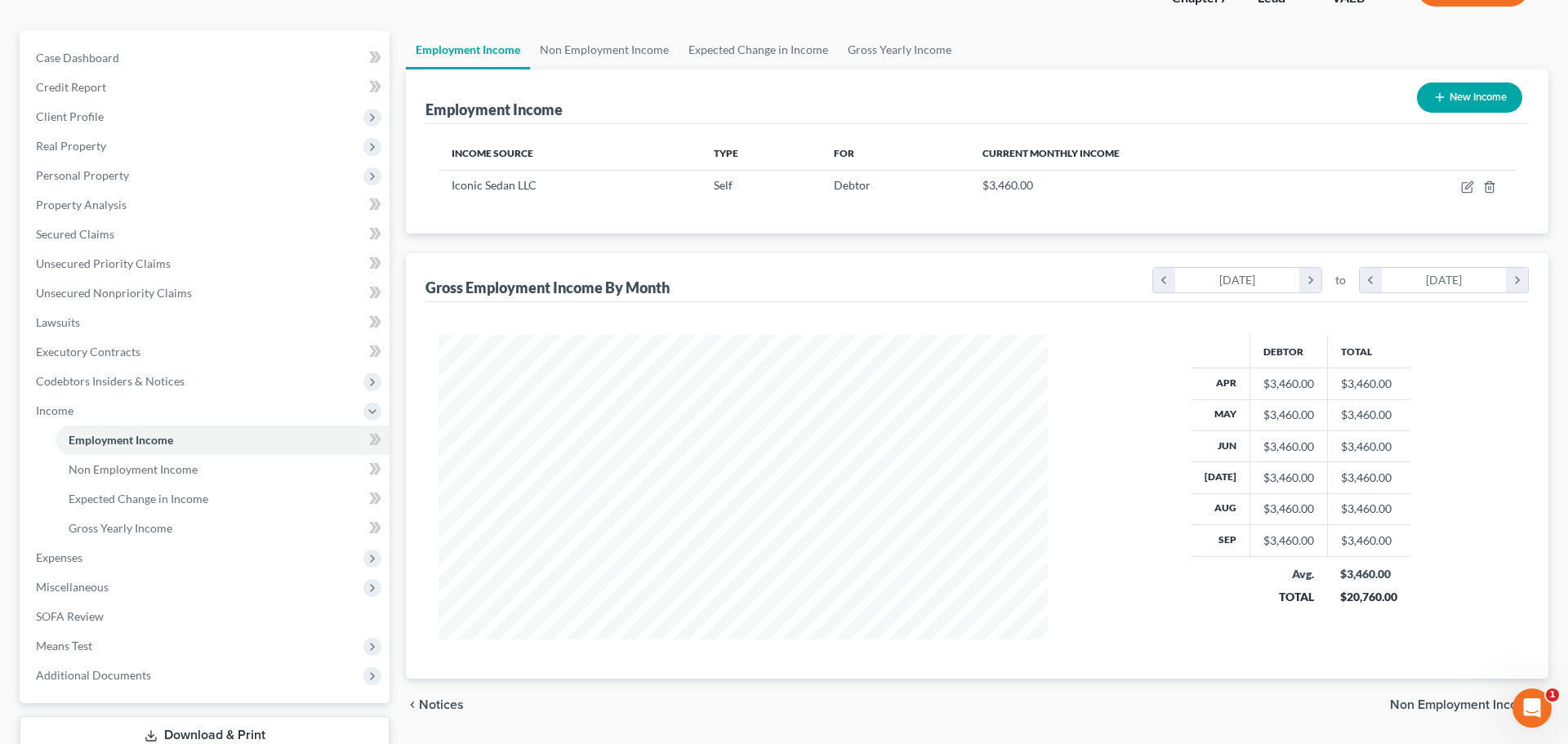
scroll to position [816651, 816138]
click at [1451, 185] on icon "button" at bounding box center [1455, 188] width 10 height 10
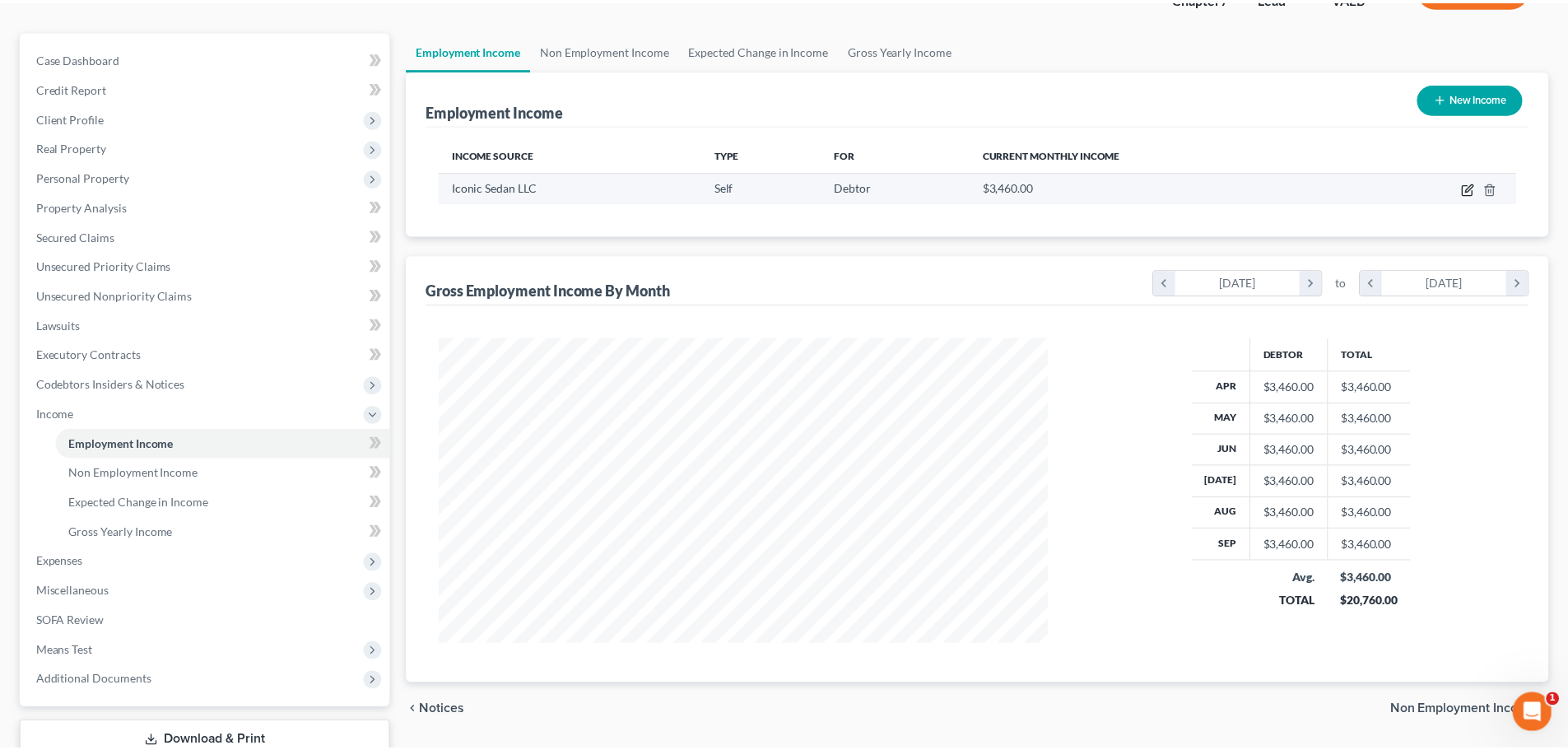
scroll to position [310, 653]
select select "1"
select select "48"
select select "0"
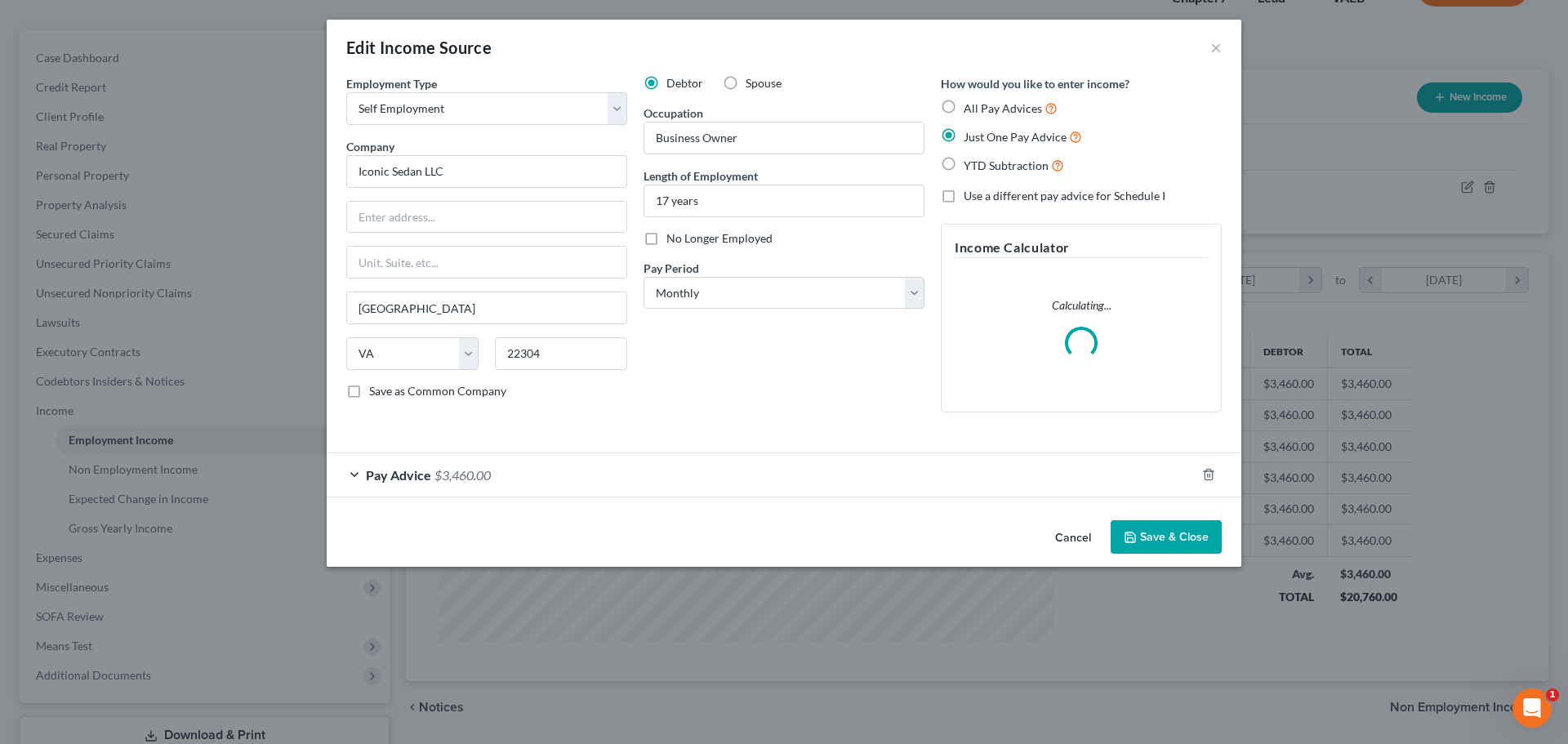
click at [553, 483] on div "Pay Advice $3,460.00" at bounding box center [760, 475] width 869 height 44
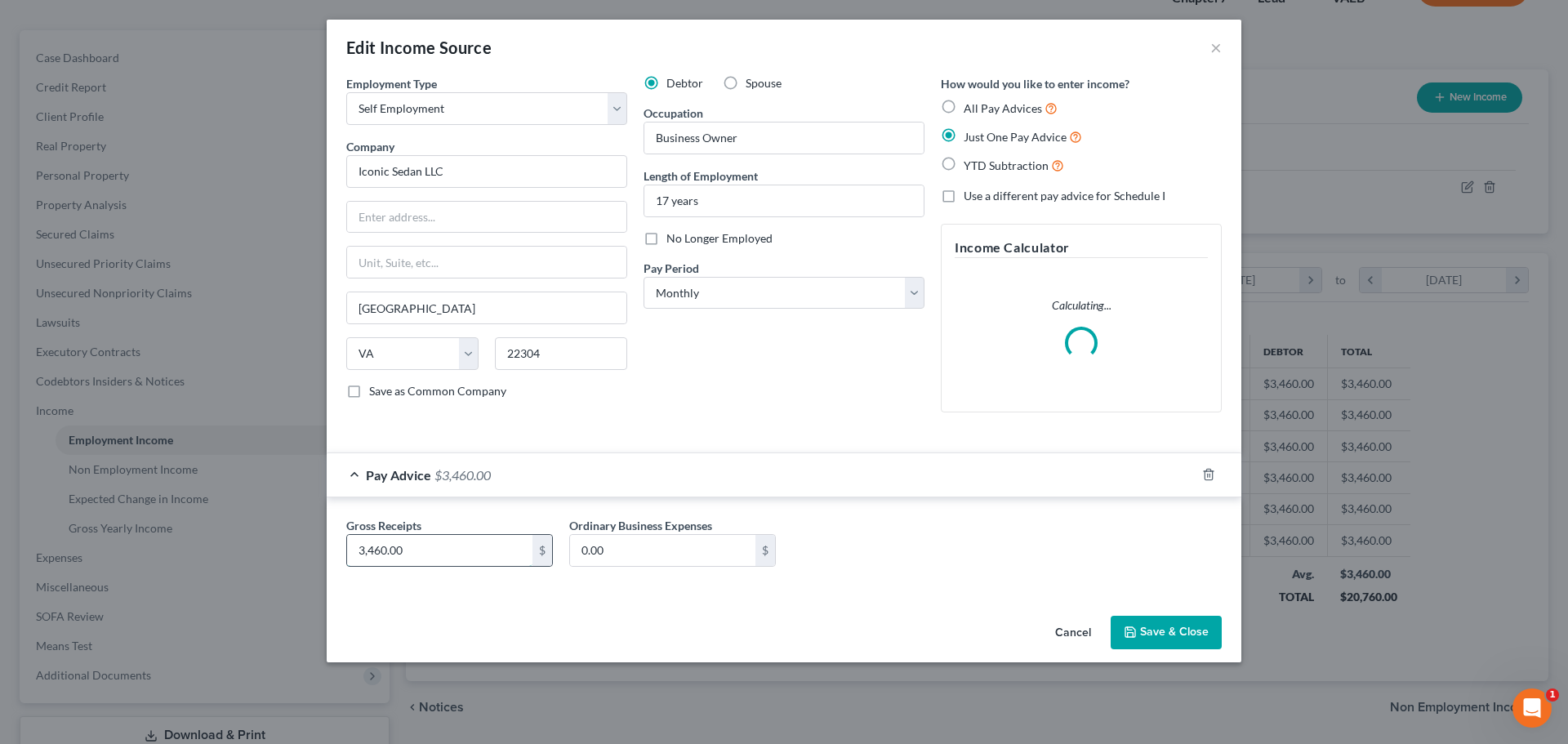
click at [430, 549] on input "3,460.00" at bounding box center [440, 551] width 185 height 31
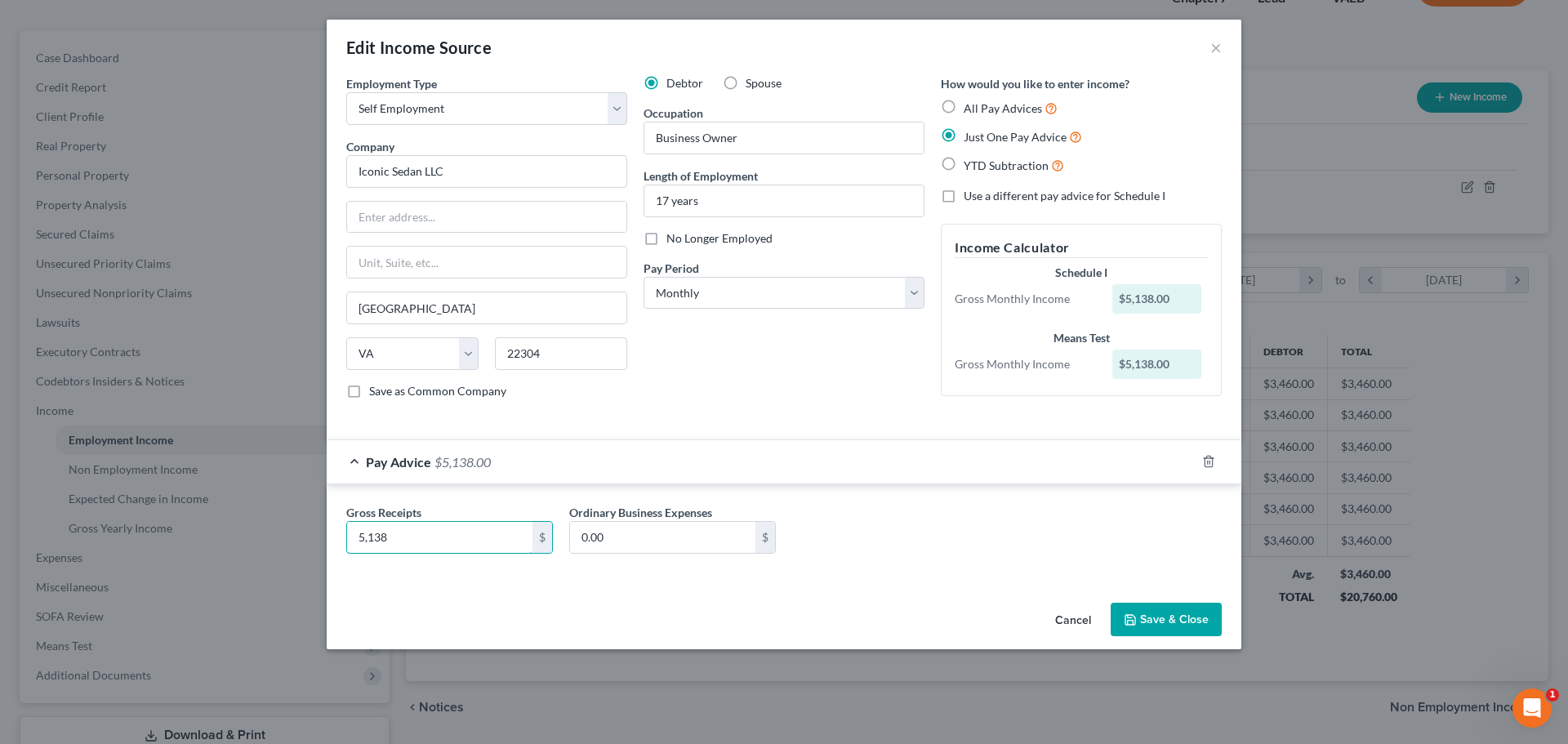
type input "5,138"
click at [1172, 627] on button "Save & Close" at bounding box center [1166, 619] width 111 height 34
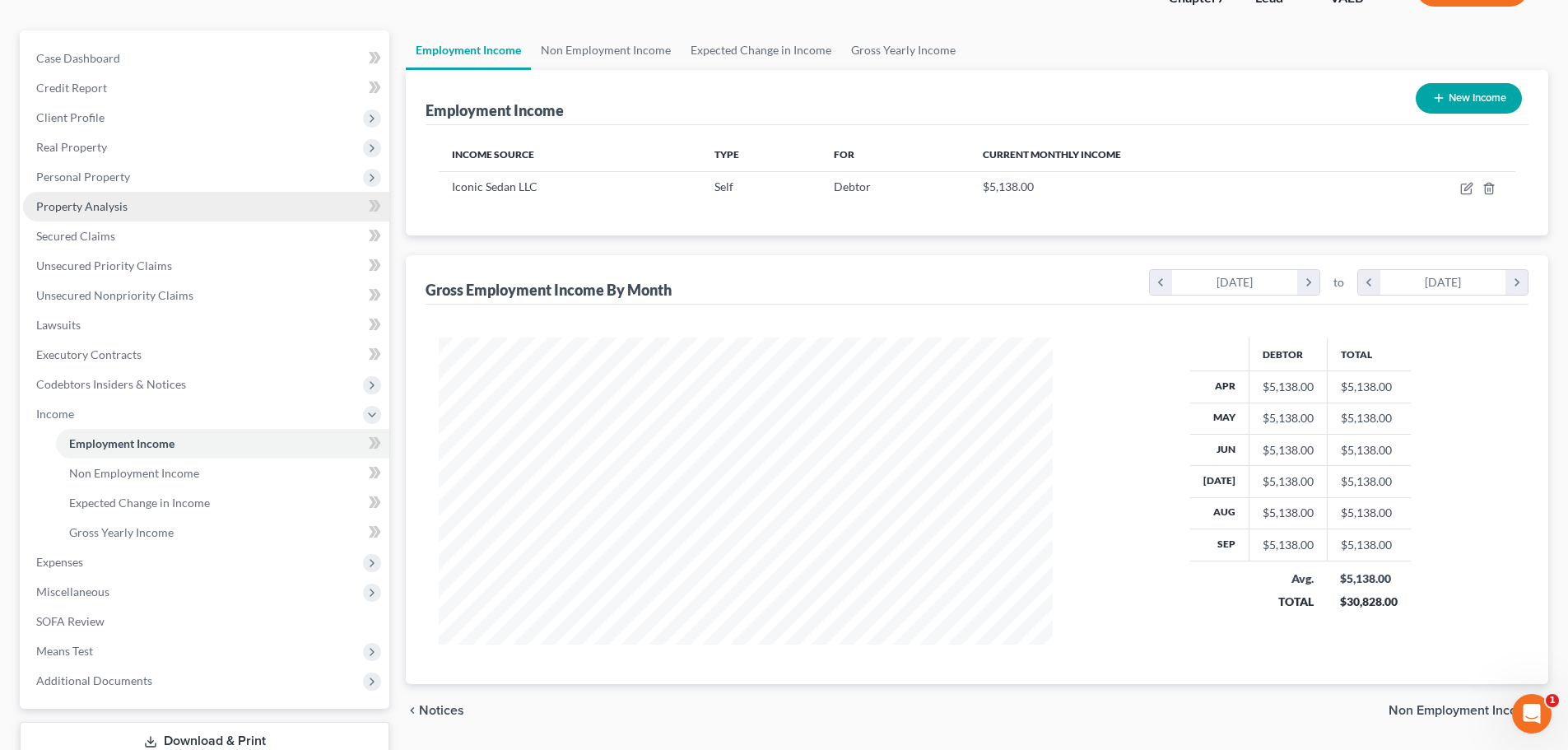
scroll to position [0, 0]
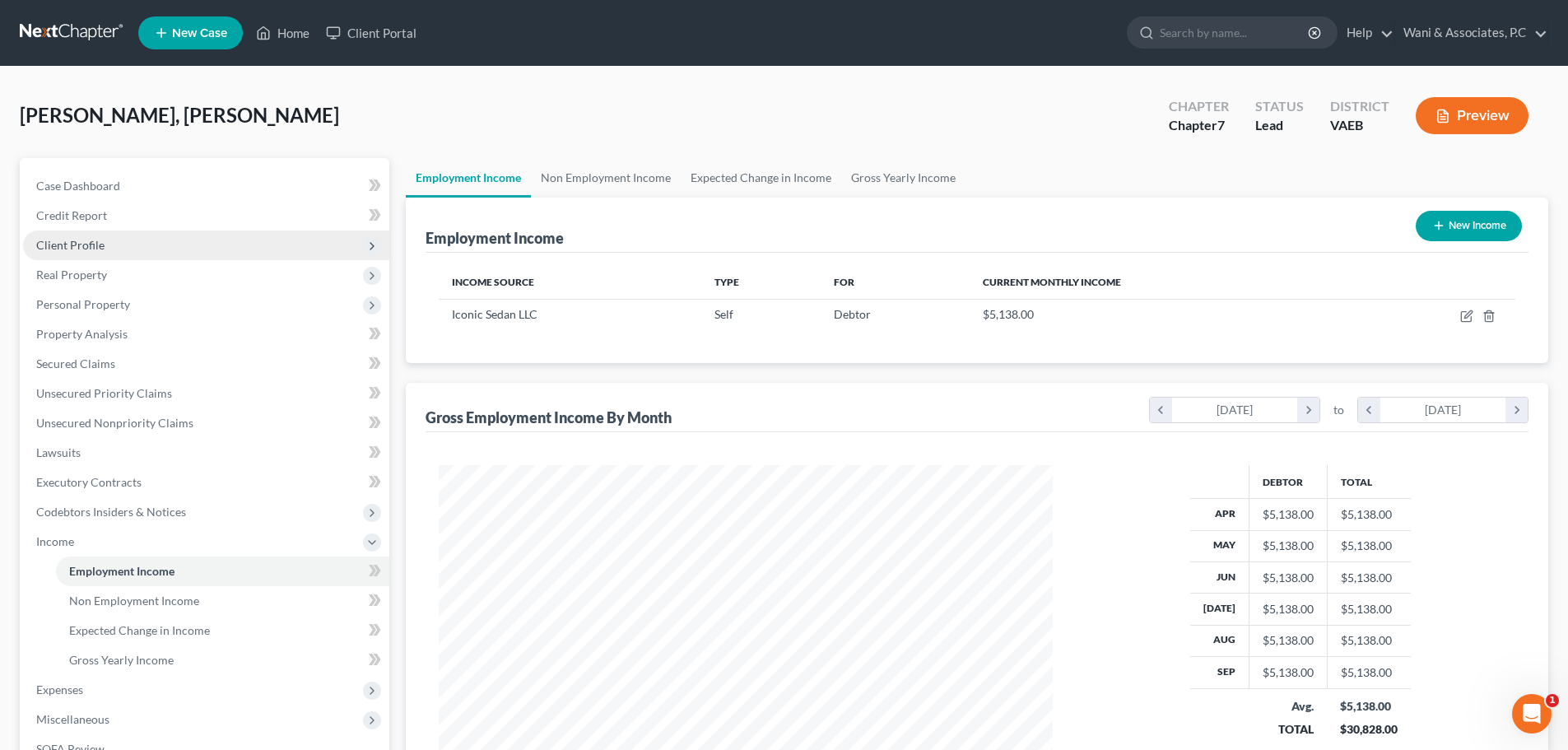
click at [219, 237] on span "Client Profile" at bounding box center [206, 246] width 366 height 30
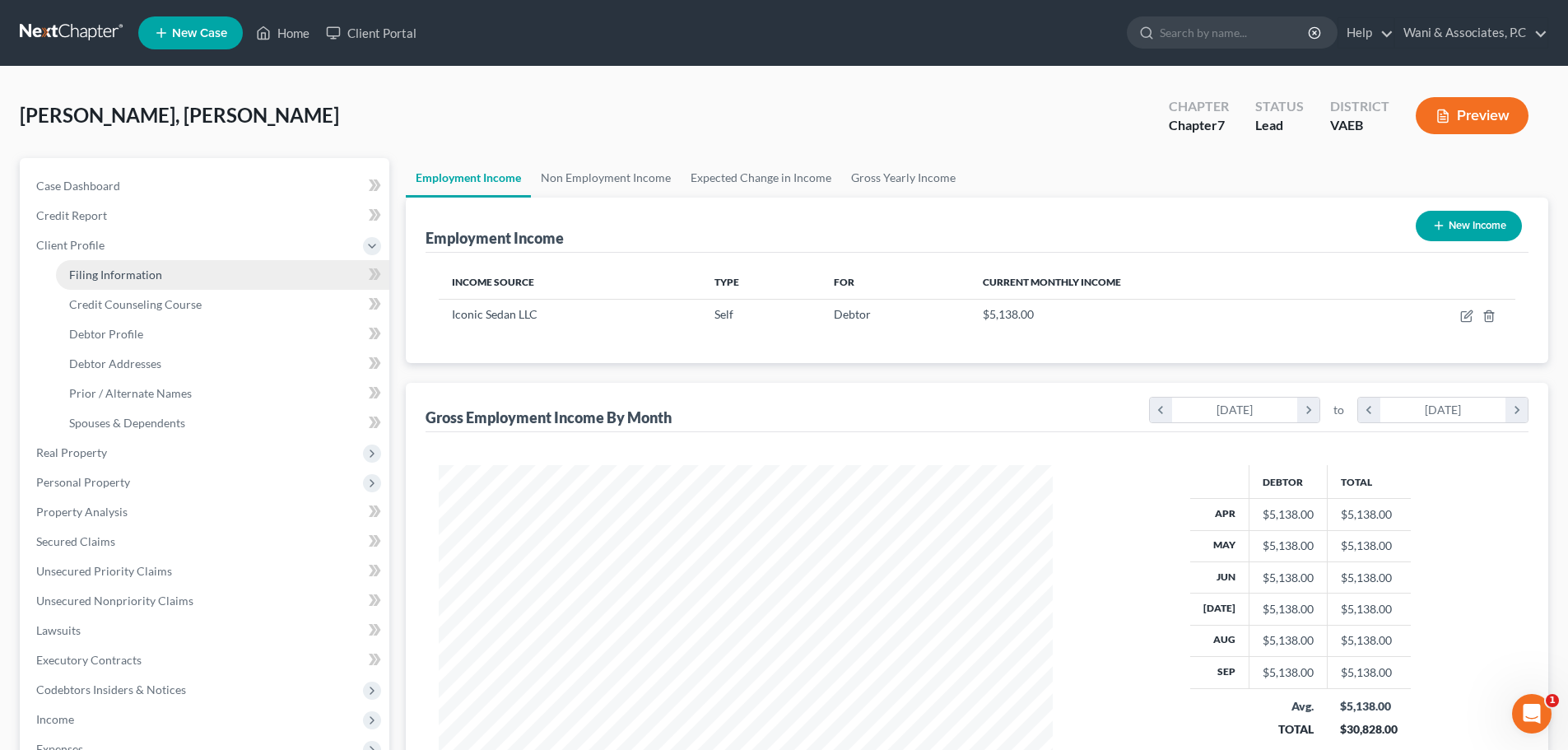
click at [219, 273] on link "Filing Information" at bounding box center [223, 276] width 333 height 30
select select "1"
select select "0"
select select "48"
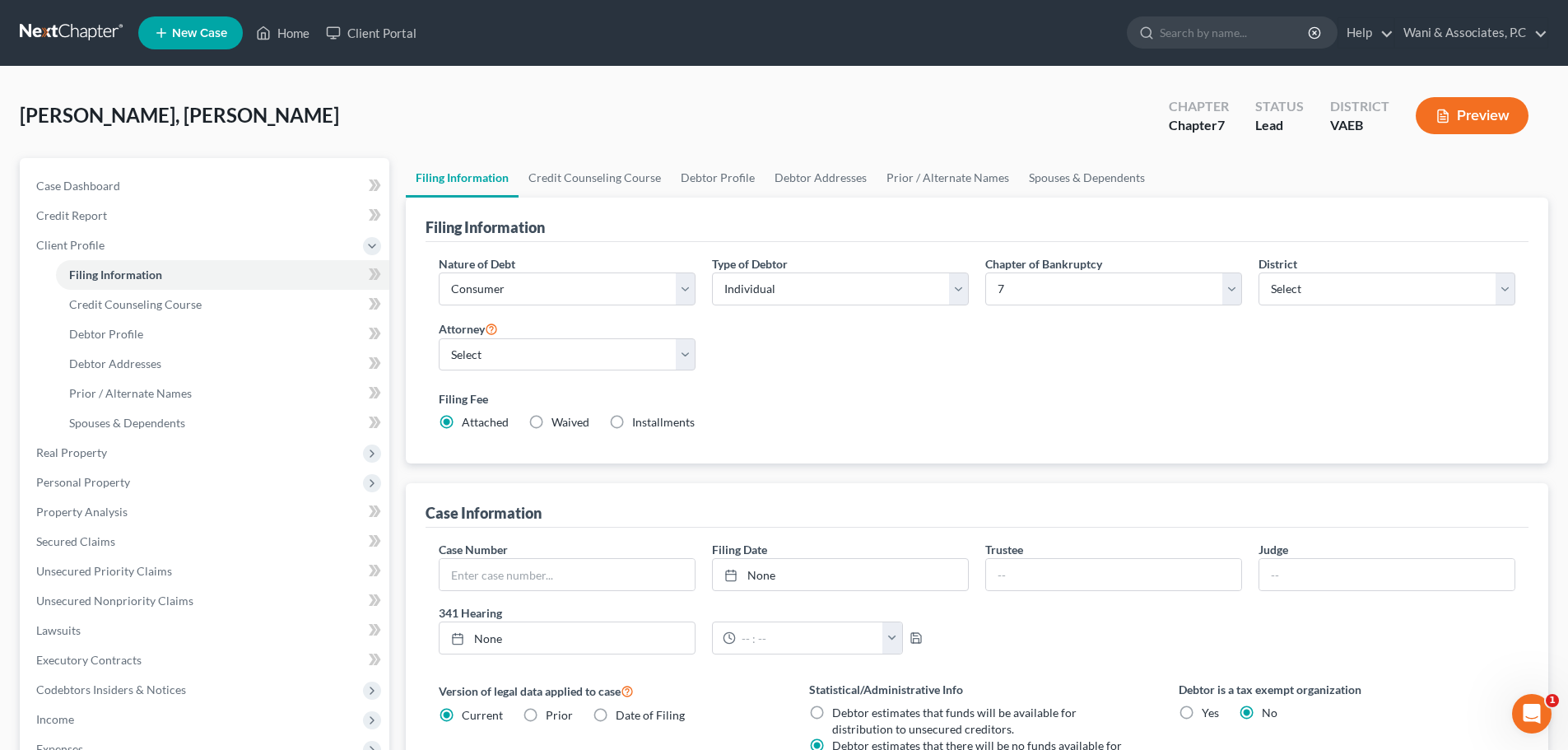
click at [1498, 127] on button "Preview" at bounding box center [1472, 115] width 113 height 37
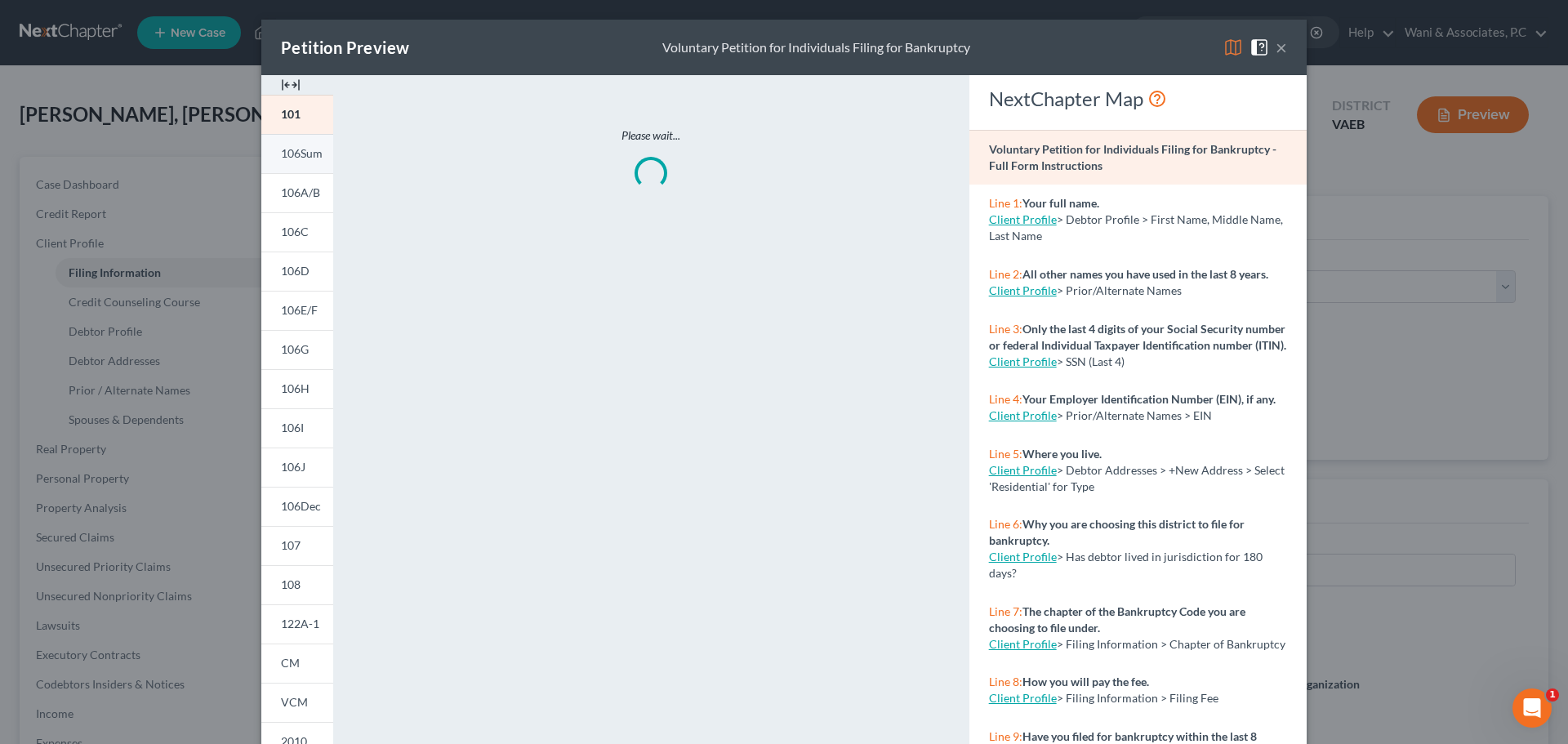
click at [287, 161] on link "106Sum" at bounding box center [297, 153] width 72 height 39
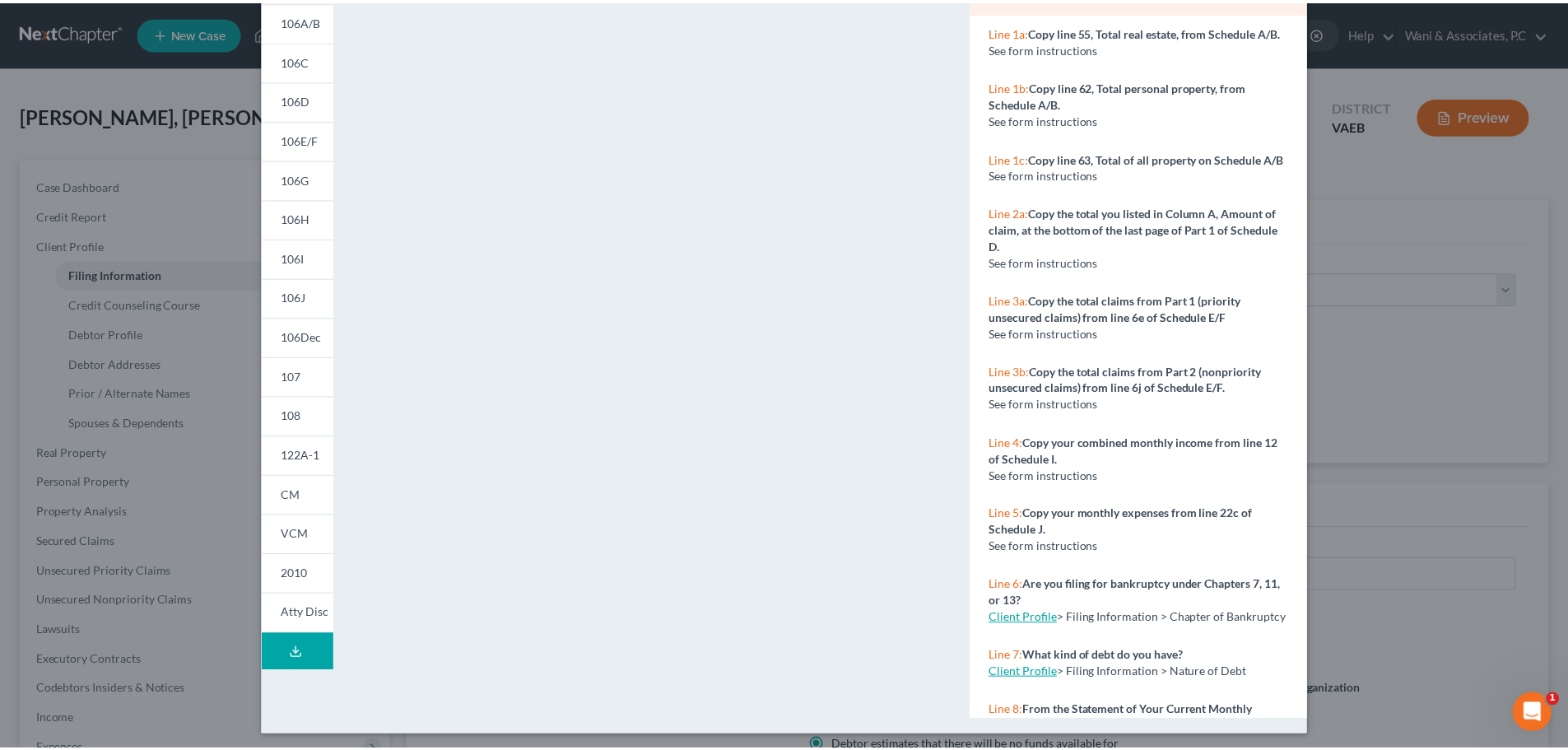
scroll to position [174, 0]
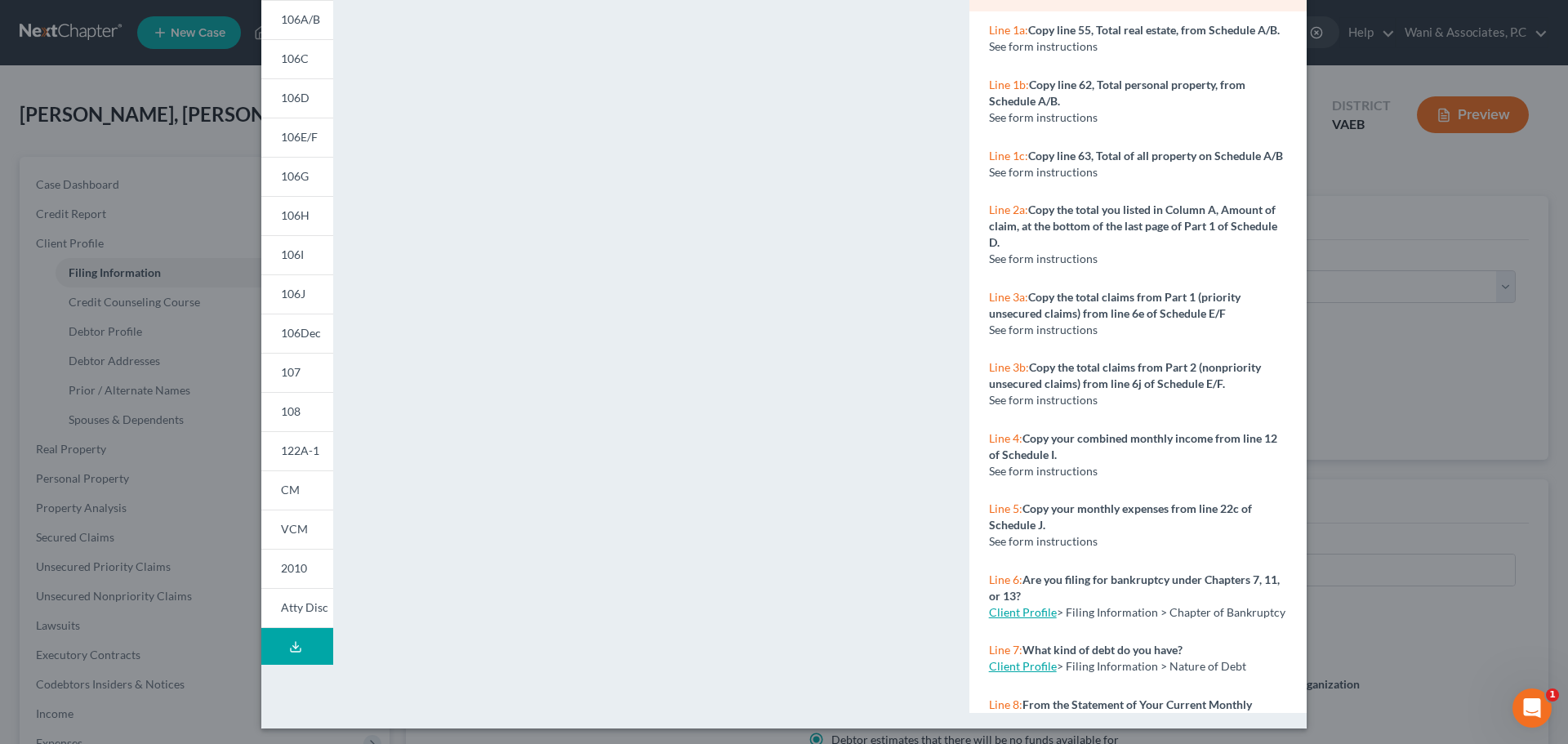
click at [1382, 526] on div "Petition Preview Summary of Your Assets and Liabilities × 101 106Sum 106A/B 106…" at bounding box center [784, 372] width 1568 height 744
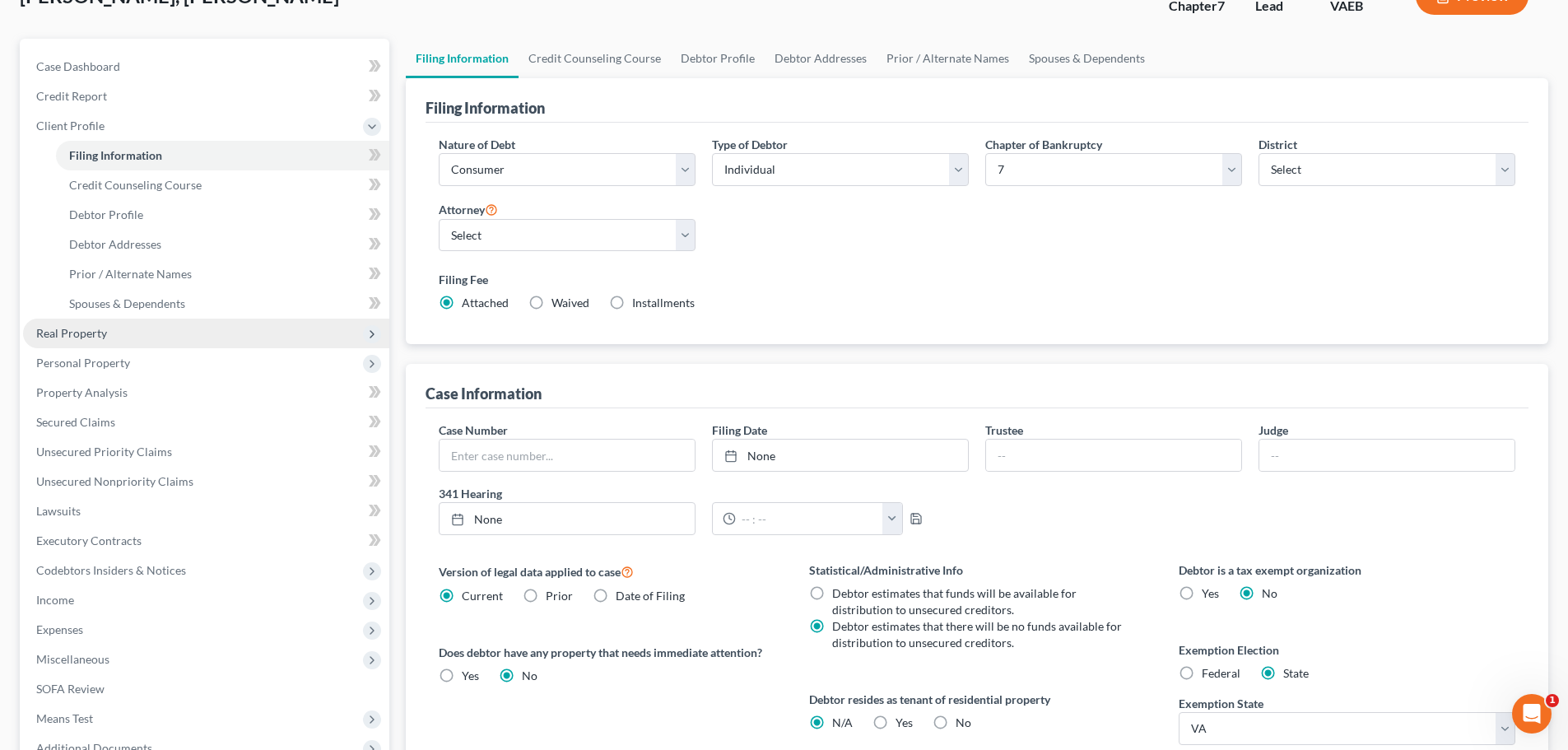
scroll to position [121, 0]
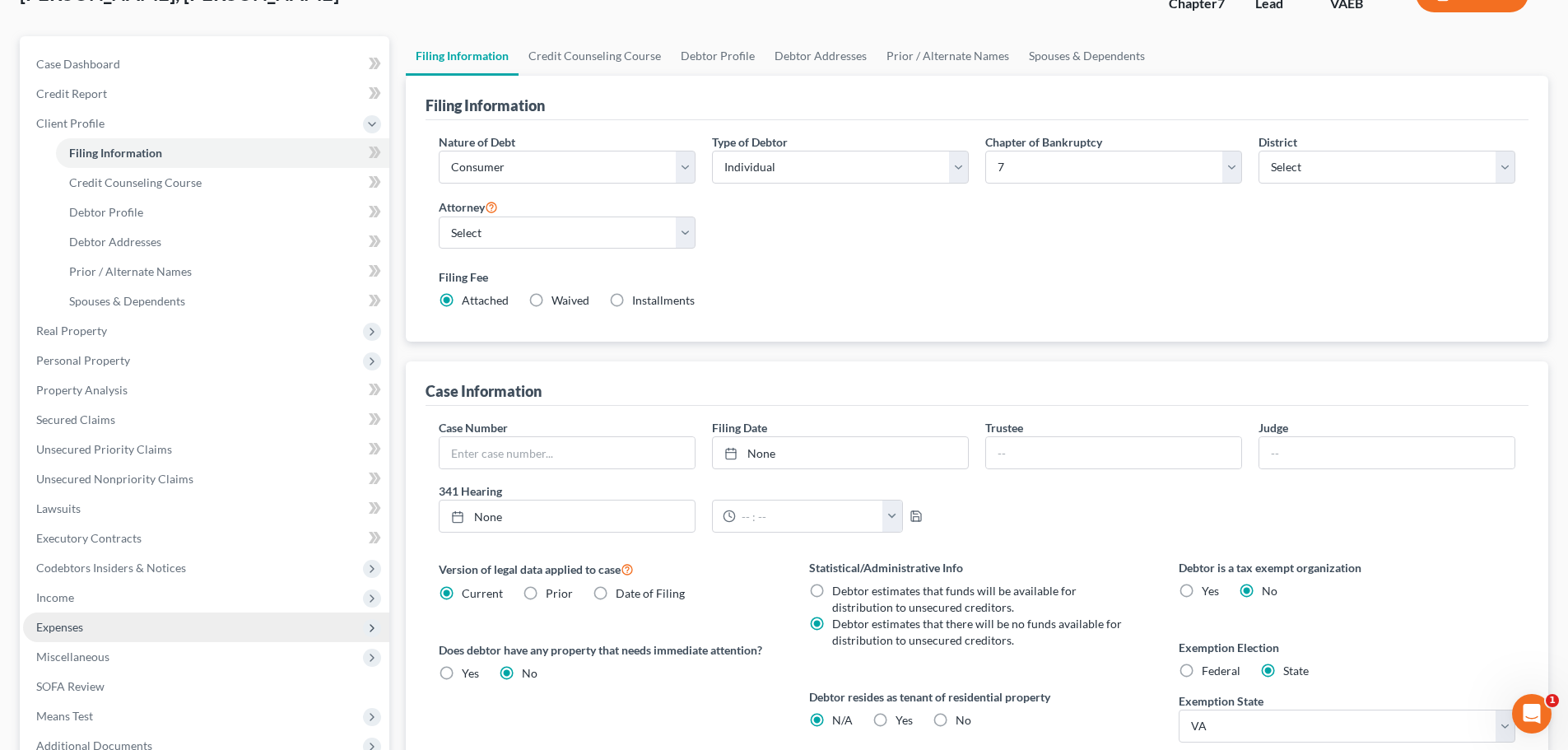
click at [92, 632] on span "Expenses" at bounding box center [206, 628] width 366 height 30
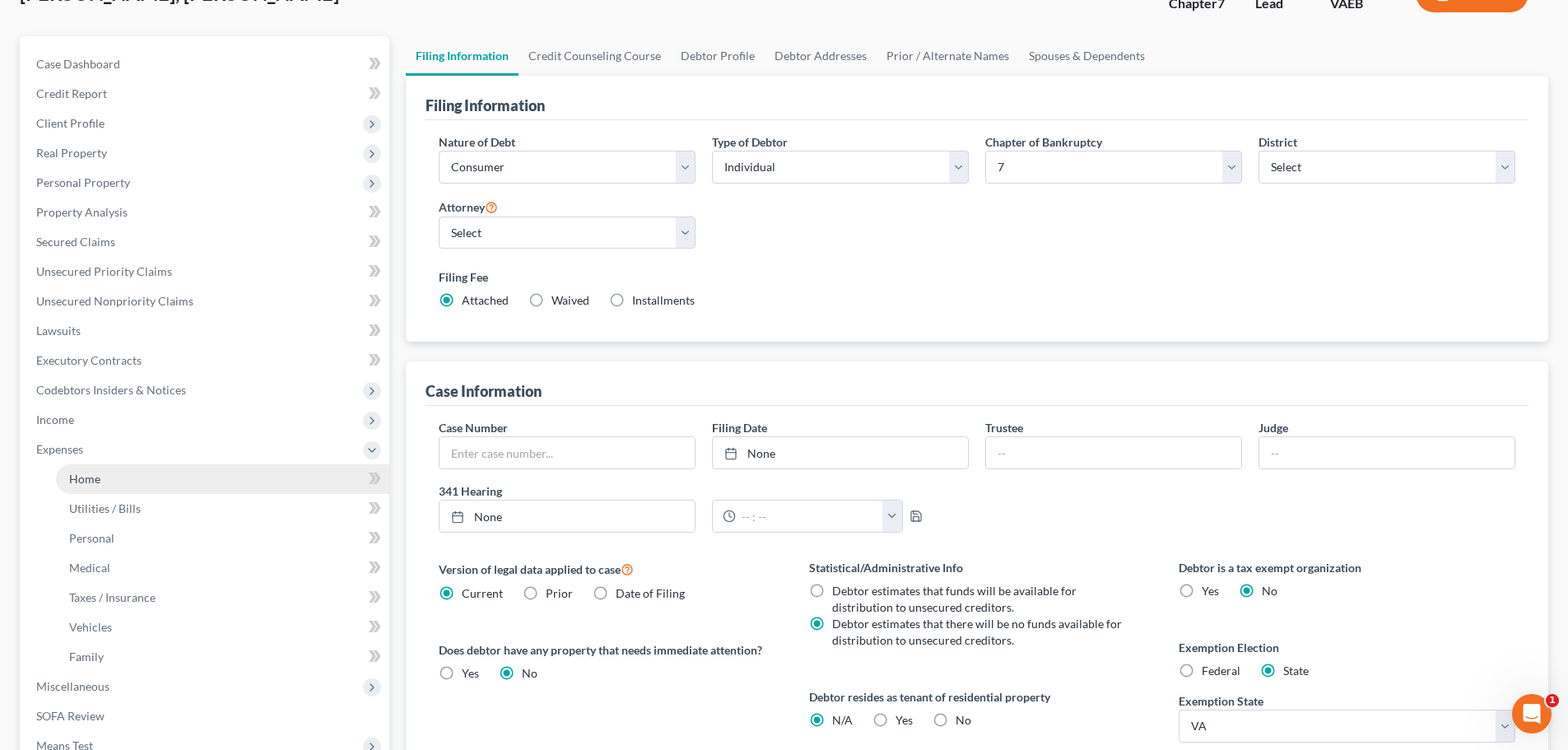
click at [122, 483] on link "Home" at bounding box center [223, 480] width 333 height 30
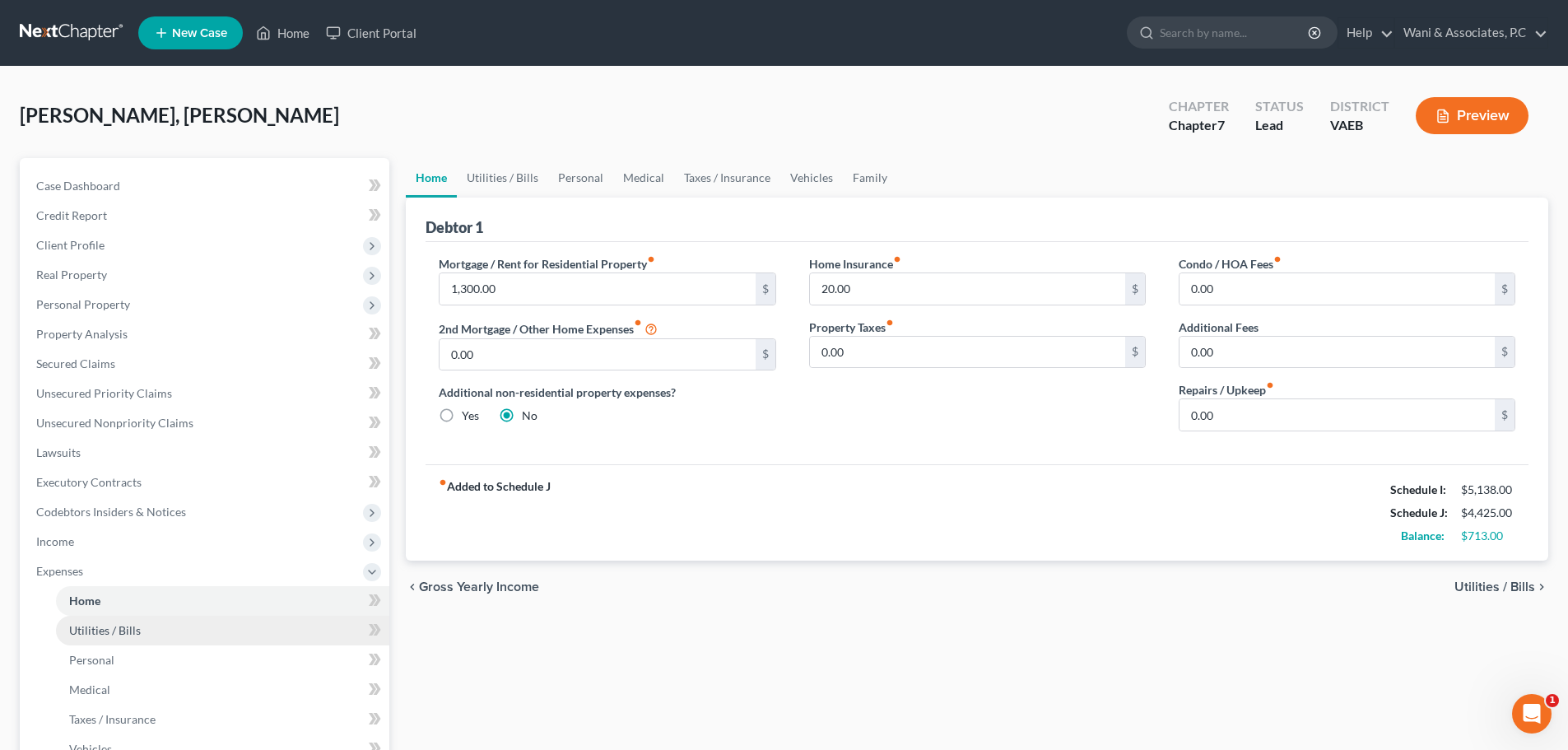
click at [235, 623] on link "Utilities / Bills" at bounding box center [223, 631] width 333 height 30
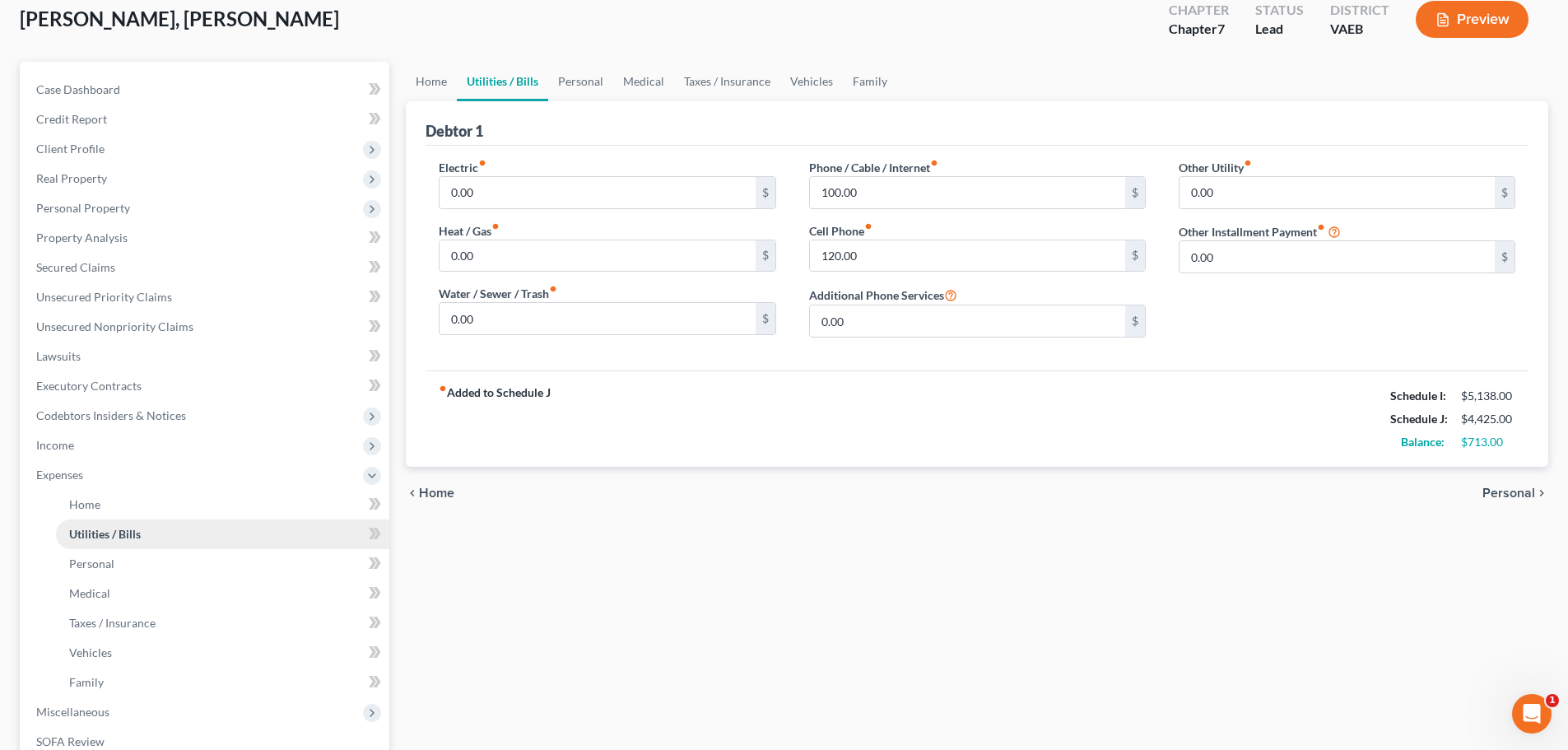
scroll to position [106, 0]
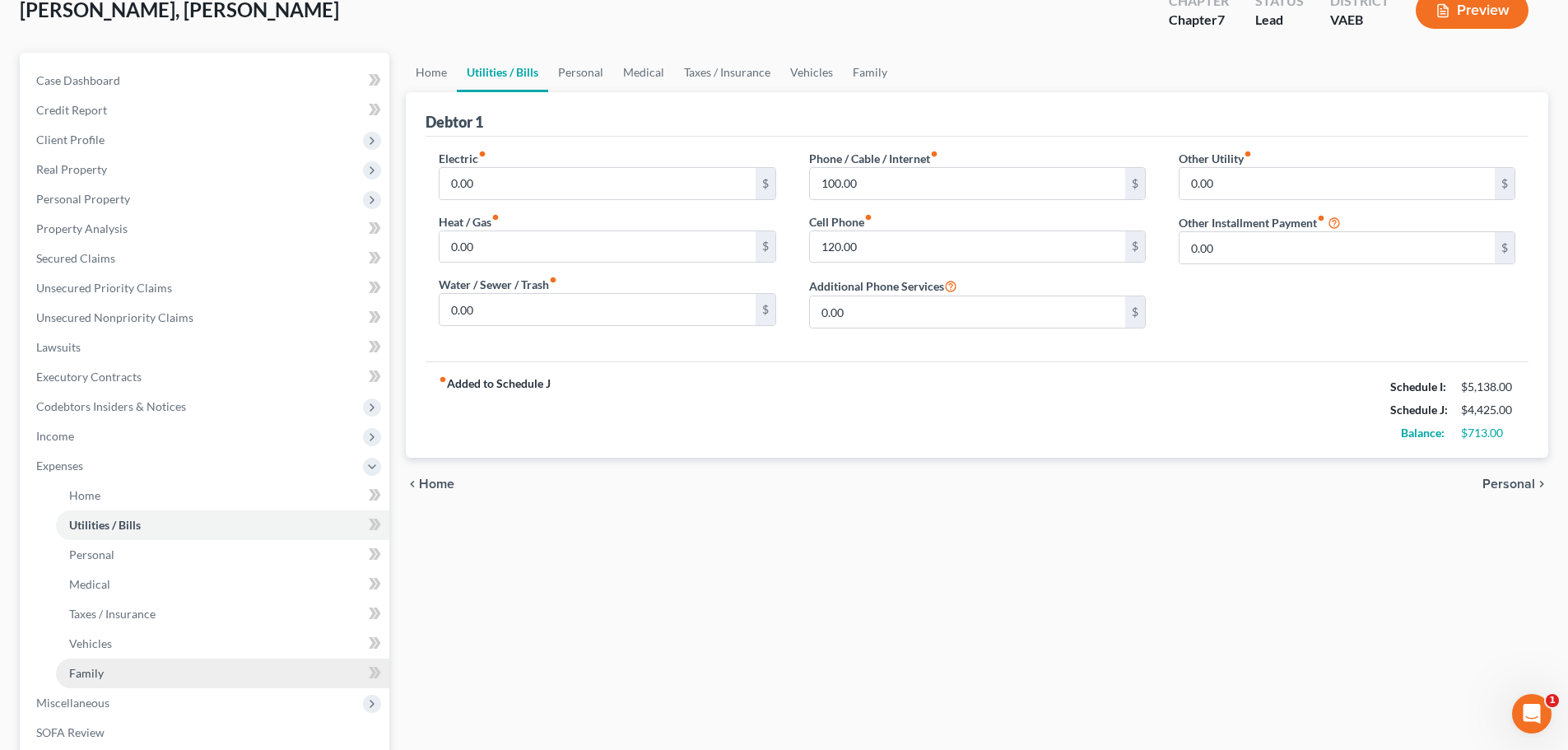
click at [220, 665] on link "Family" at bounding box center [223, 673] width 333 height 30
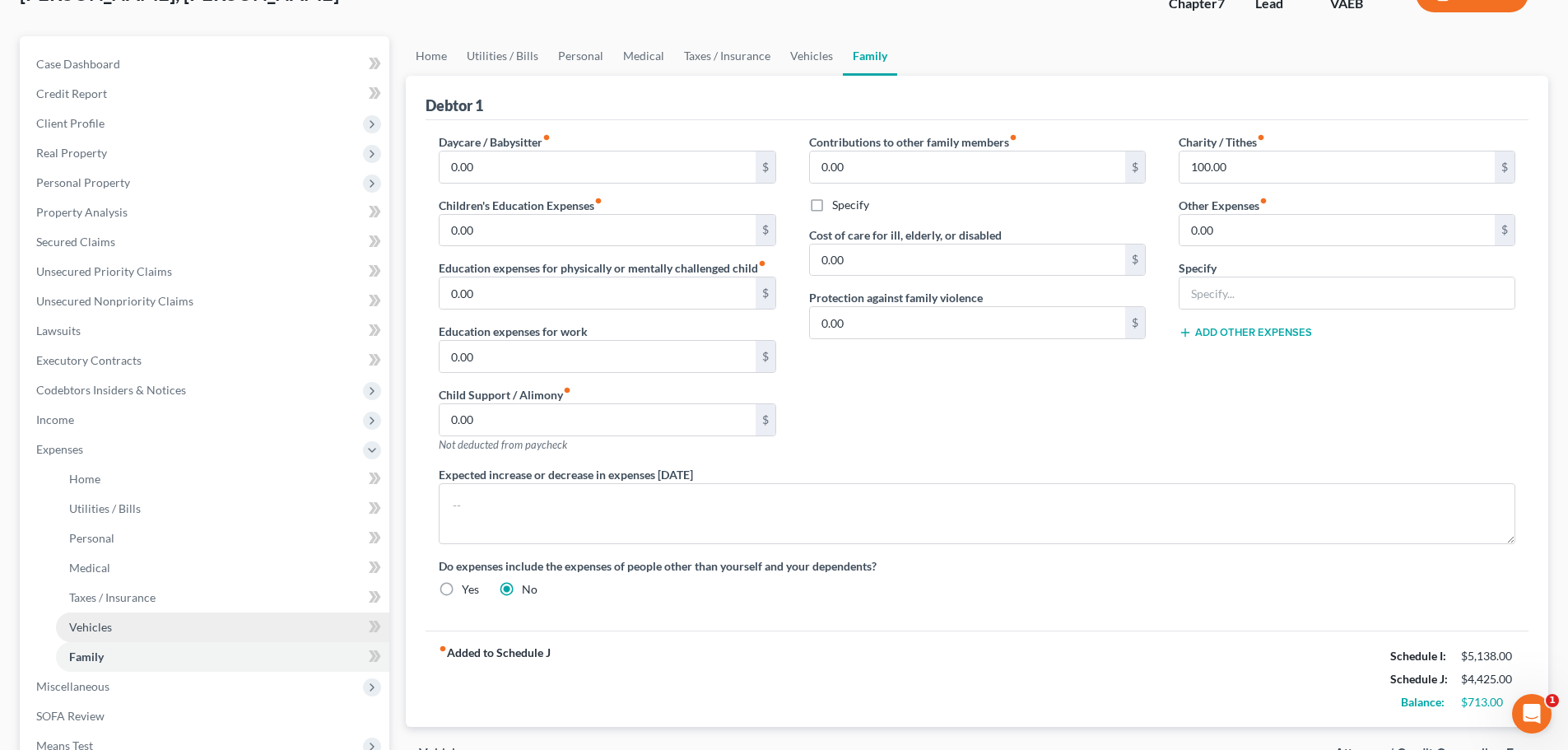
click at [182, 629] on link "Vehicles" at bounding box center [223, 628] width 333 height 30
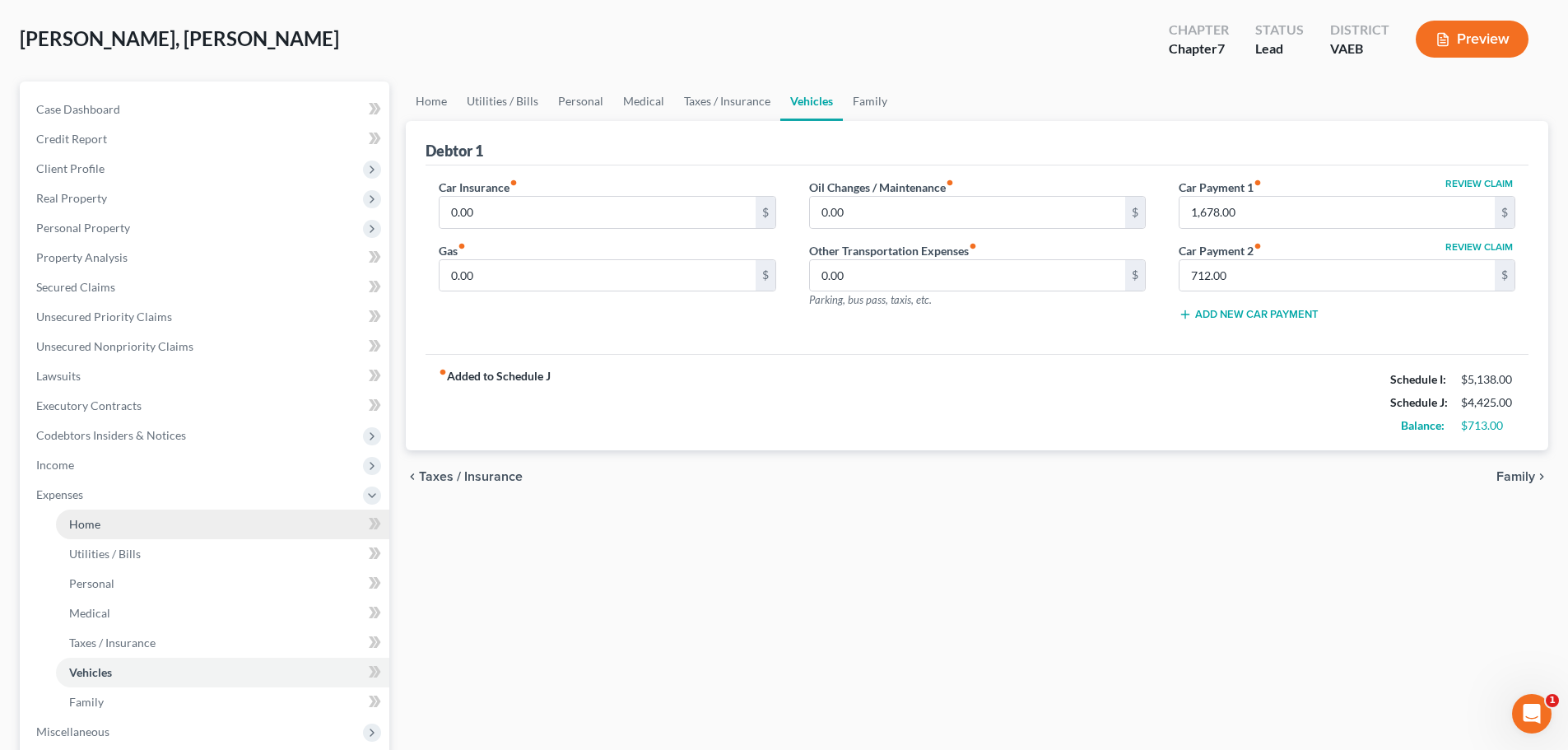
click at [136, 522] on link "Home" at bounding box center [223, 525] width 333 height 30
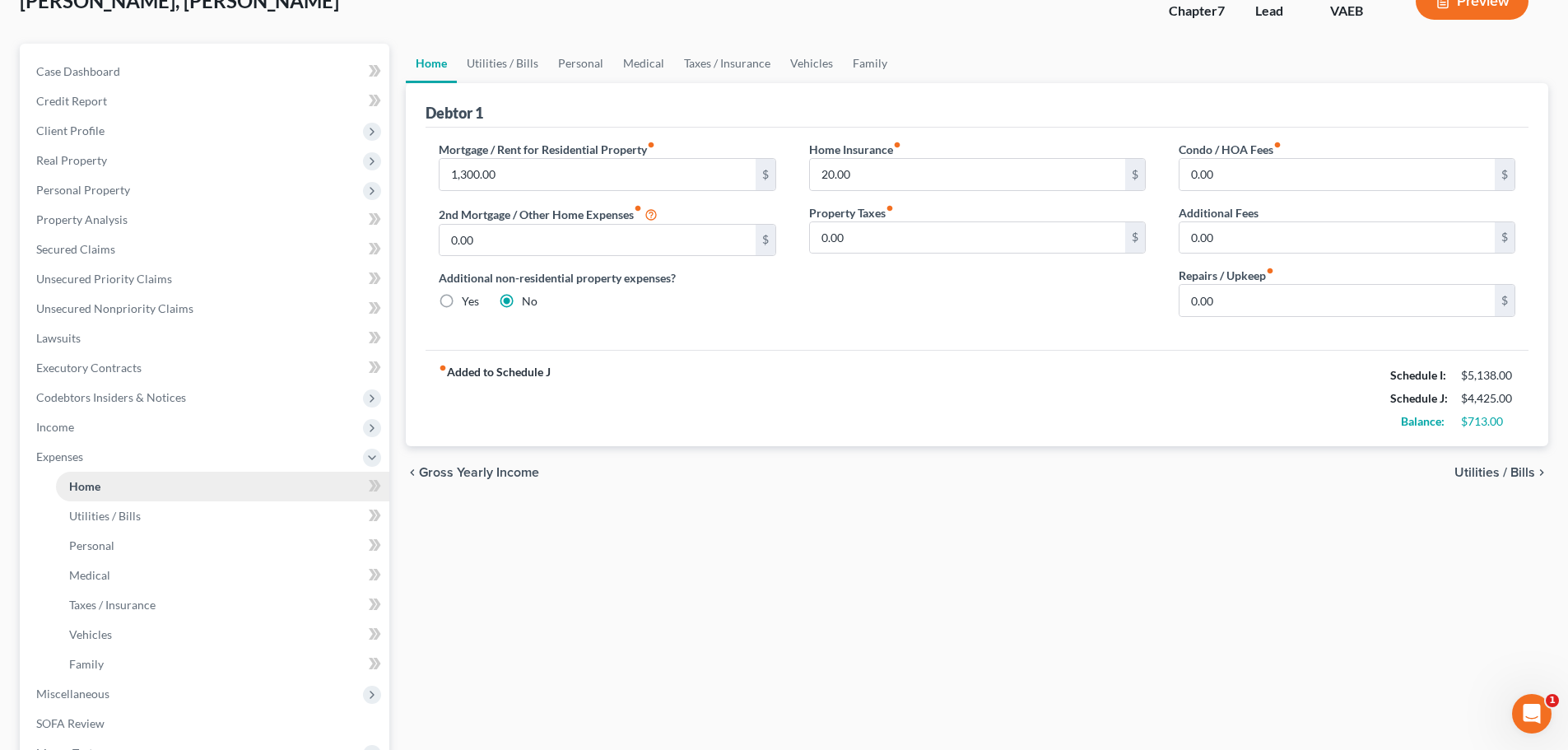
scroll to position [116, 0]
click at [100, 544] on span "Personal" at bounding box center [92, 544] width 45 height 14
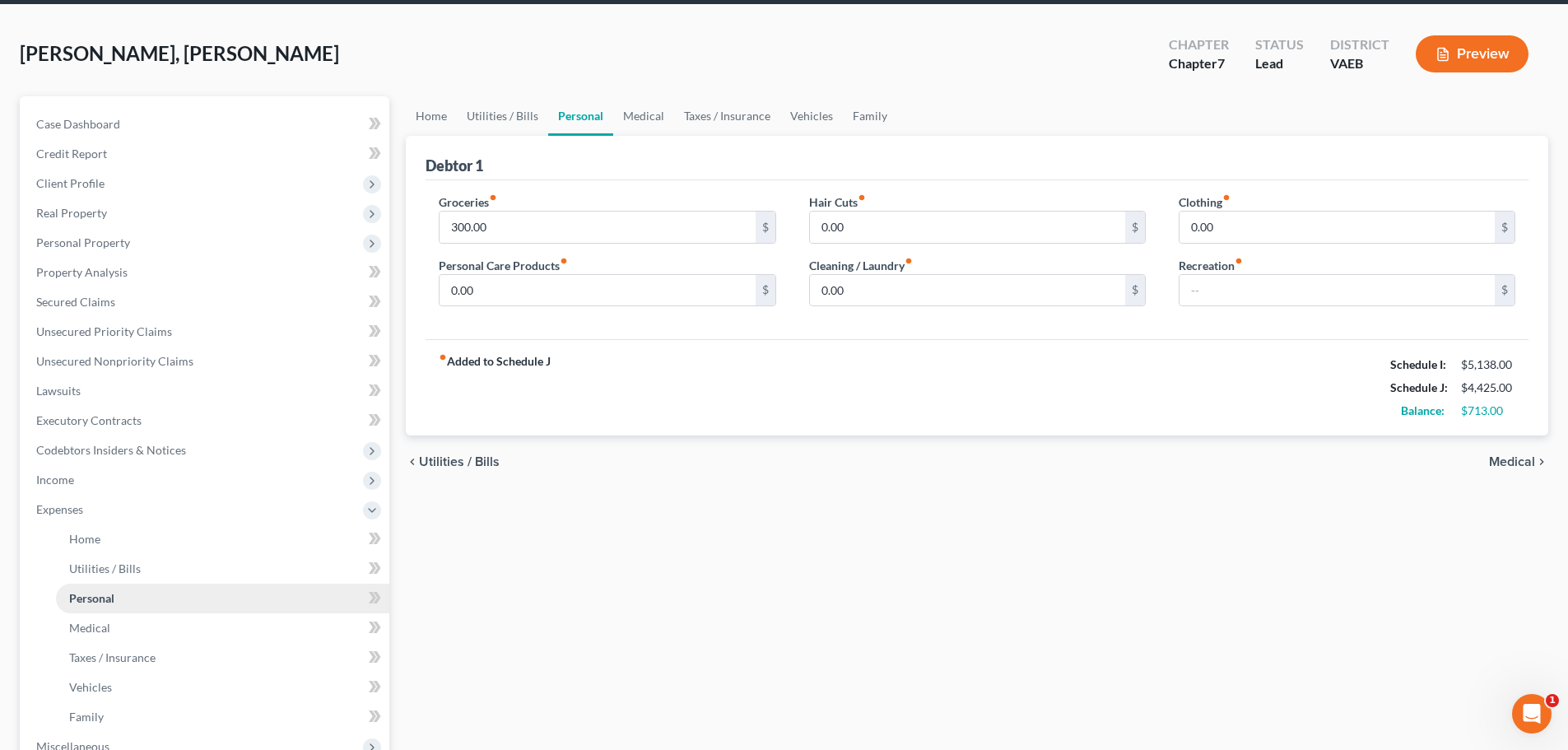
scroll to position [62, 0]
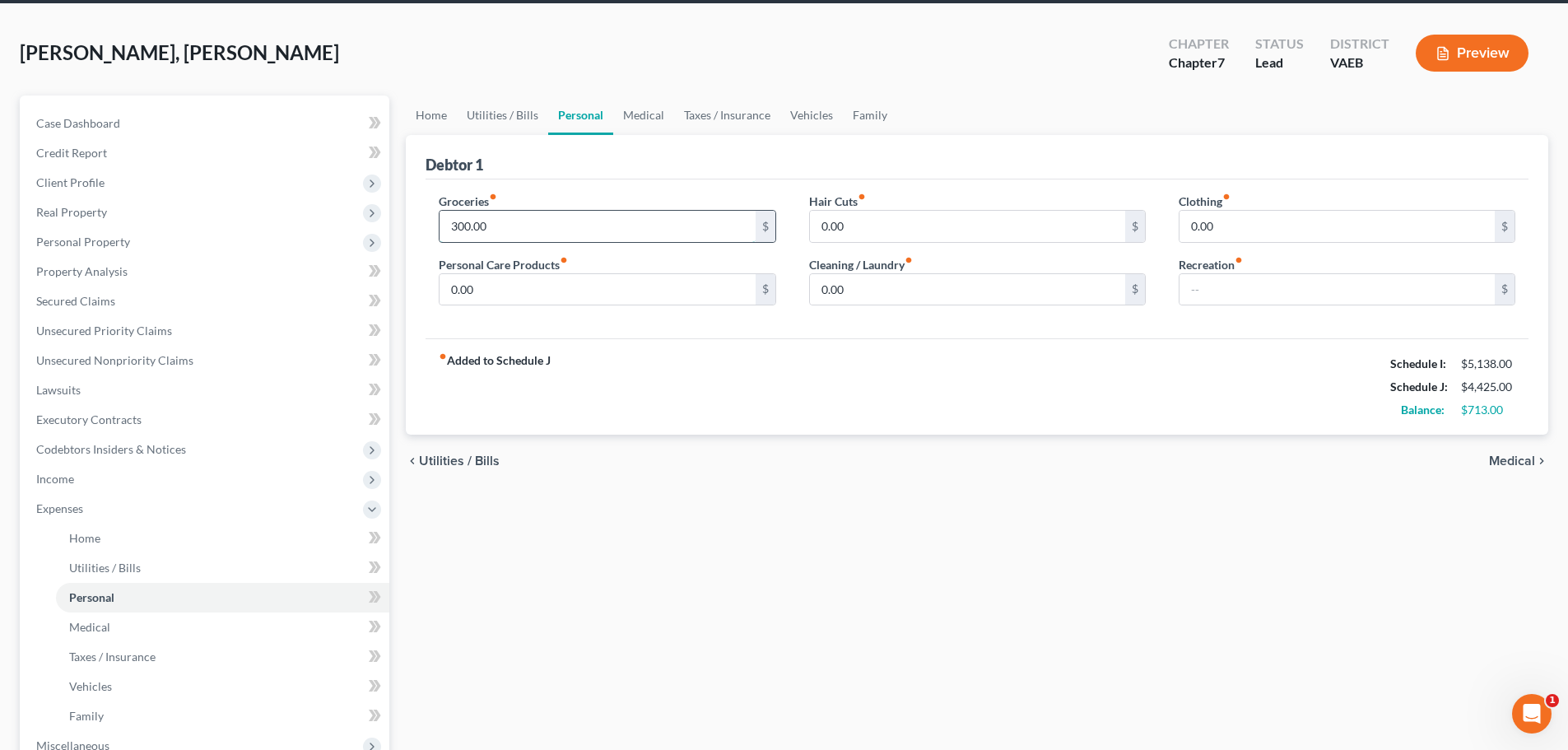
click at [457, 224] on input "300.00" at bounding box center [597, 226] width 315 height 32
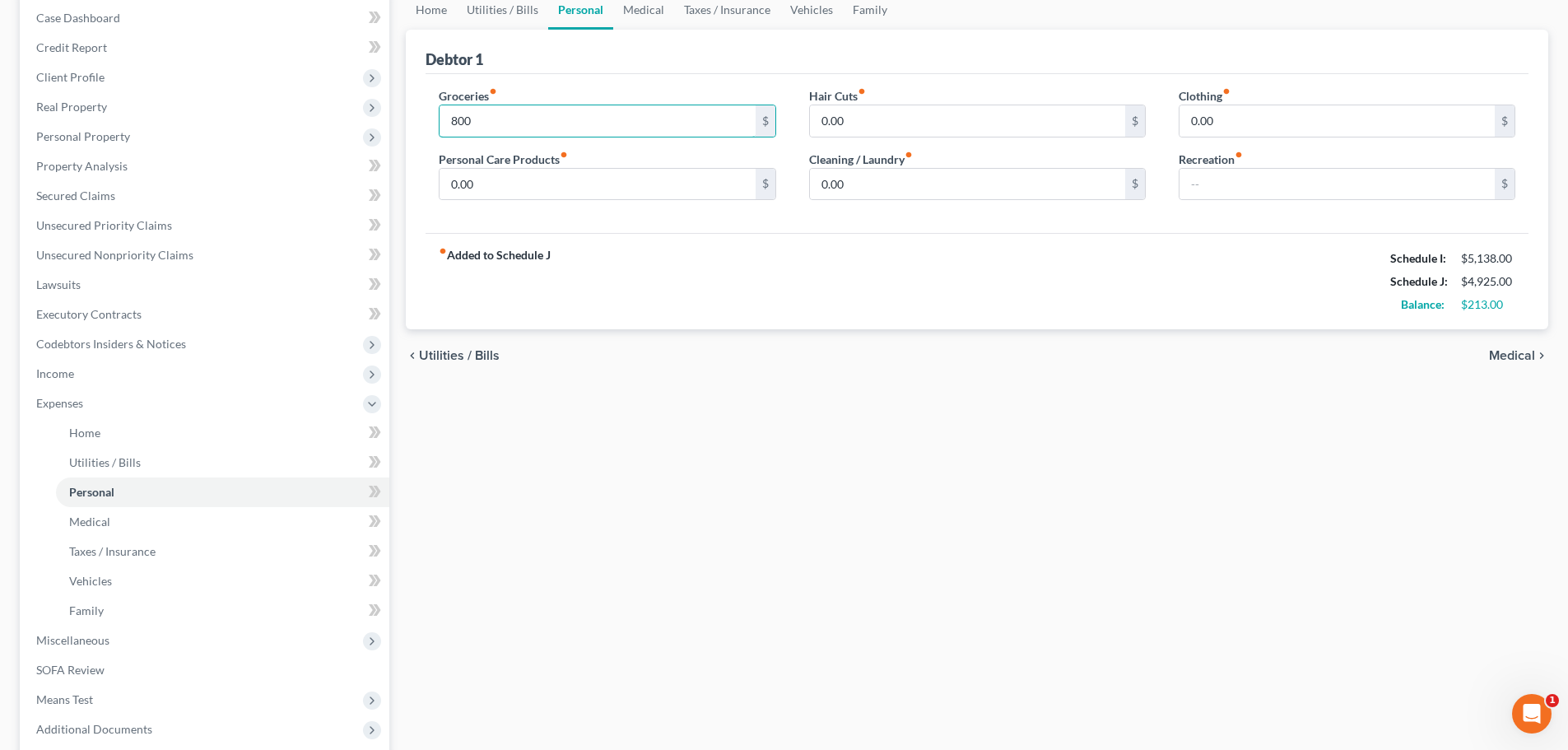
scroll to position [170, 0]
type input "800"
click at [201, 521] on link "Medical" at bounding box center [223, 520] width 333 height 30
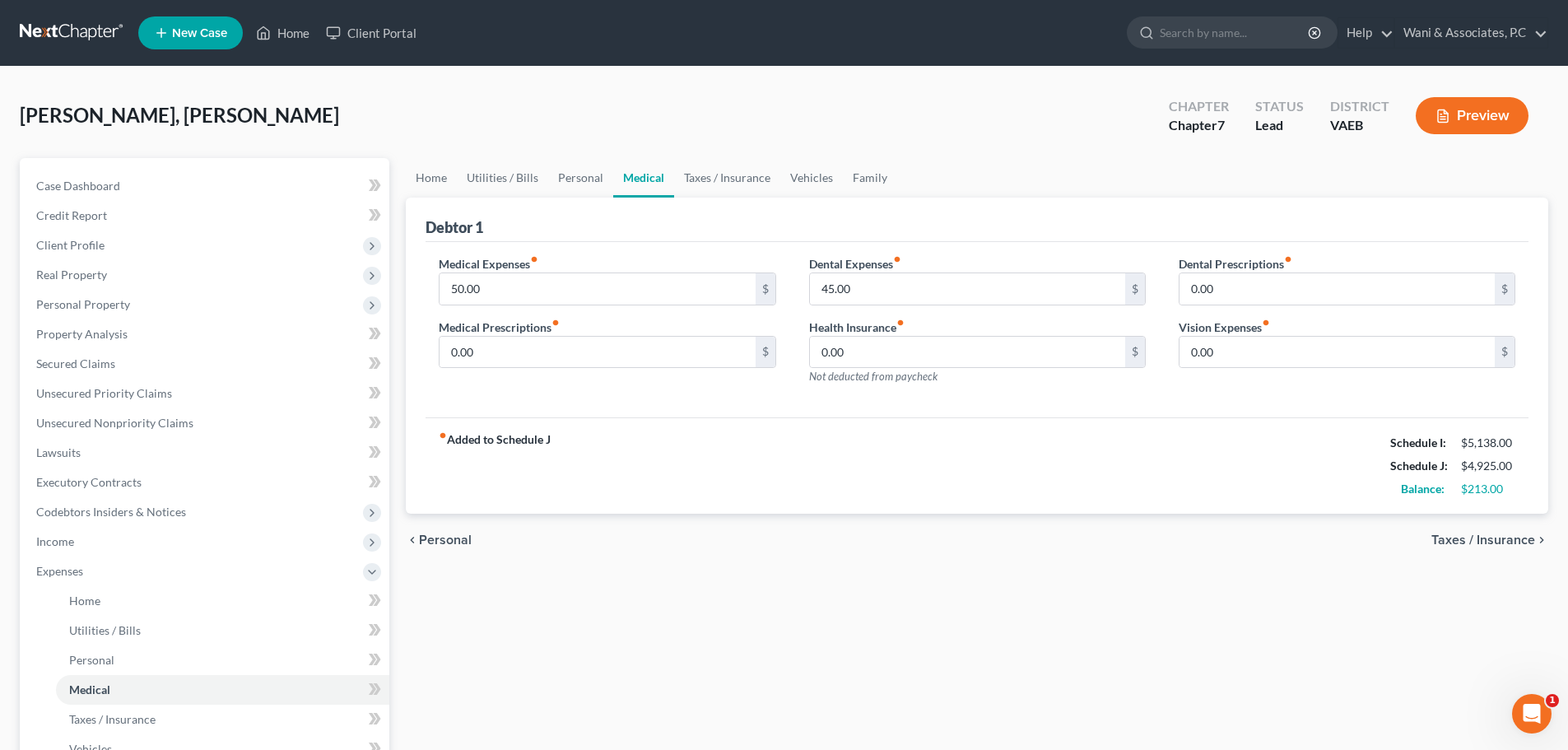
click at [1436, 114] on icon "button" at bounding box center [1443, 115] width 15 height 15
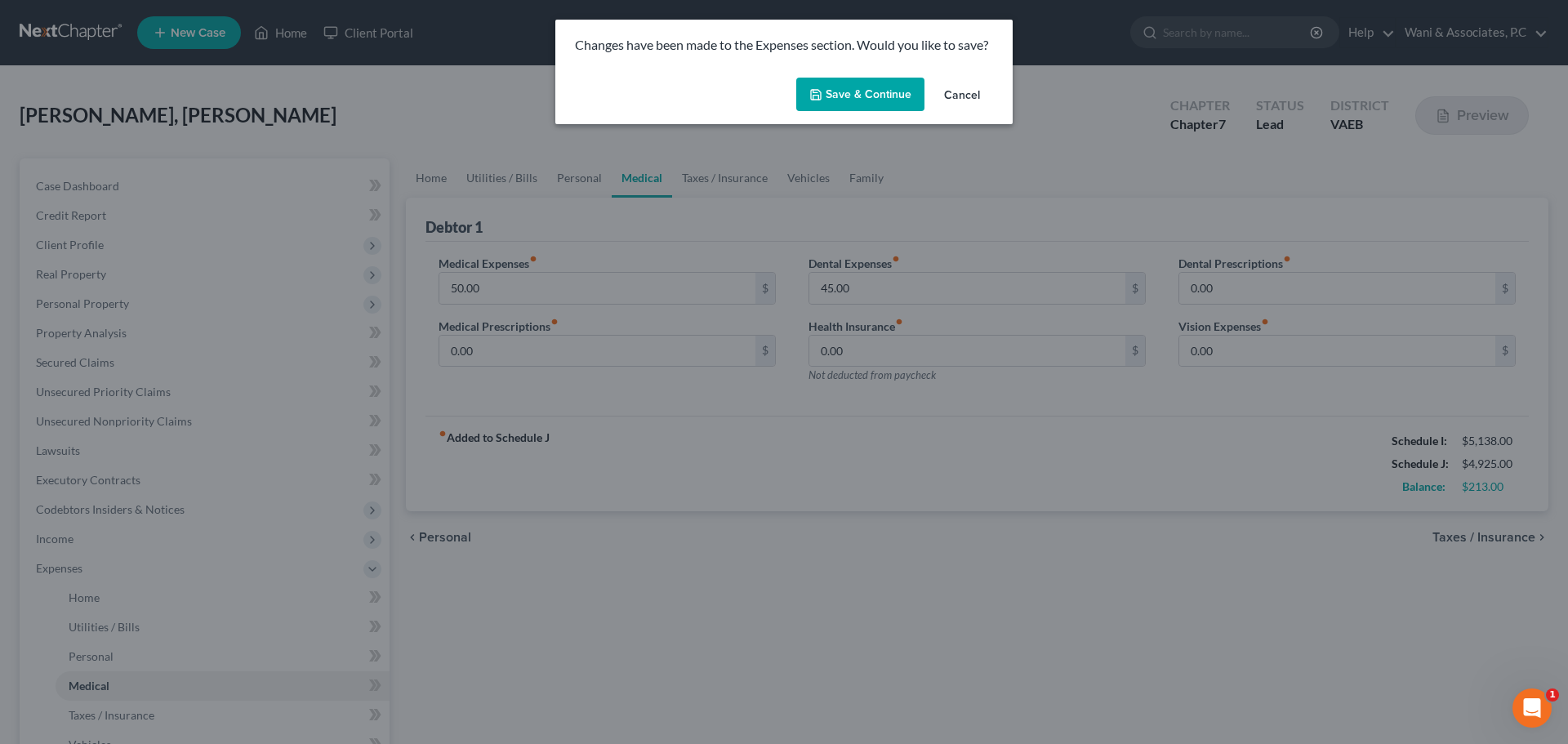
click at [871, 100] on button "Save & Continue" at bounding box center [860, 94] width 128 height 34
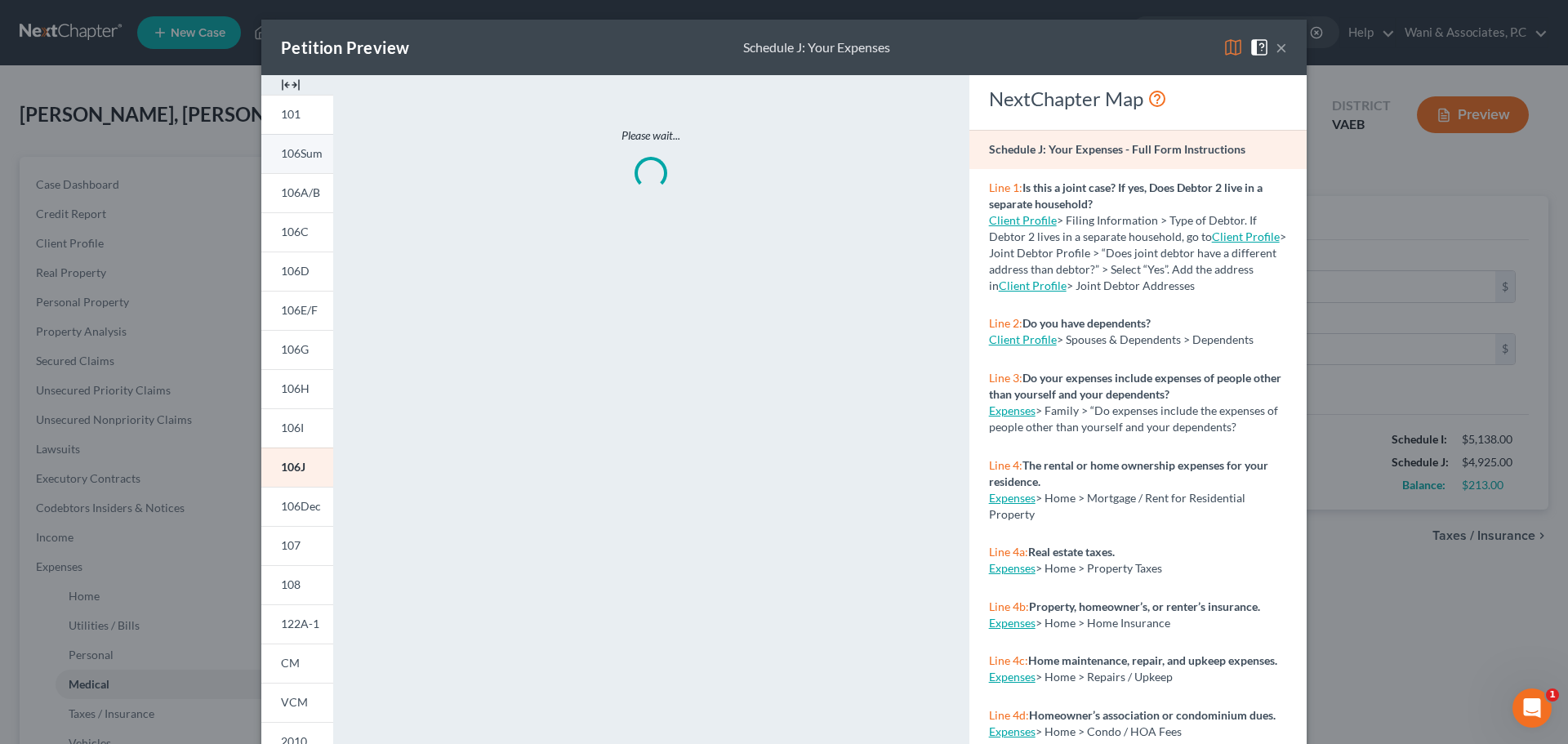
click at [299, 164] on link "106Sum" at bounding box center [297, 153] width 72 height 39
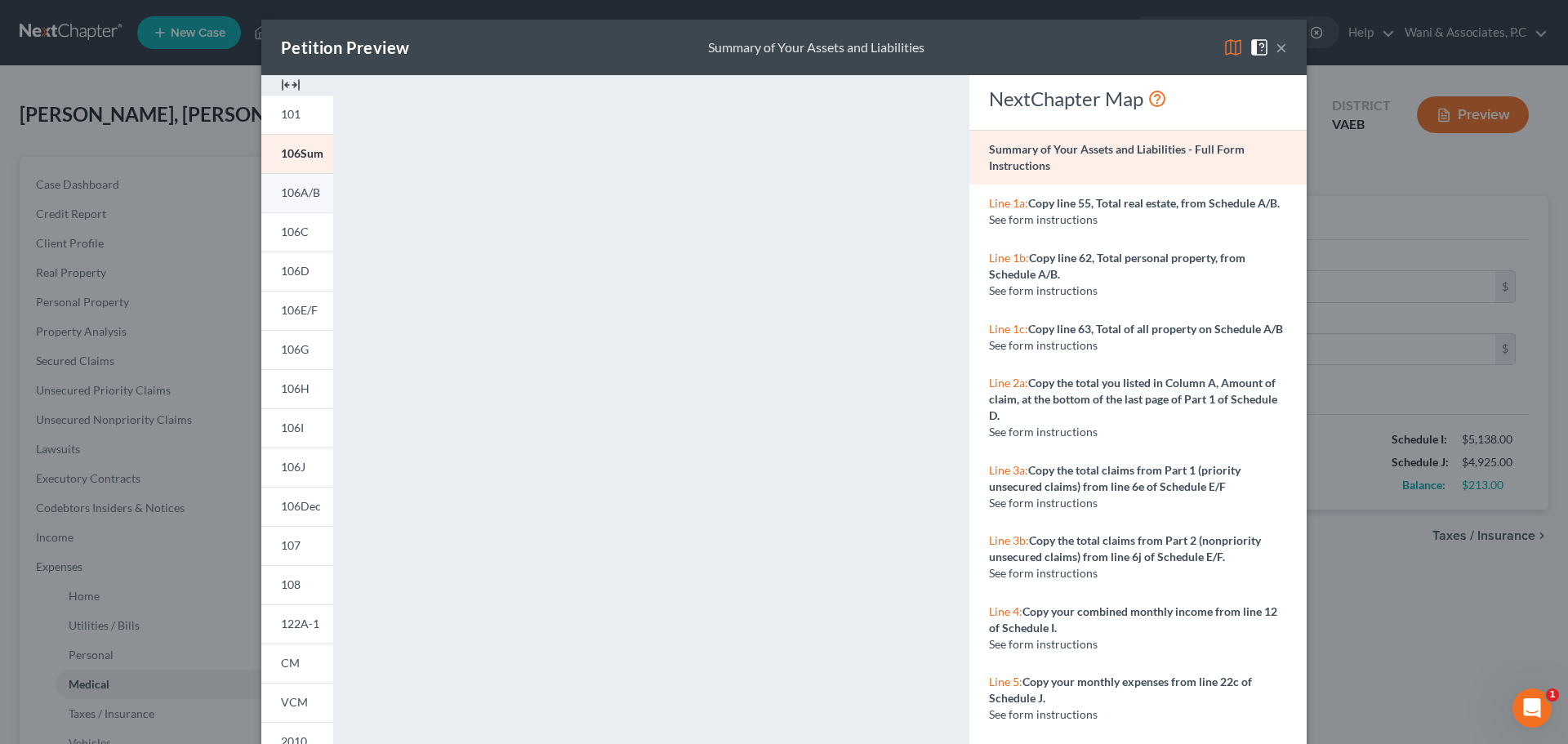
click at [291, 188] on span "106A/B" at bounding box center [300, 192] width 39 height 14
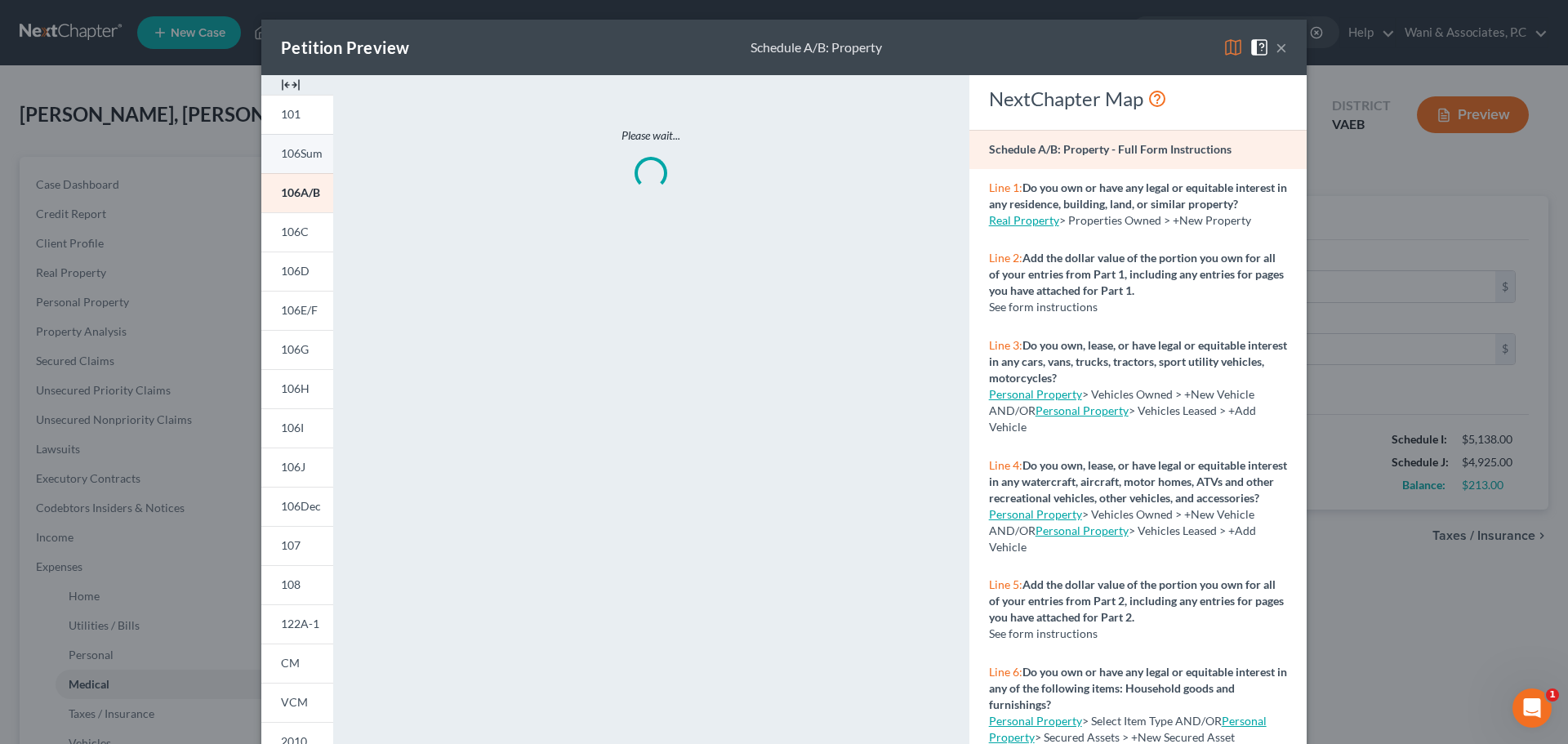
click at [307, 154] on span "106Sum" at bounding box center [302, 153] width 42 height 14
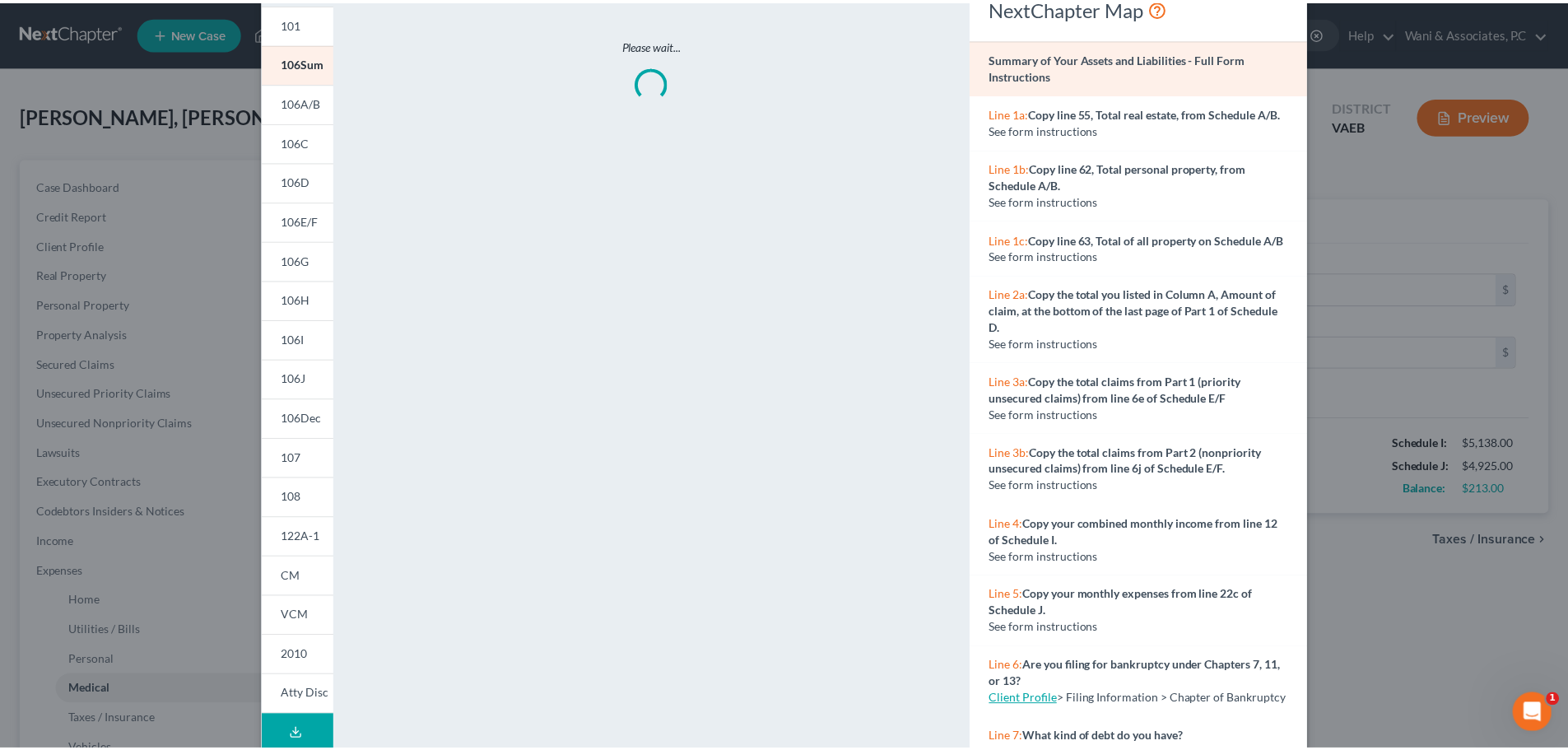
scroll to position [93, 0]
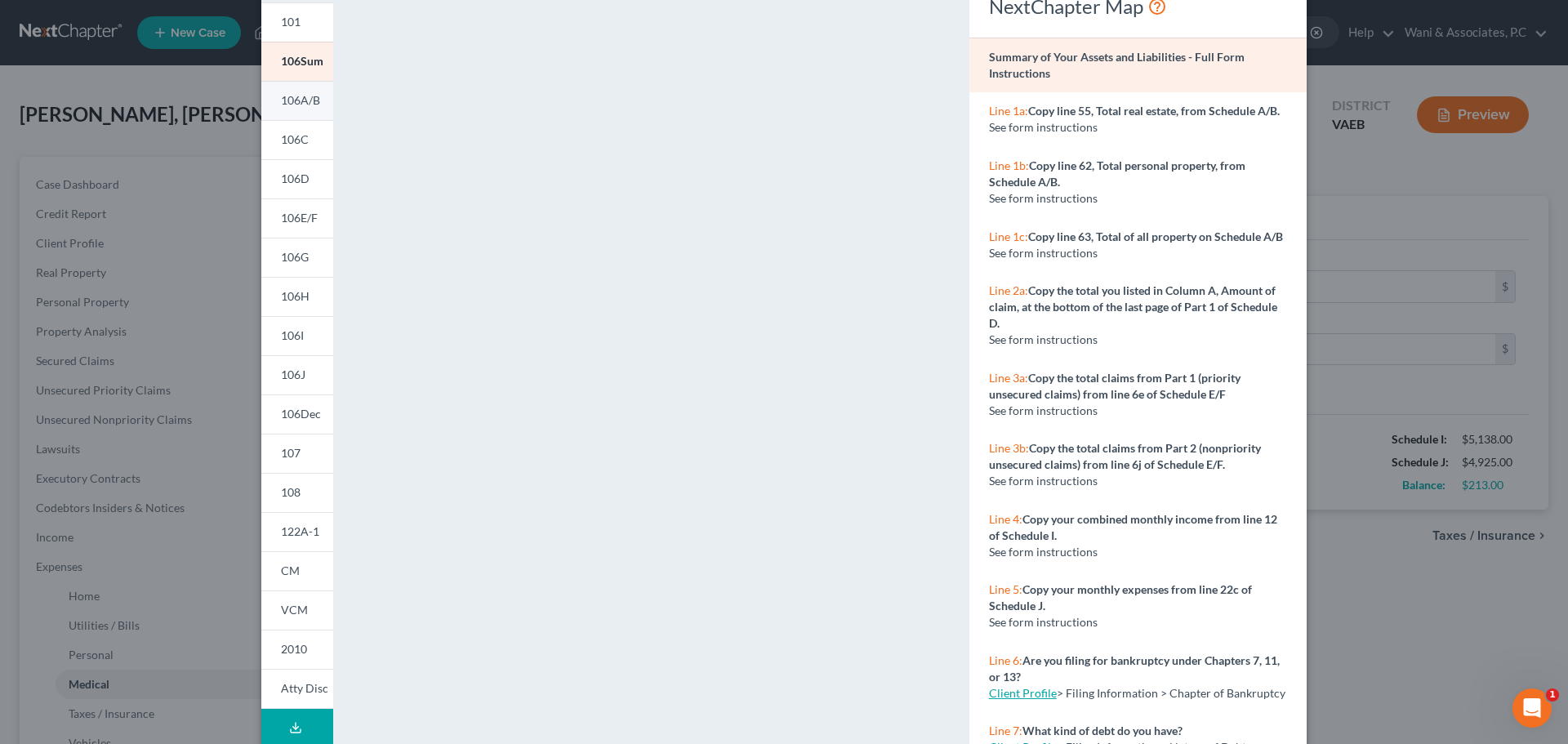
click at [308, 109] on link "106A/B" at bounding box center [297, 100] width 72 height 39
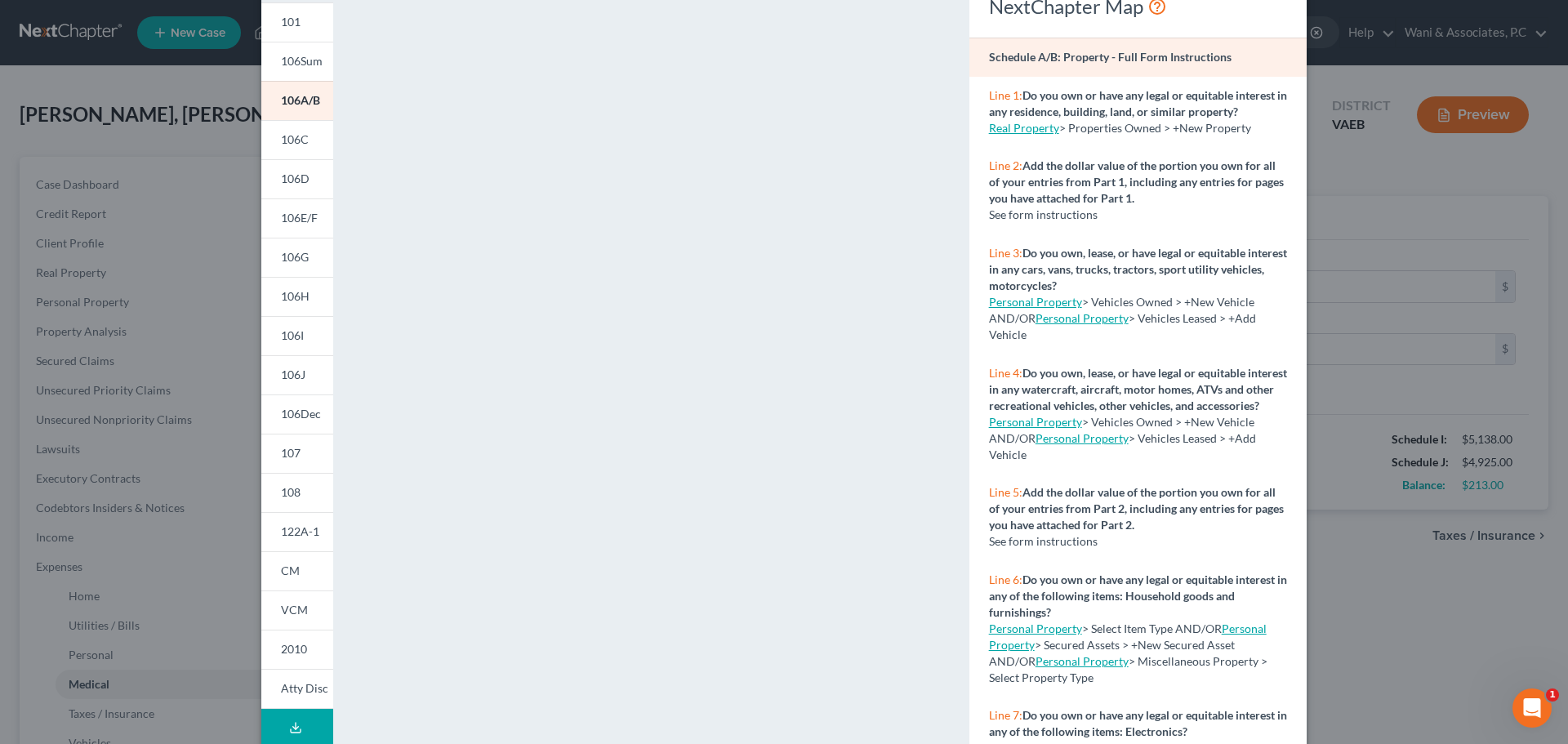
click at [1365, 611] on div "Petition Preview Schedule A/B: Property × 101 106Sum 106A/B 106C 106D 106E/F 10…" at bounding box center [784, 372] width 1568 height 744
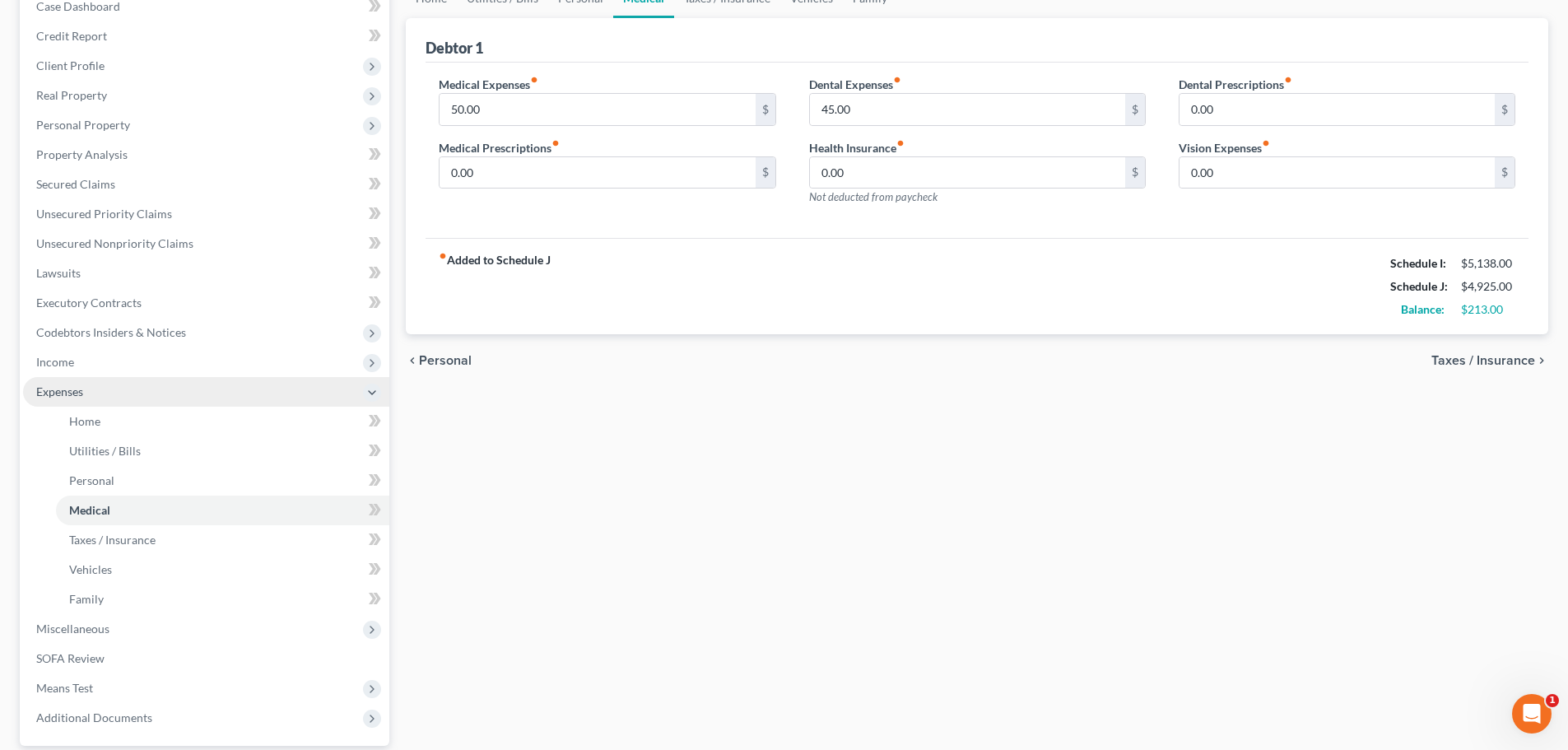
scroll to position [178, 0]
click at [134, 402] on span "Expenses" at bounding box center [206, 393] width 366 height 30
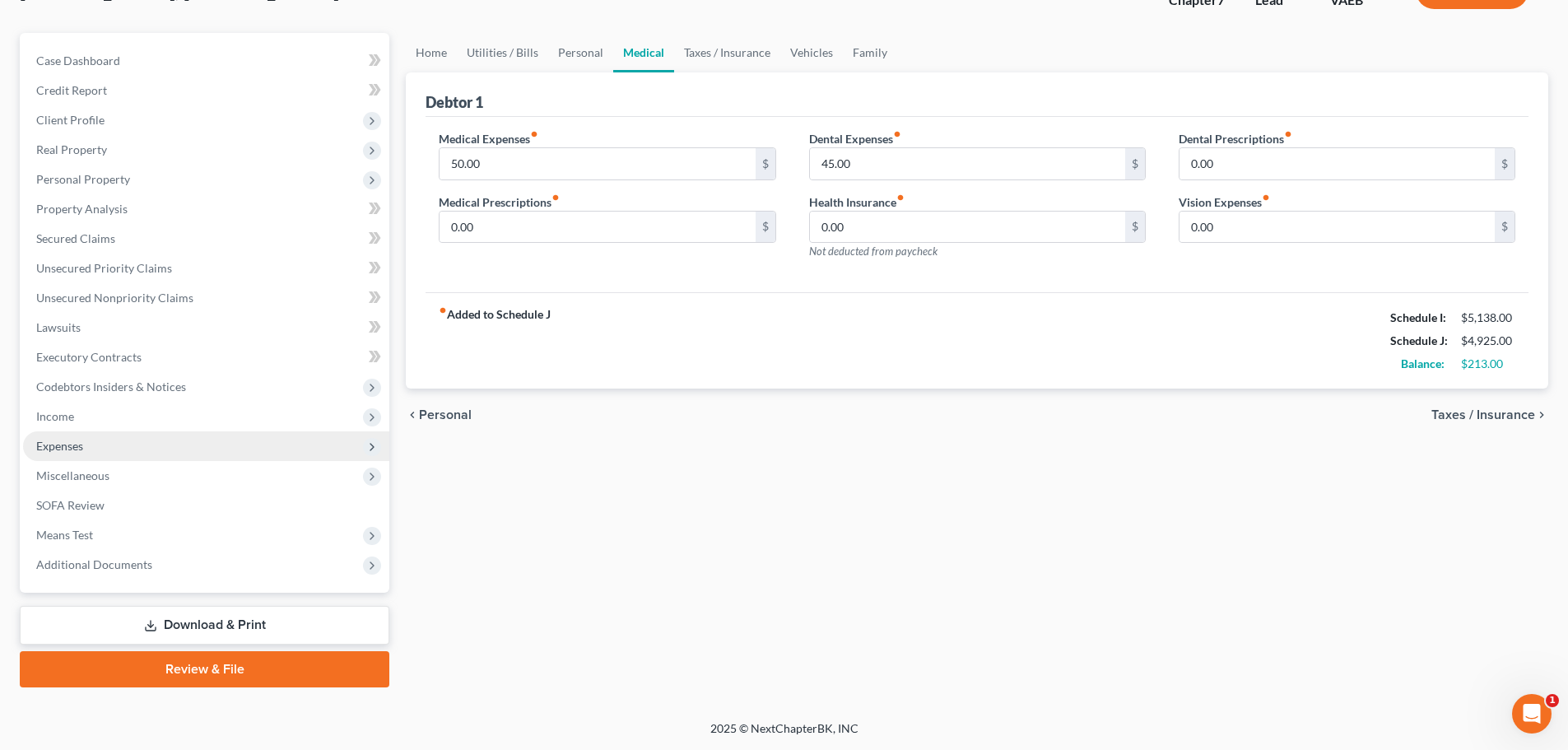
scroll to position [125, 0]
click at [135, 445] on span "Expenses" at bounding box center [206, 446] width 366 height 30
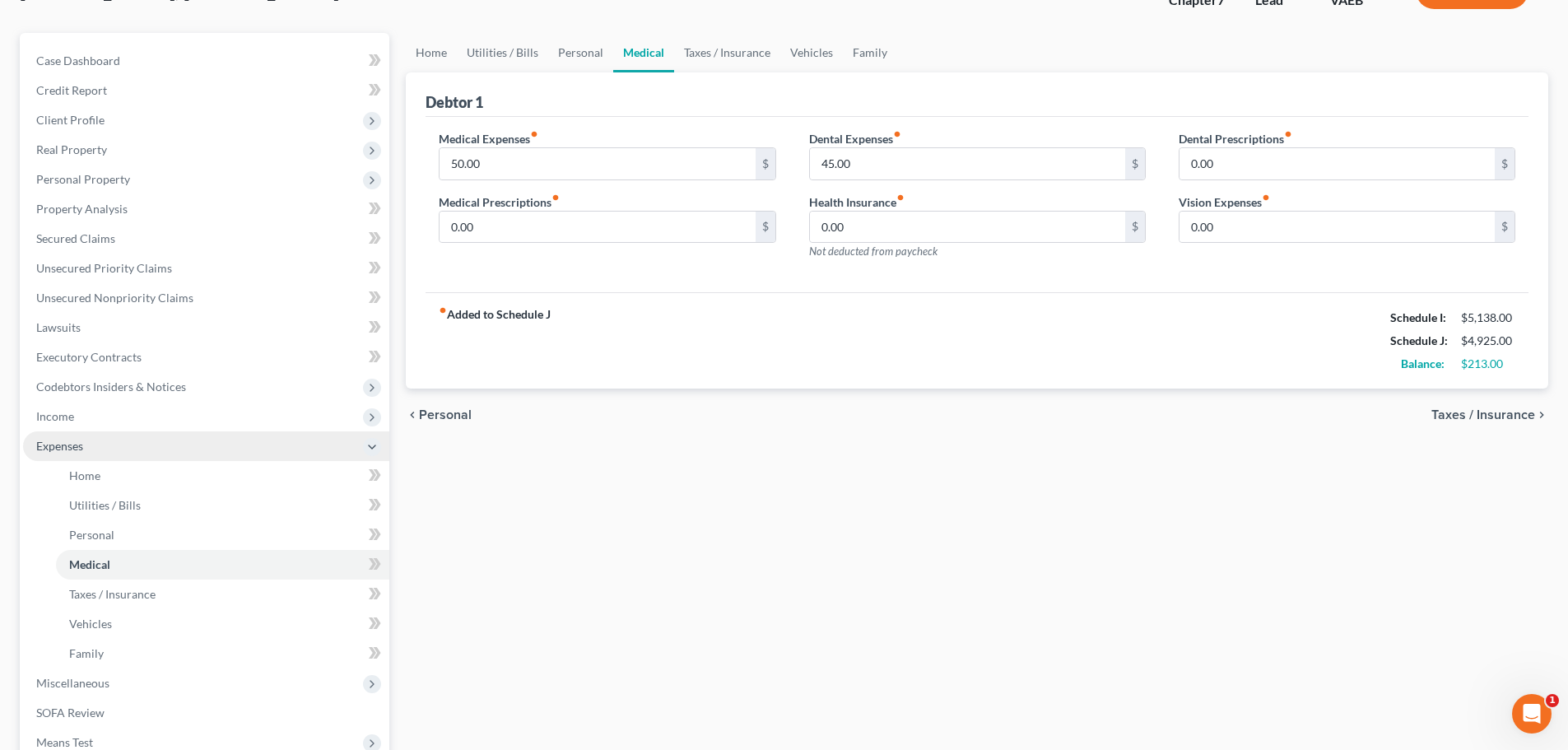
scroll to position [178, 0]
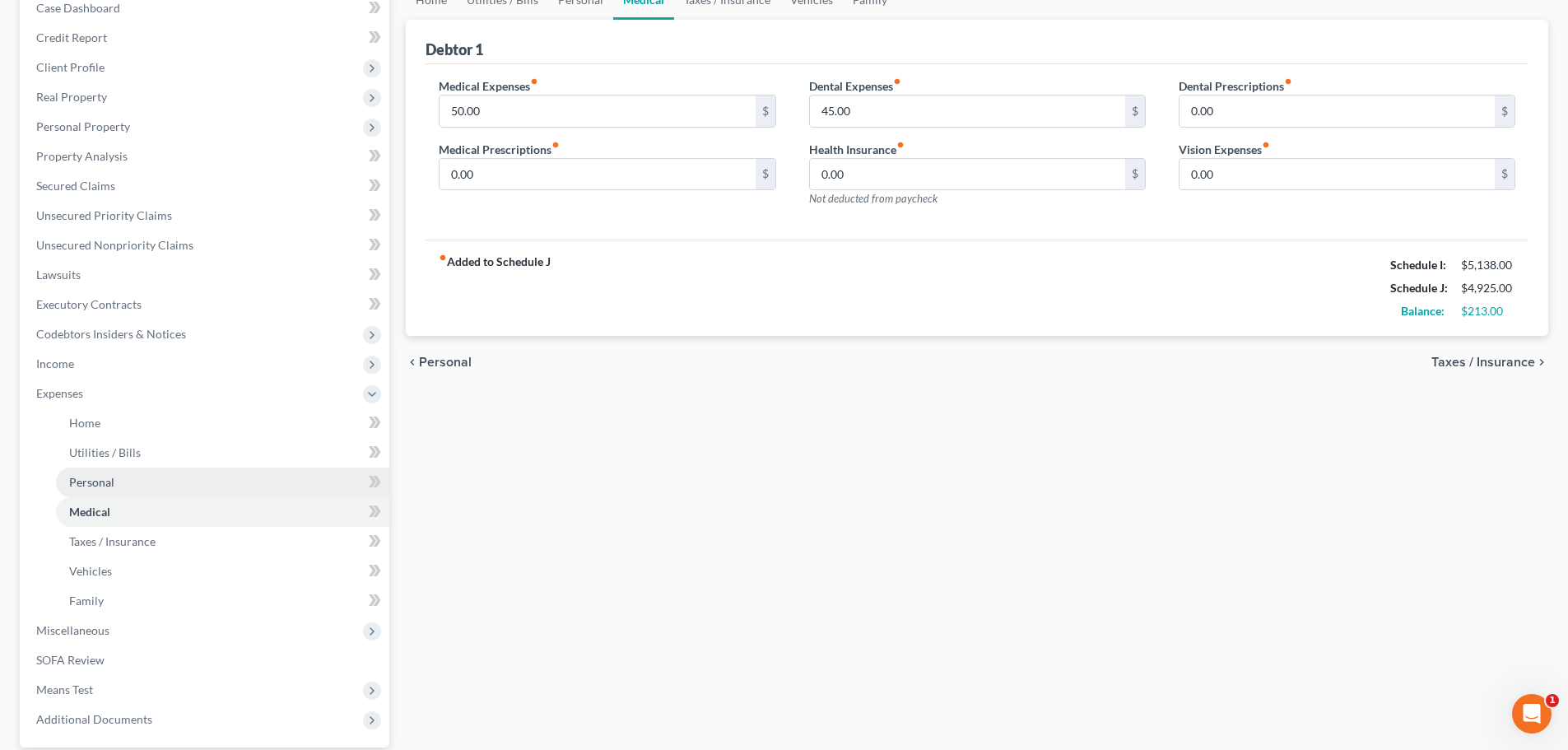
click at [187, 485] on link "Personal" at bounding box center [223, 482] width 333 height 30
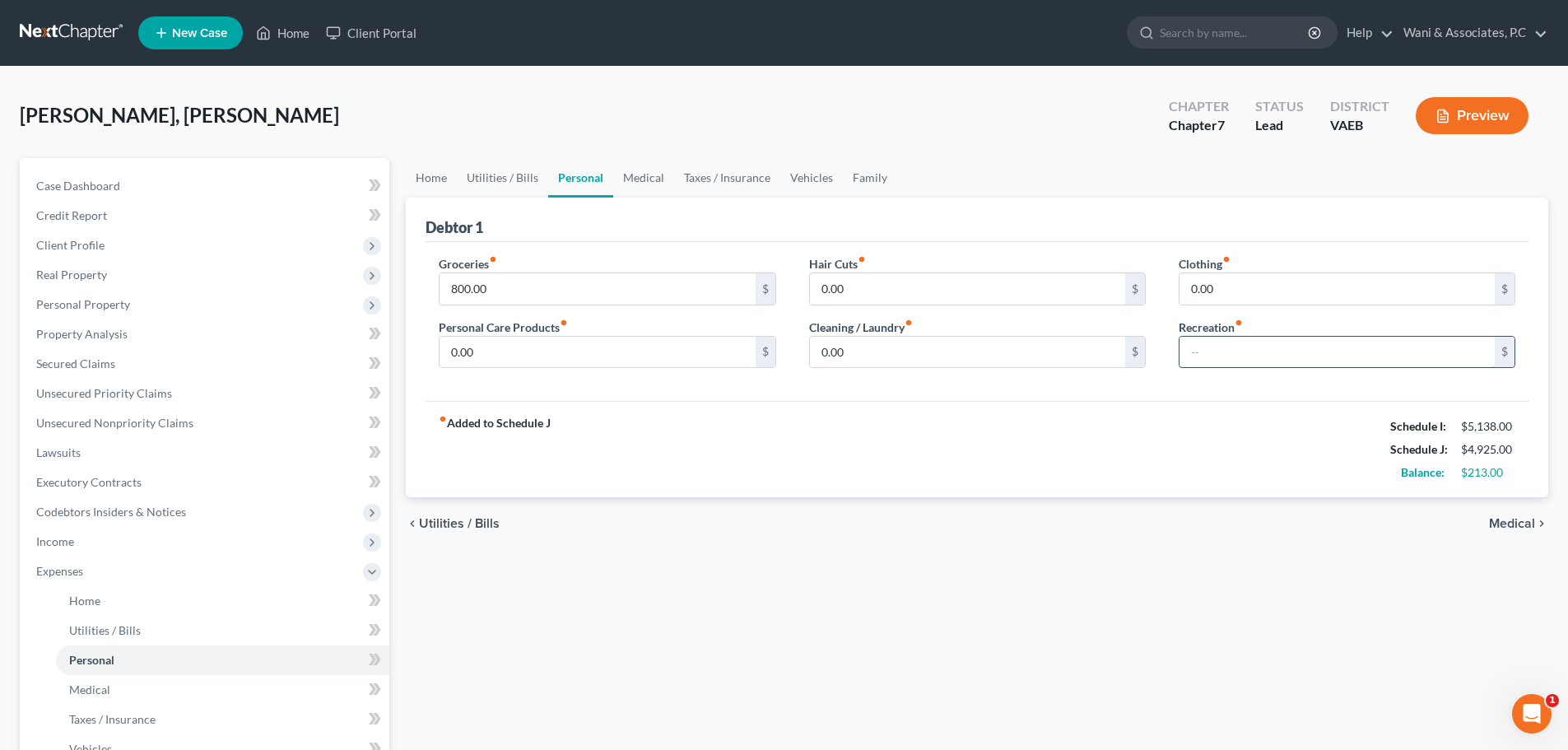
click at [1236, 342] on input "text" at bounding box center [1337, 353] width 315 height 32
click at [1445, 116] on icon "button" at bounding box center [1443, 115] width 15 height 15
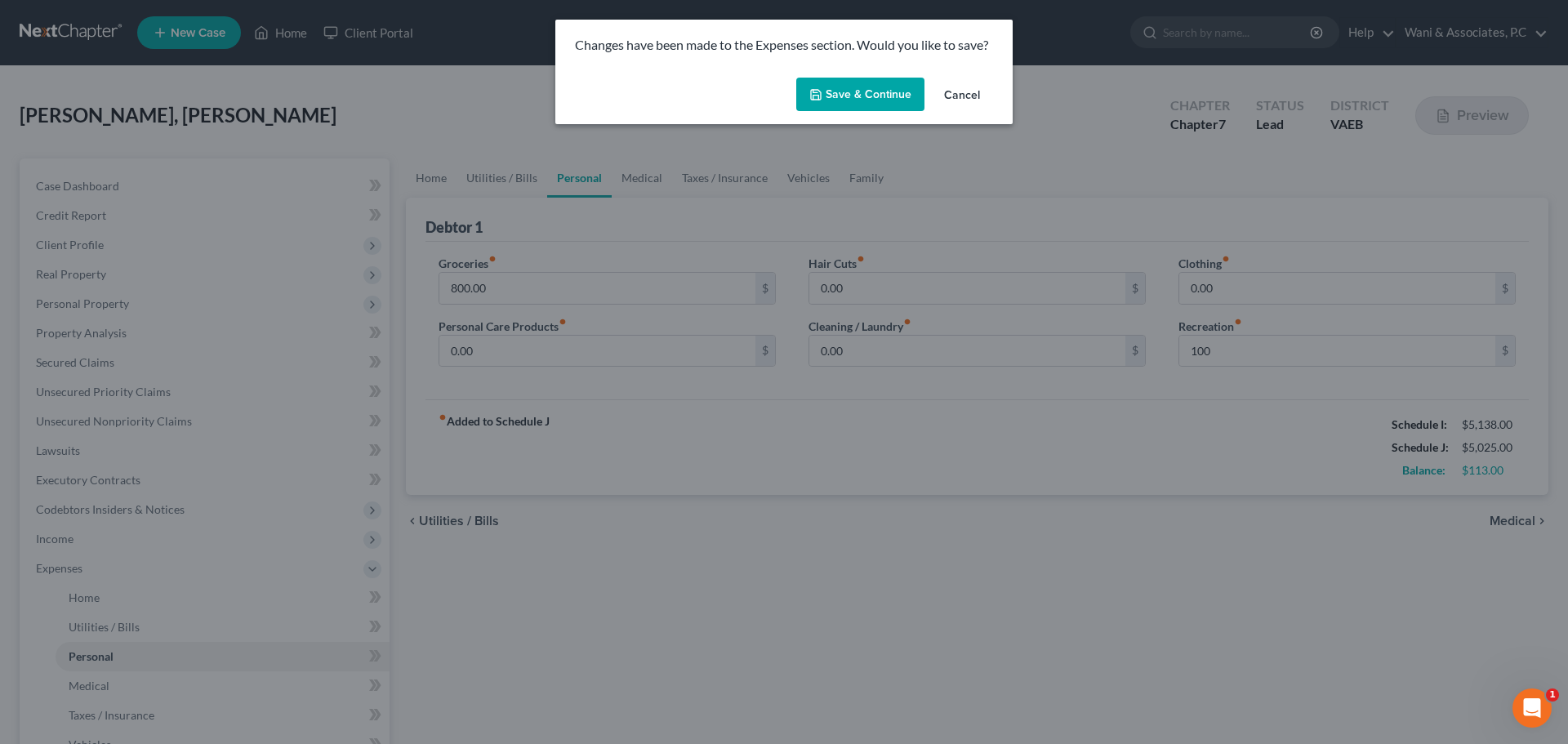
click at [850, 107] on button "Save & Continue" at bounding box center [860, 94] width 128 height 34
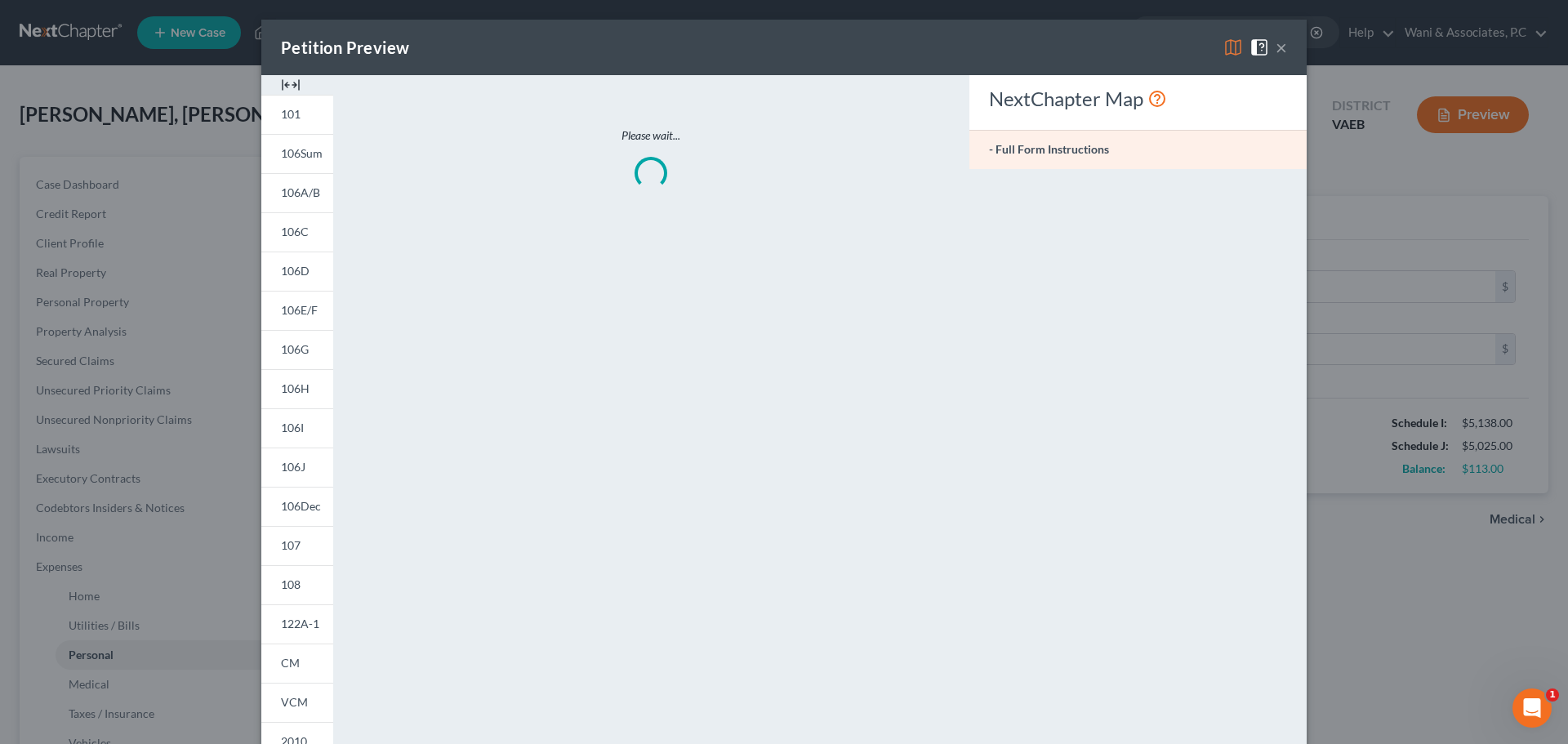
type input "100.00"
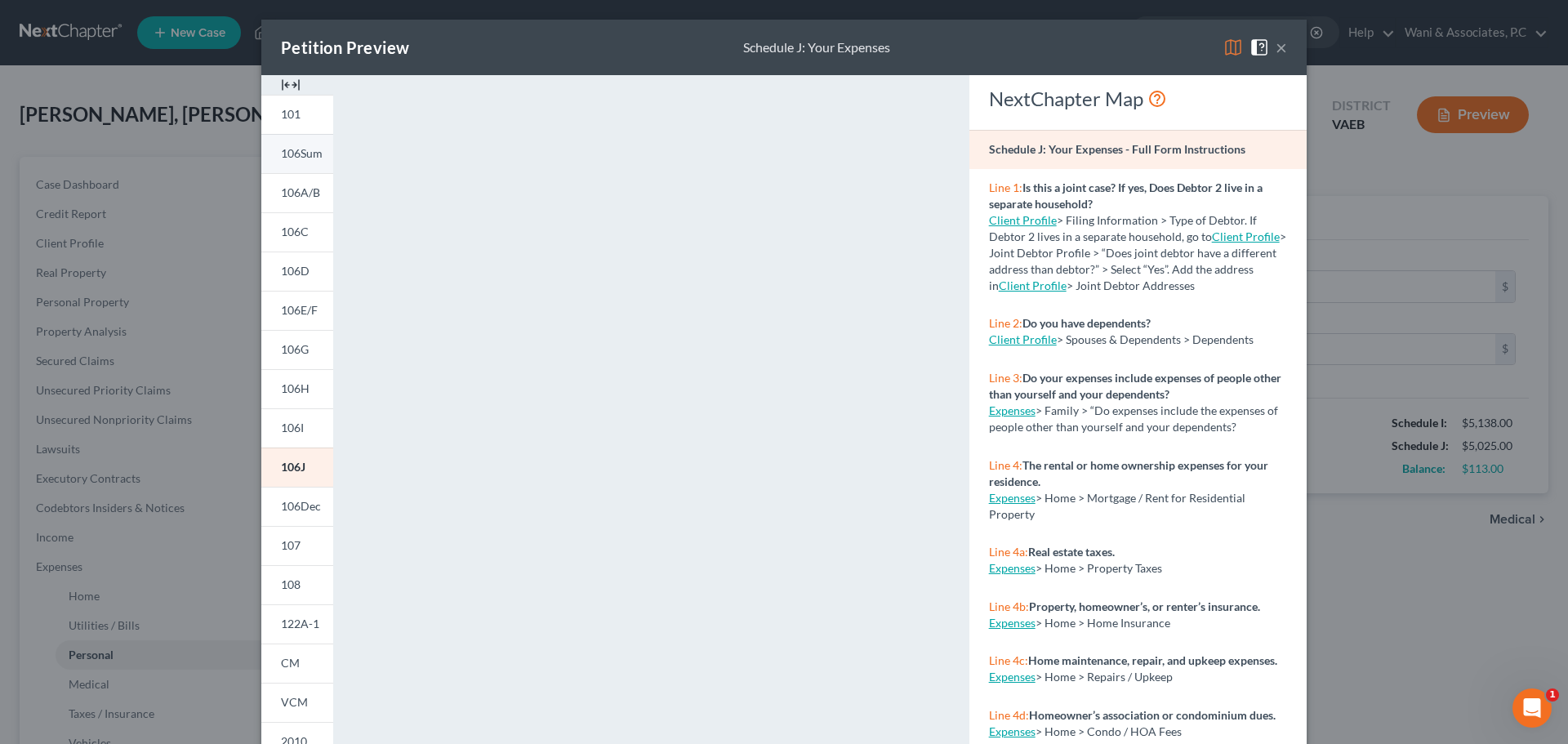
click at [289, 165] on link "106Sum" at bounding box center [297, 153] width 72 height 39
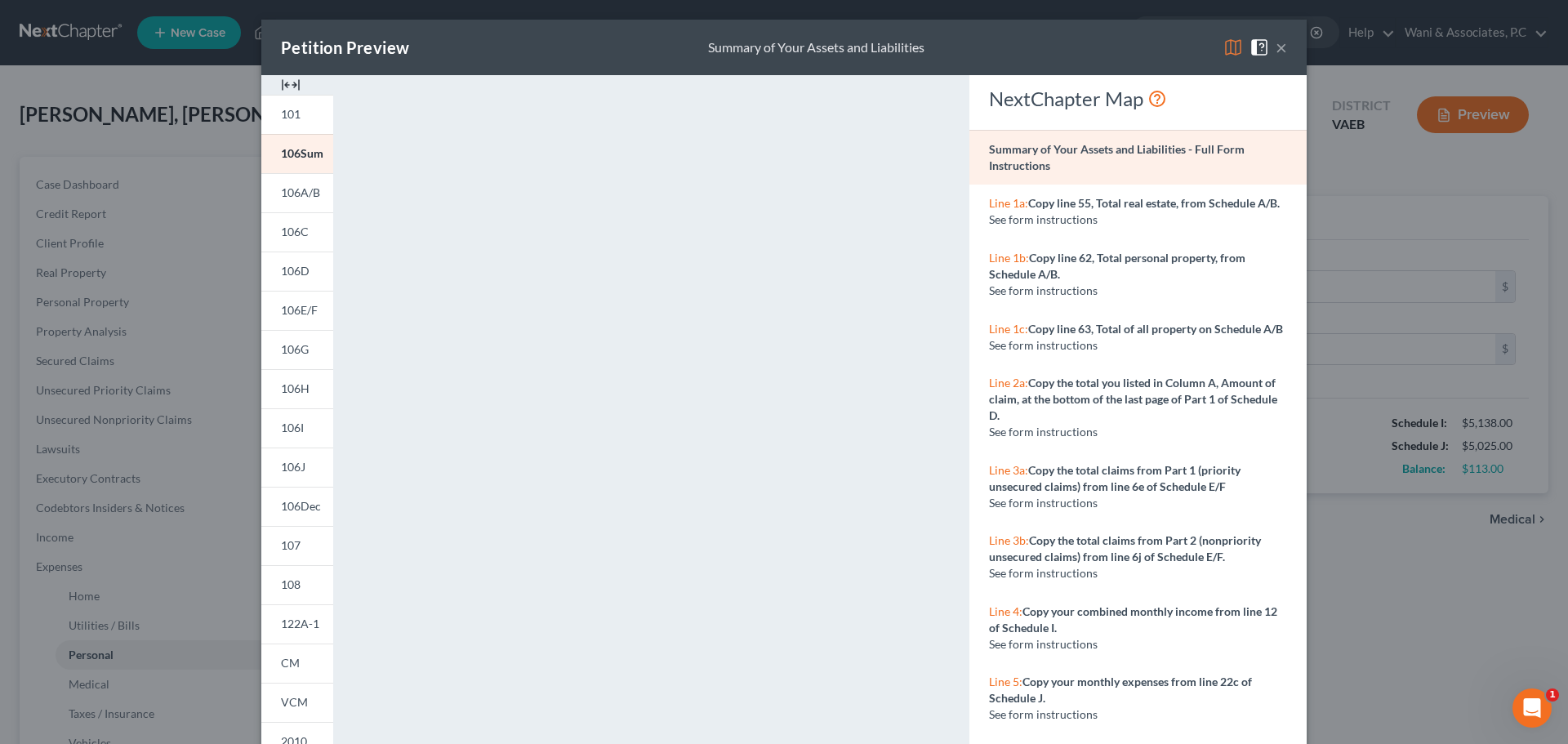
click at [1276, 43] on button "×" at bounding box center [1281, 47] width 11 height 19
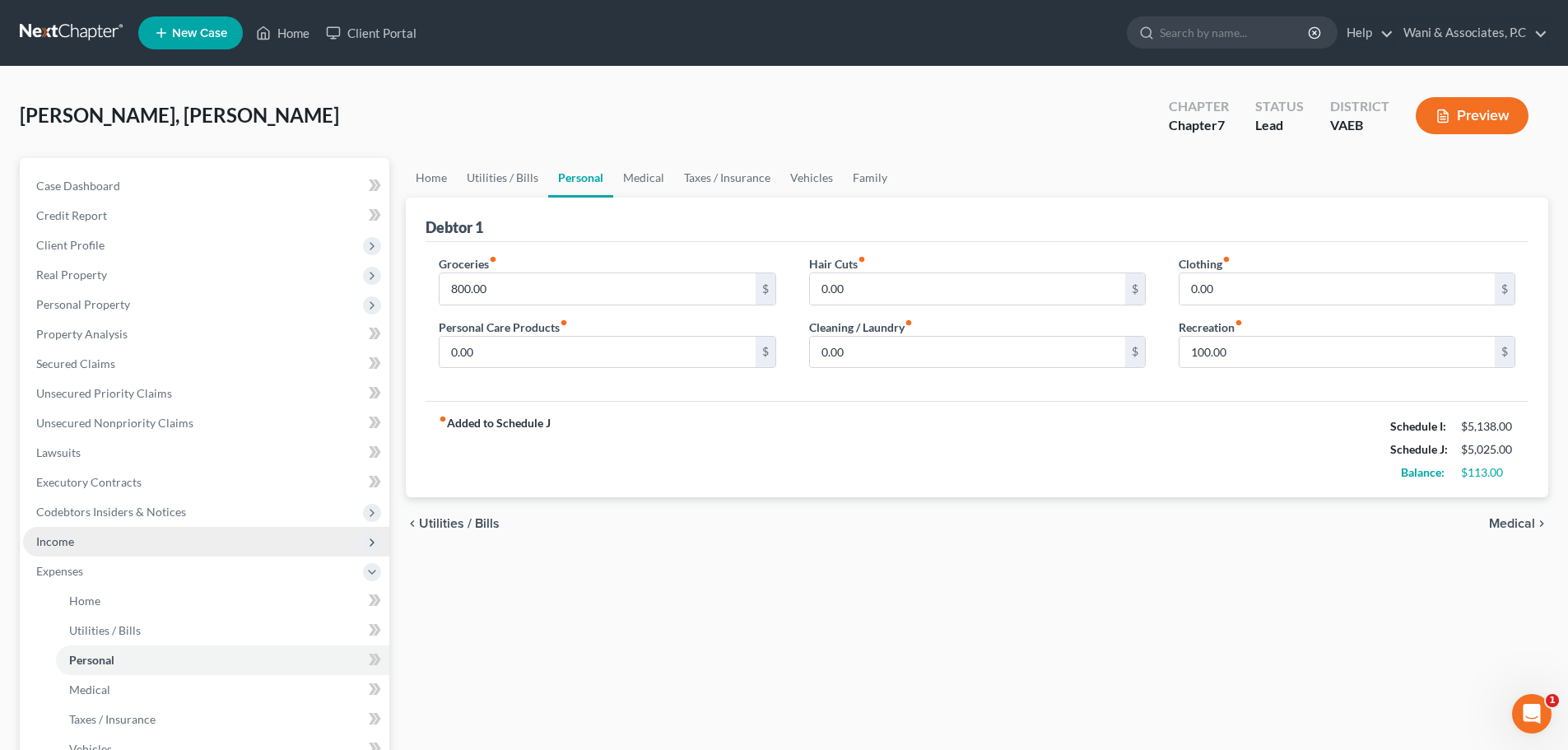
scroll to position [333, 0]
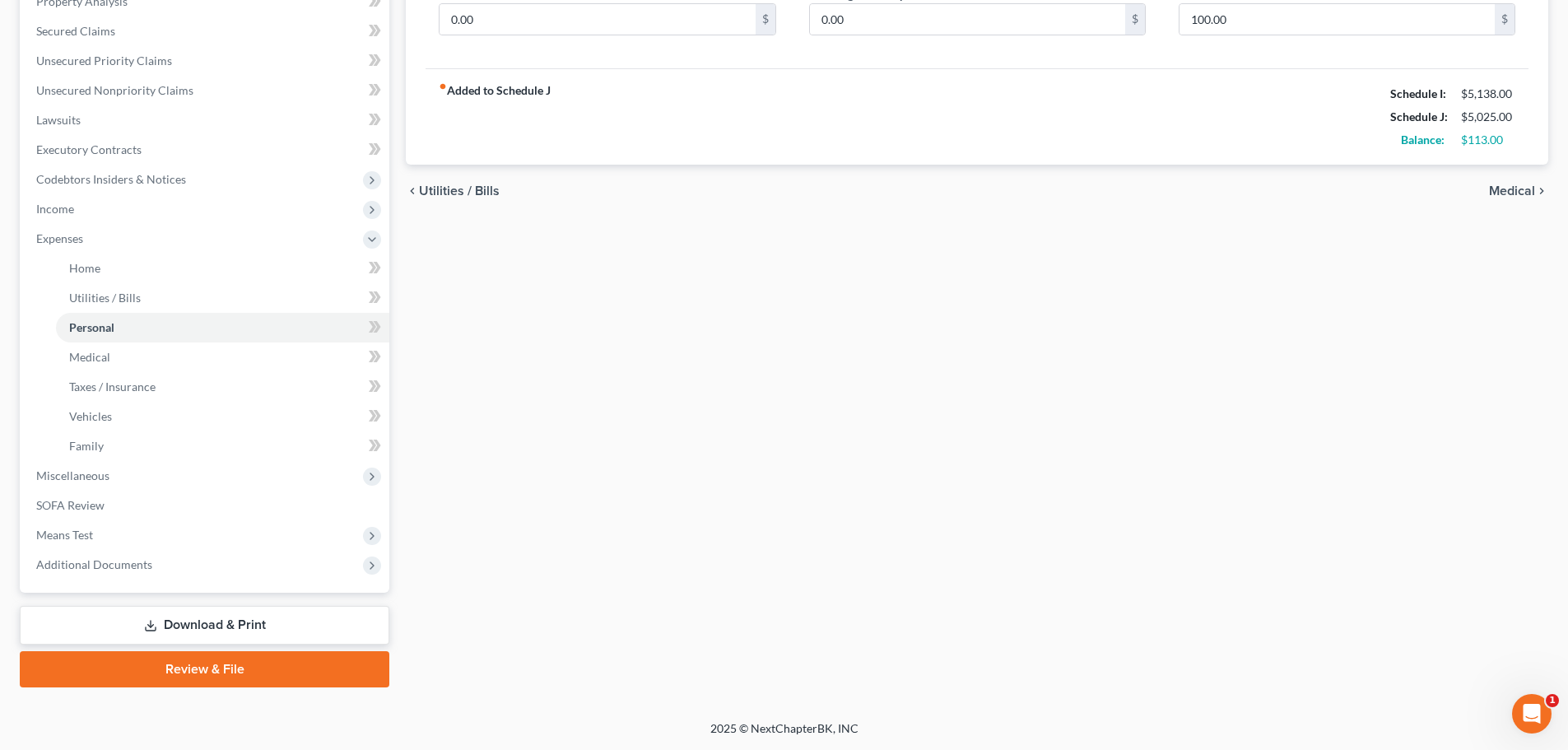
click at [231, 621] on link "Download & Print" at bounding box center [204, 626] width 370 height 39
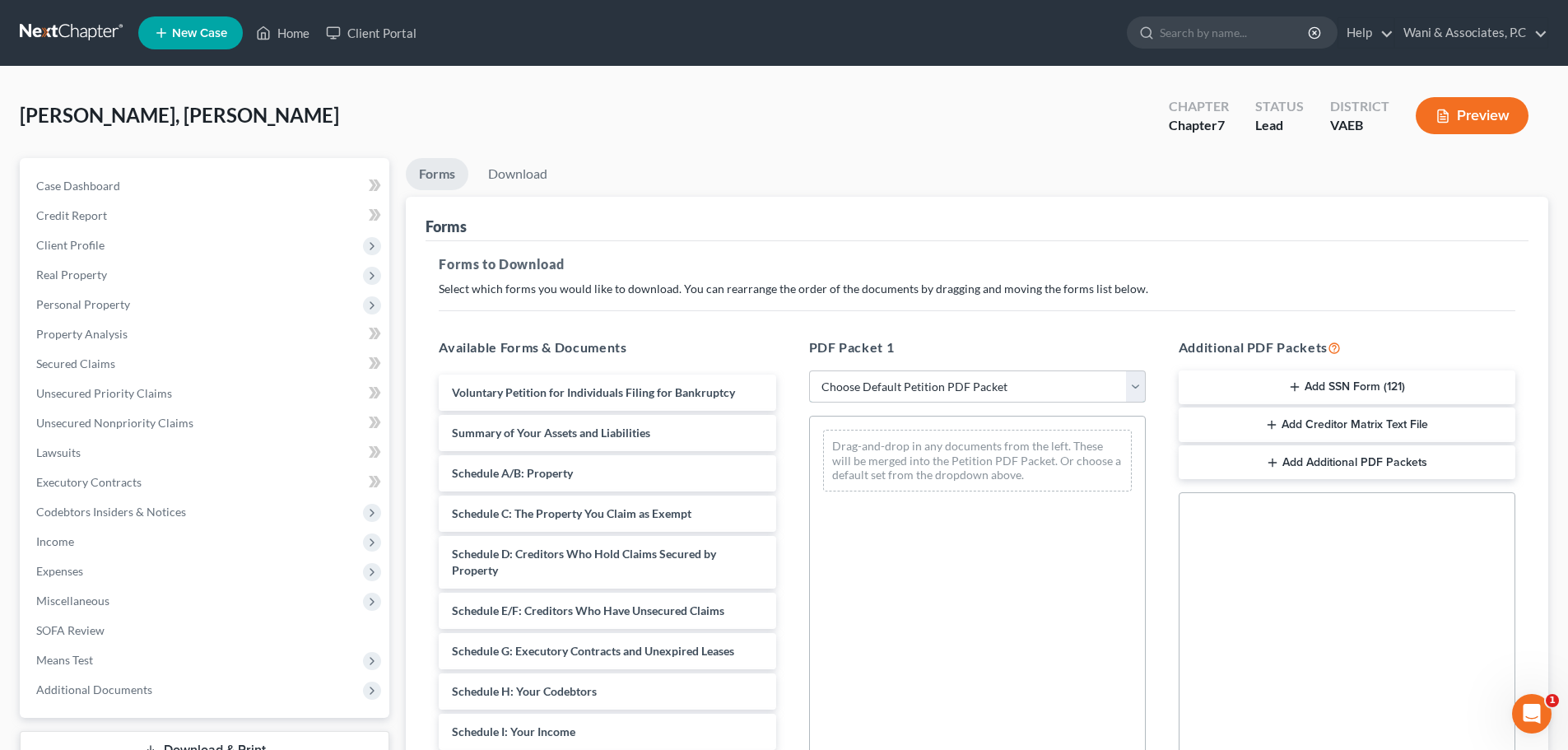
click at [881, 378] on select "Choose Default Petition PDF Packet Complete Bankruptcy Petition (all forms and …" at bounding box center [978, 386] width 337 height 33
select select "0"
click at [810, 371] on select "Choose Default Petition PDF Packet Complete Bankruptcy Petition (all forms and …" at bounding box center [978, 386] width 337 height 33
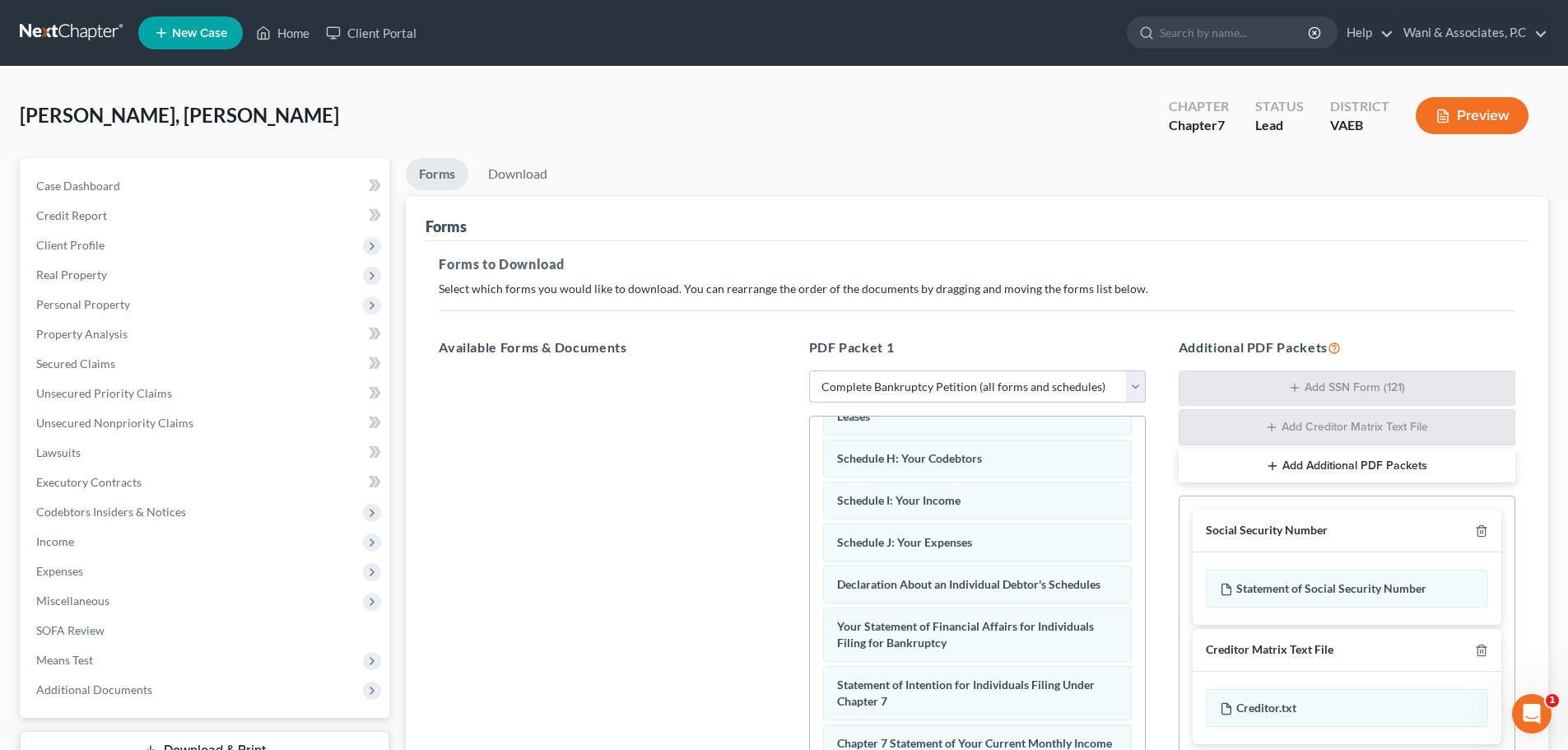
scroll to position [268, 0]
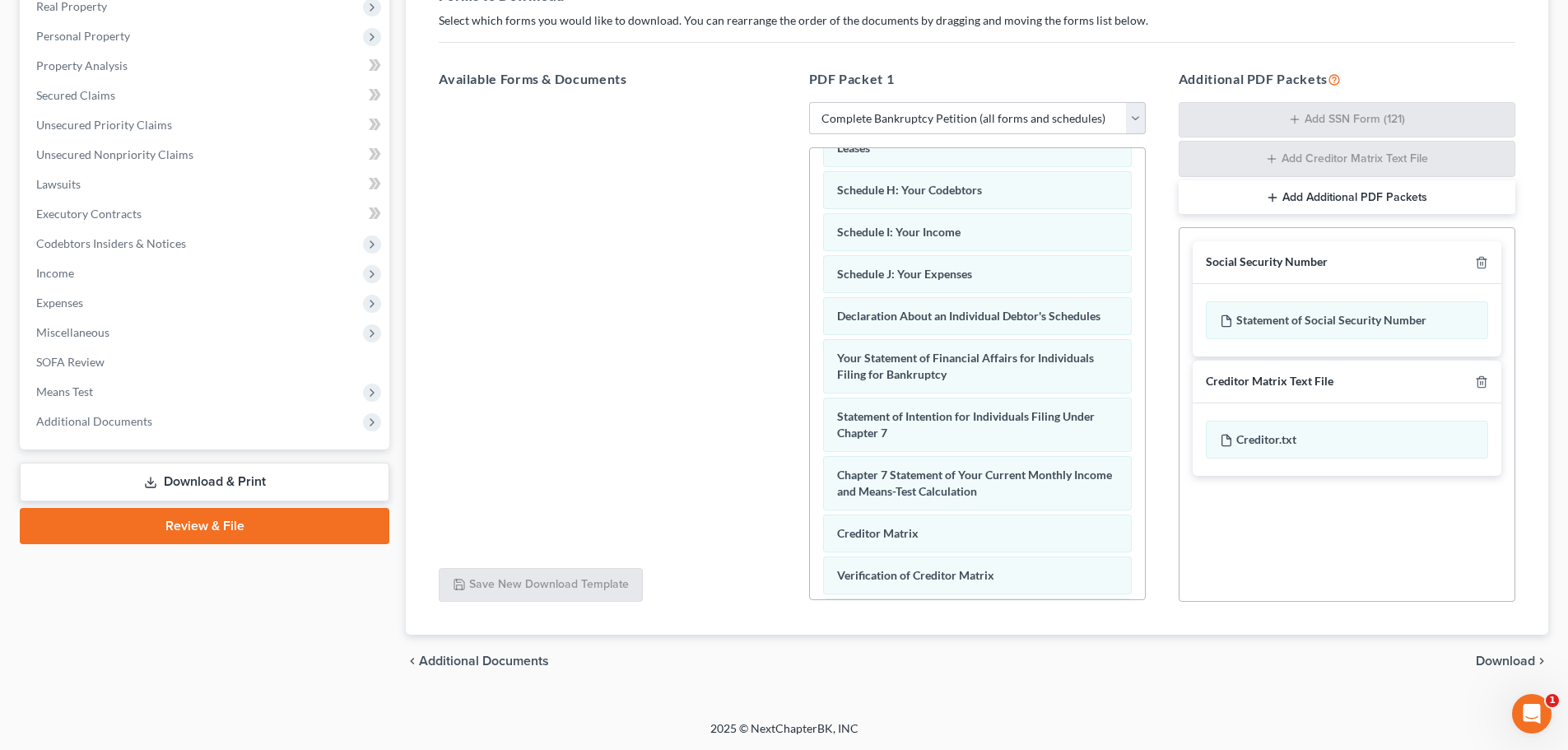
click at [1501, 662] on span "Download" at bounding box center [1505, 661] width 59 height 13
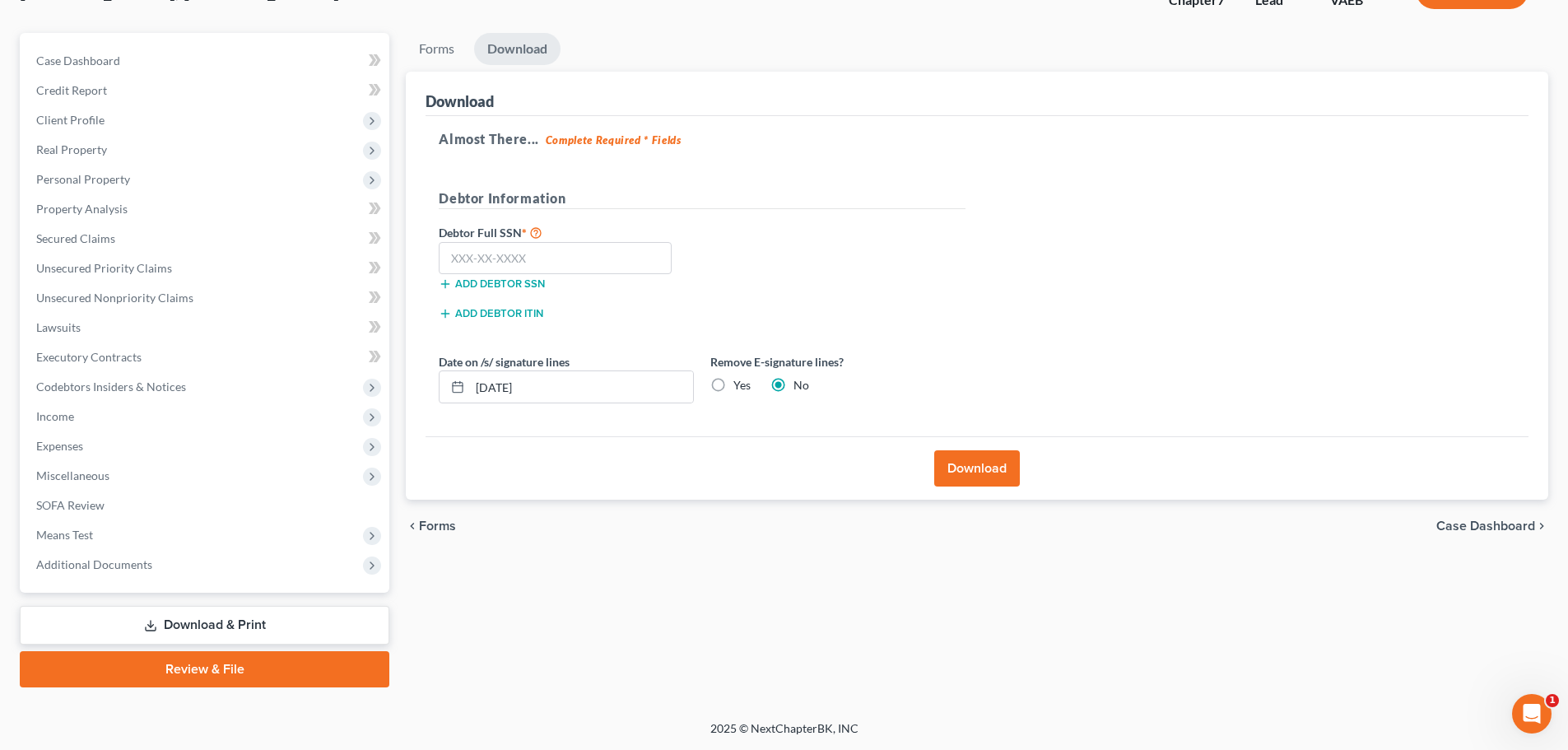
scroll to position [125, 0]
click at [734, 386] on label "Yes" at bounding box center [743, 385] width 18 height 17
click at [740, 386] on input "Yes" at bounding box center [745, 382] width 11 height 11
radio input "true"
radio input "false"
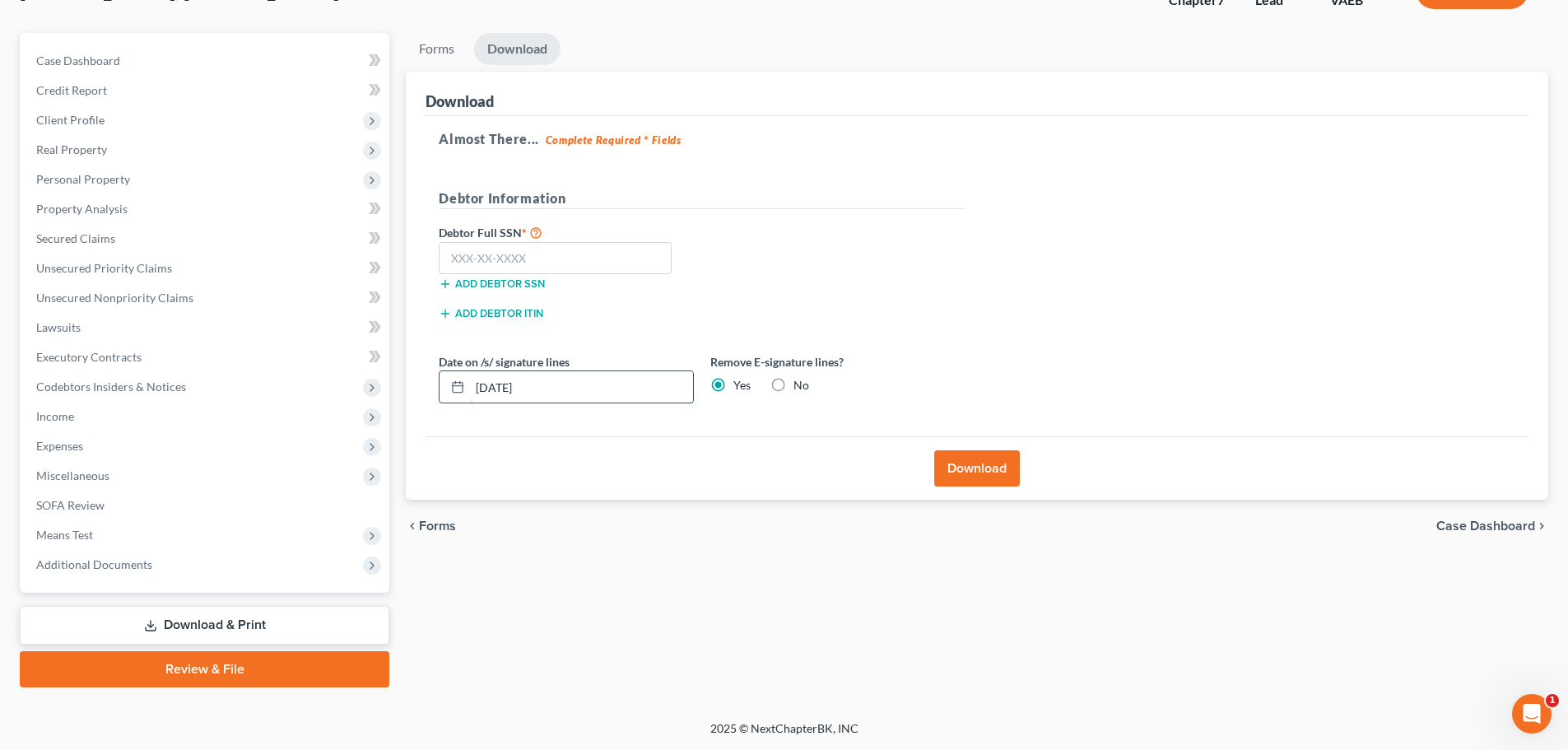
click at [582, 399] on input "[DATE]" at bounding box center [582, 387] width 223 height 32
type input "1"
click at [523, 247] on input "text" at bounding box center [555, 258] width 233 height 33
type input "223-83-4652"
click at [986, 474] on button "Download" at bounding box center [977, 468] width 85 height 36
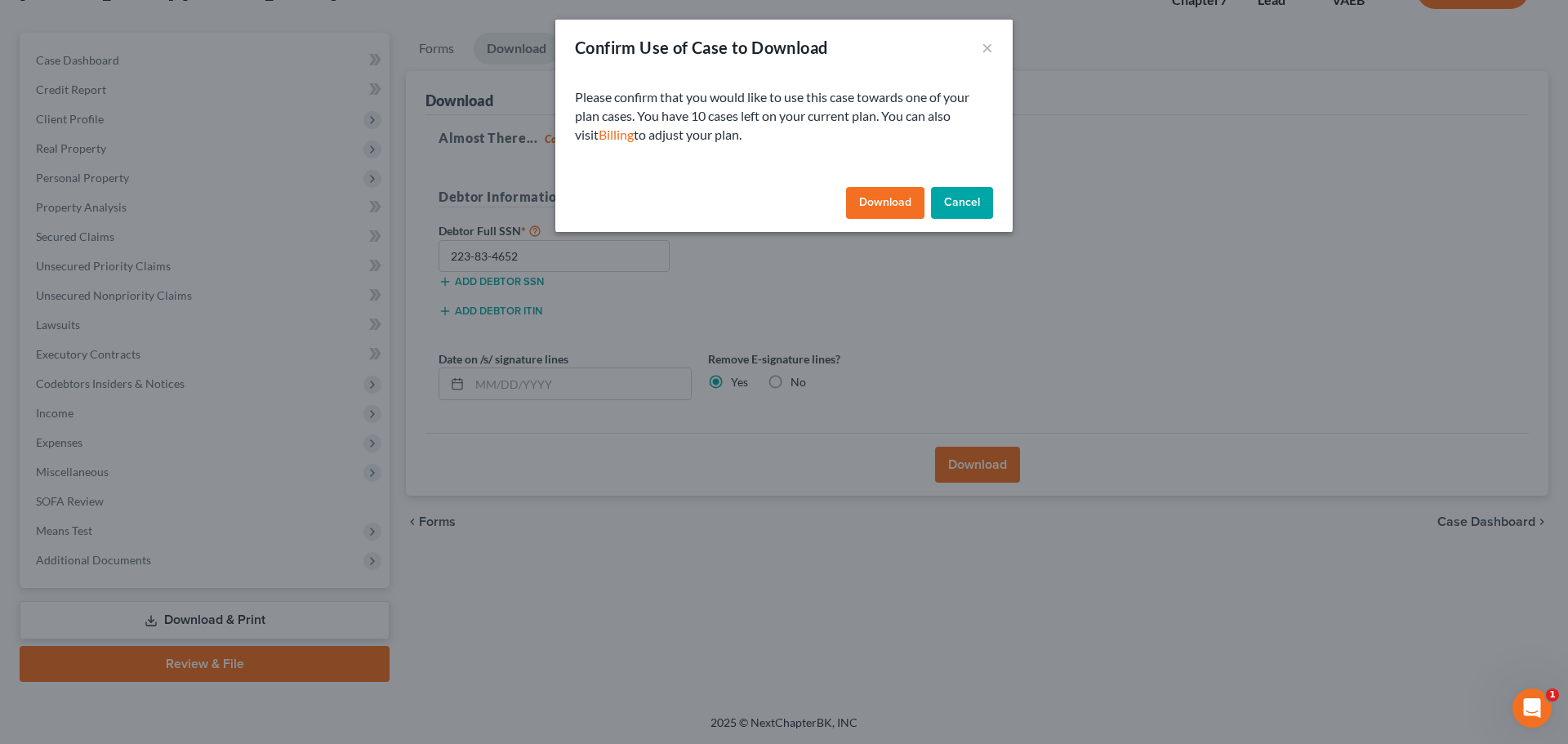
click at [878, 198] on button "Download" at bounding box center [885, 203] width 79 height 32
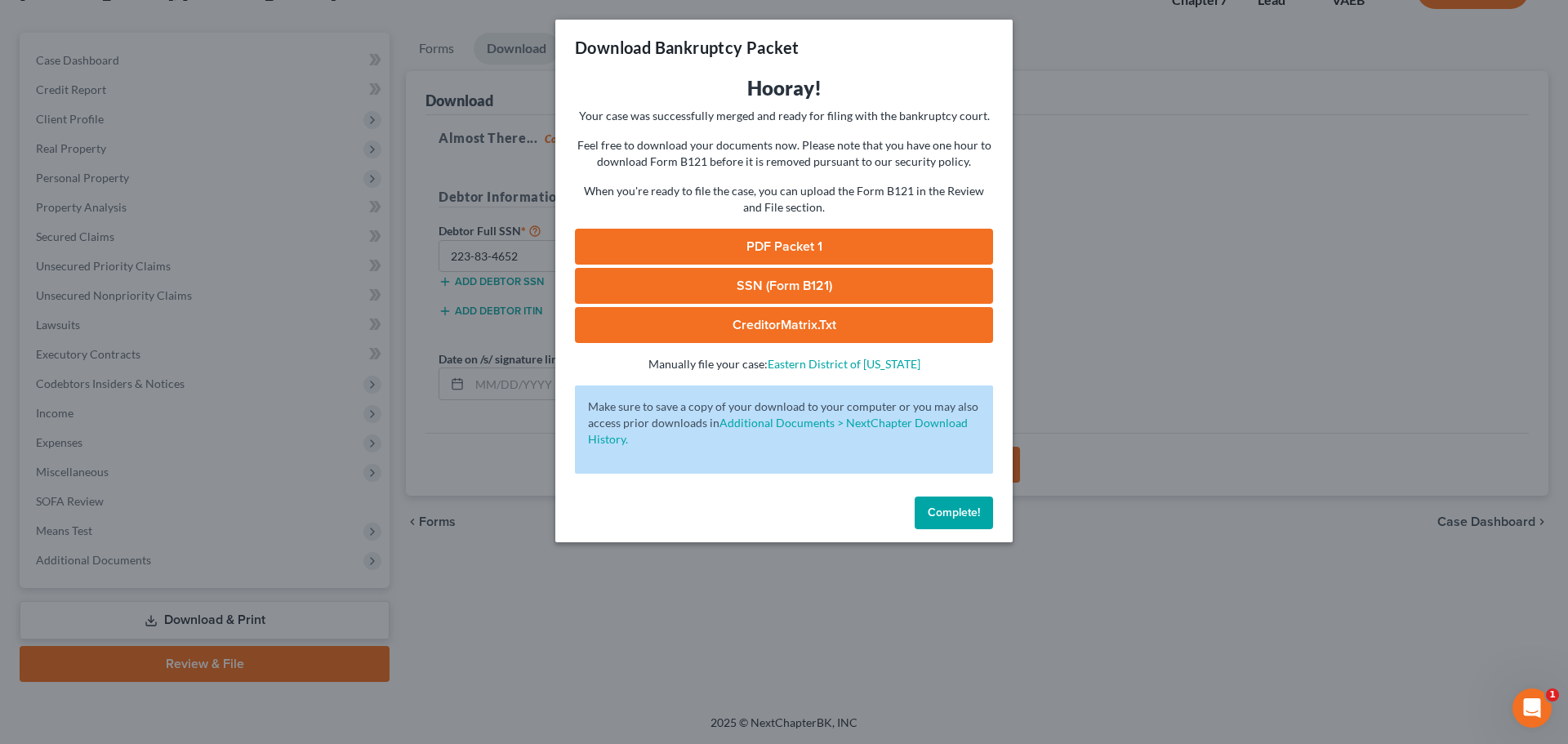
click at [820, 239] on link "PDF Packet 1" at bounding box center [784, 246] width 418 height 36
click at [906, 275] on link "SSN (Form B121)" at bounding box center [784, 286] width 418 height 36
click at [1133, 248] on div "Download Bankruptcy Packet Hooray! Your case was successfully merged and ready …" at bounding box center [784, 372] width 1568 height 744
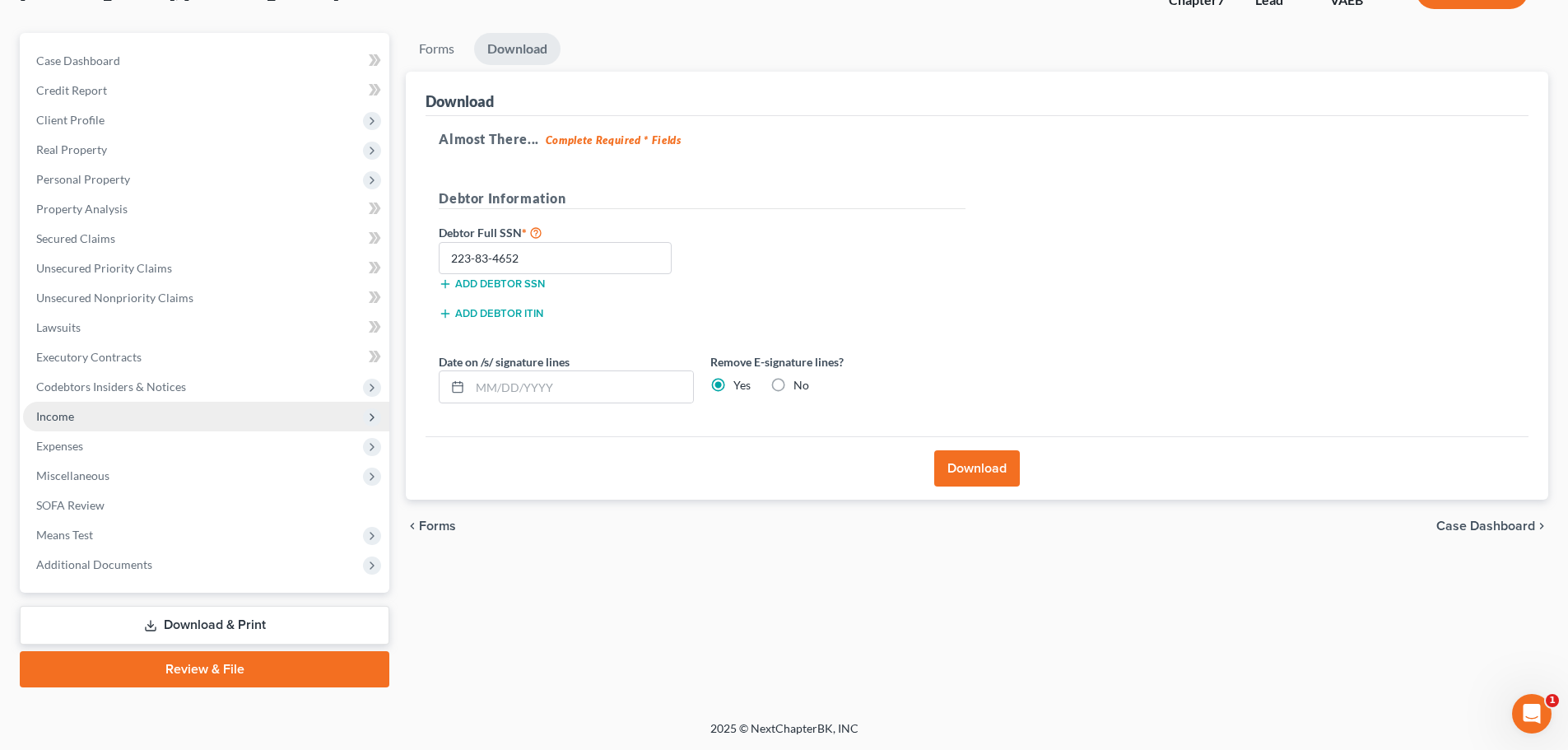
click at [174, 405] on span "Income" at bounding box center [206, 417] width 366 height 30
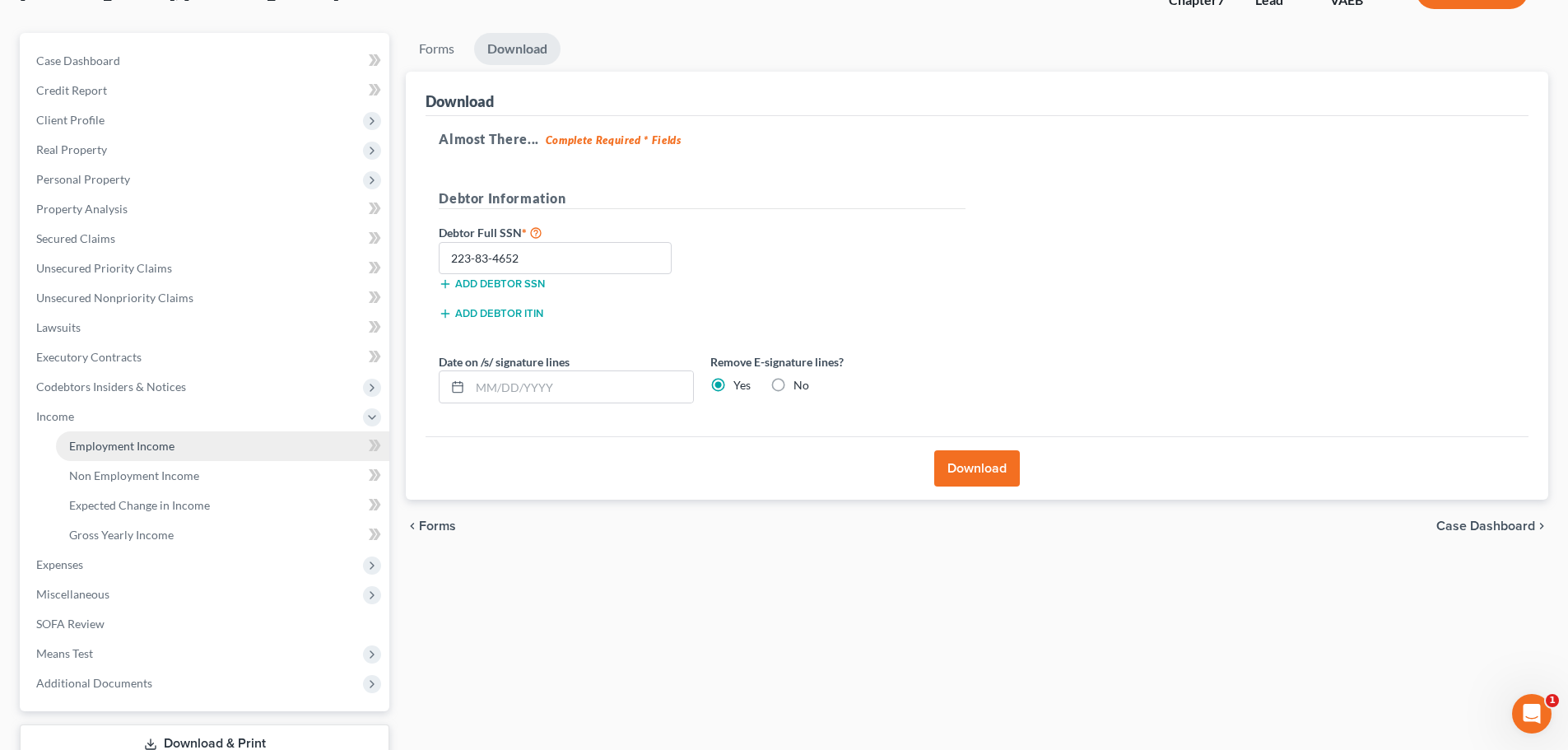
click at [180, 452] on link "Employment Income" at bounding box center [223, 446] width 333 height 30
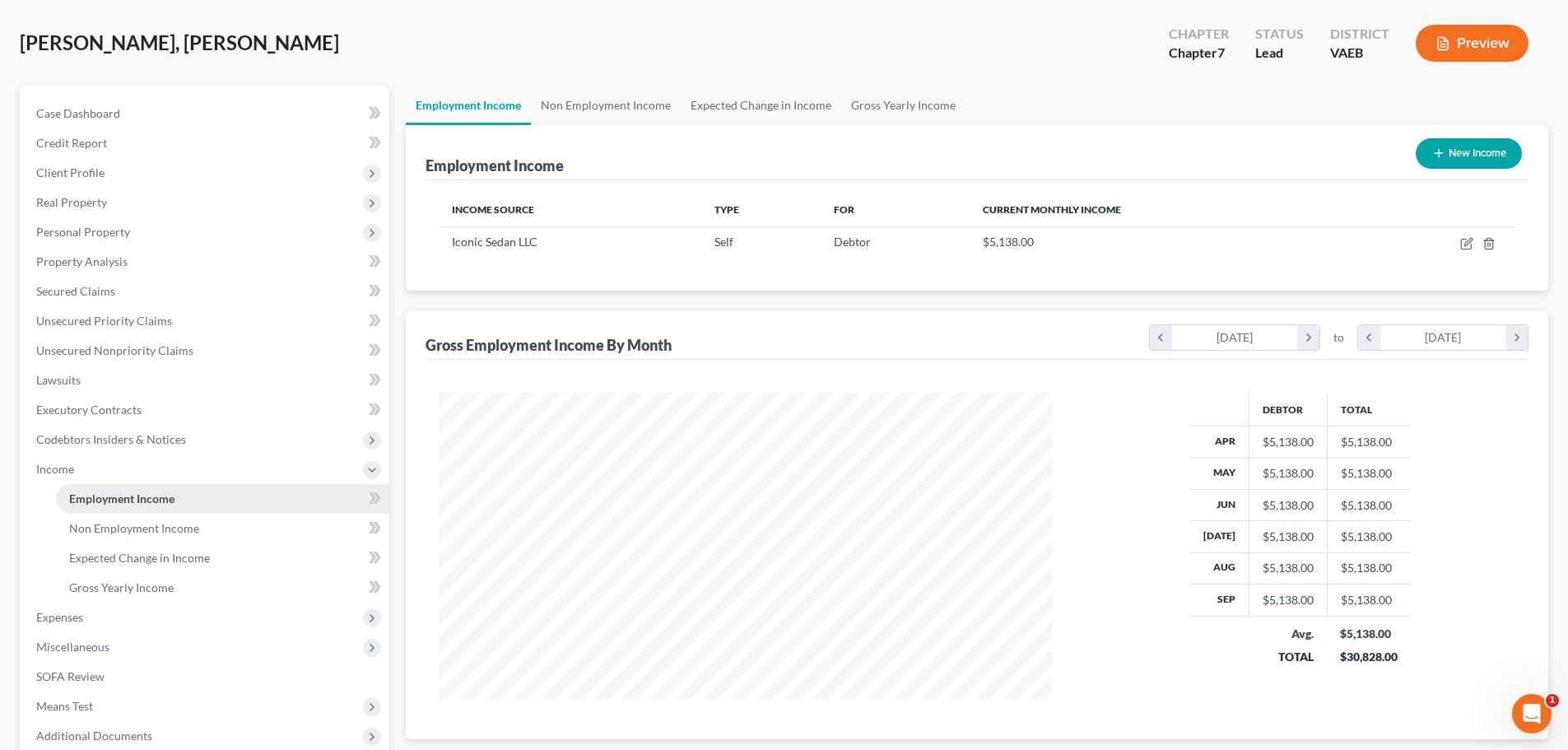
scroll to position [73, 0]
click at [172, 585] on link "Gross Yearly Income" at bounding box center [223, 587] width 333 height 30
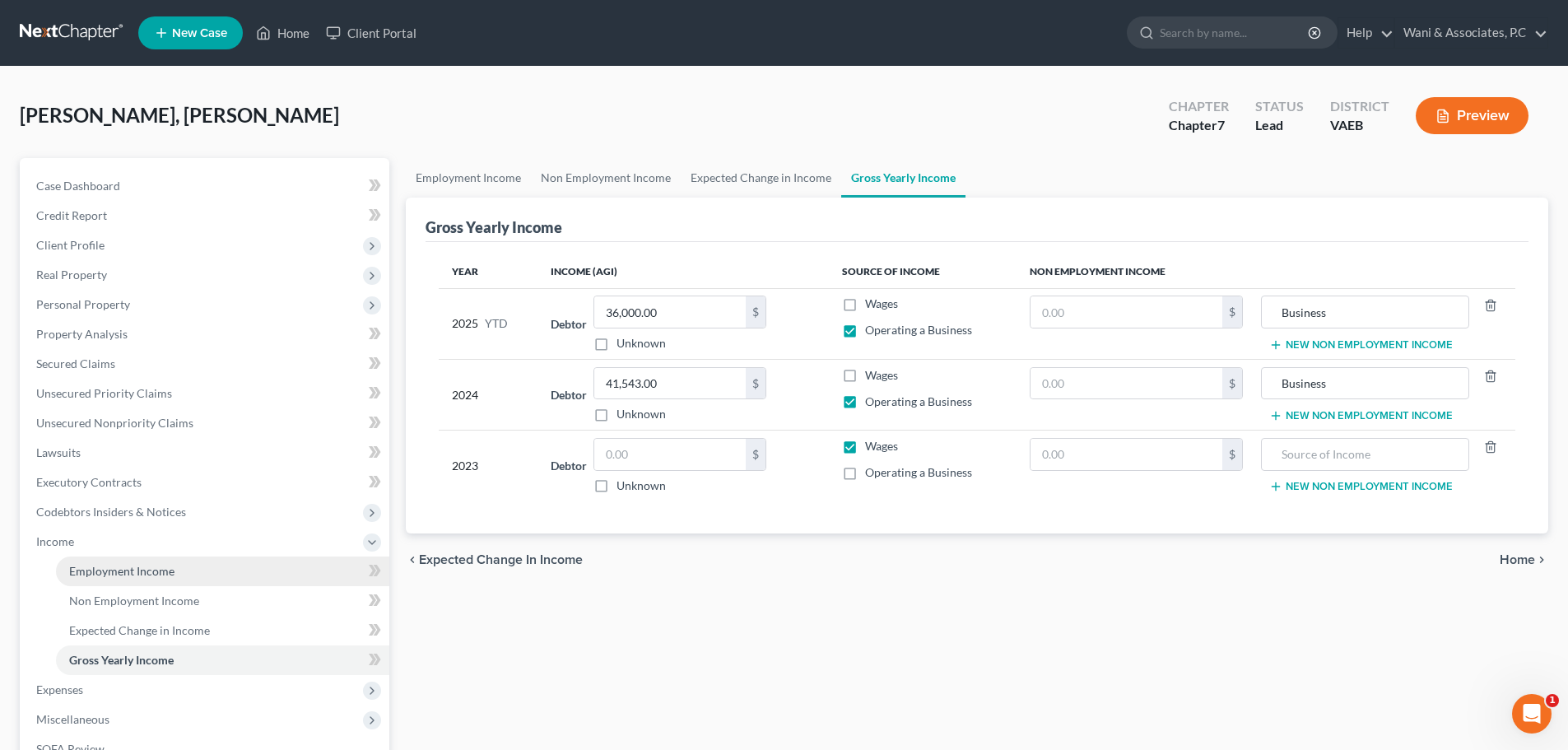
click at [252, 572] on link "Employment Income" at bounding box center [223, 571] width 333 height 30
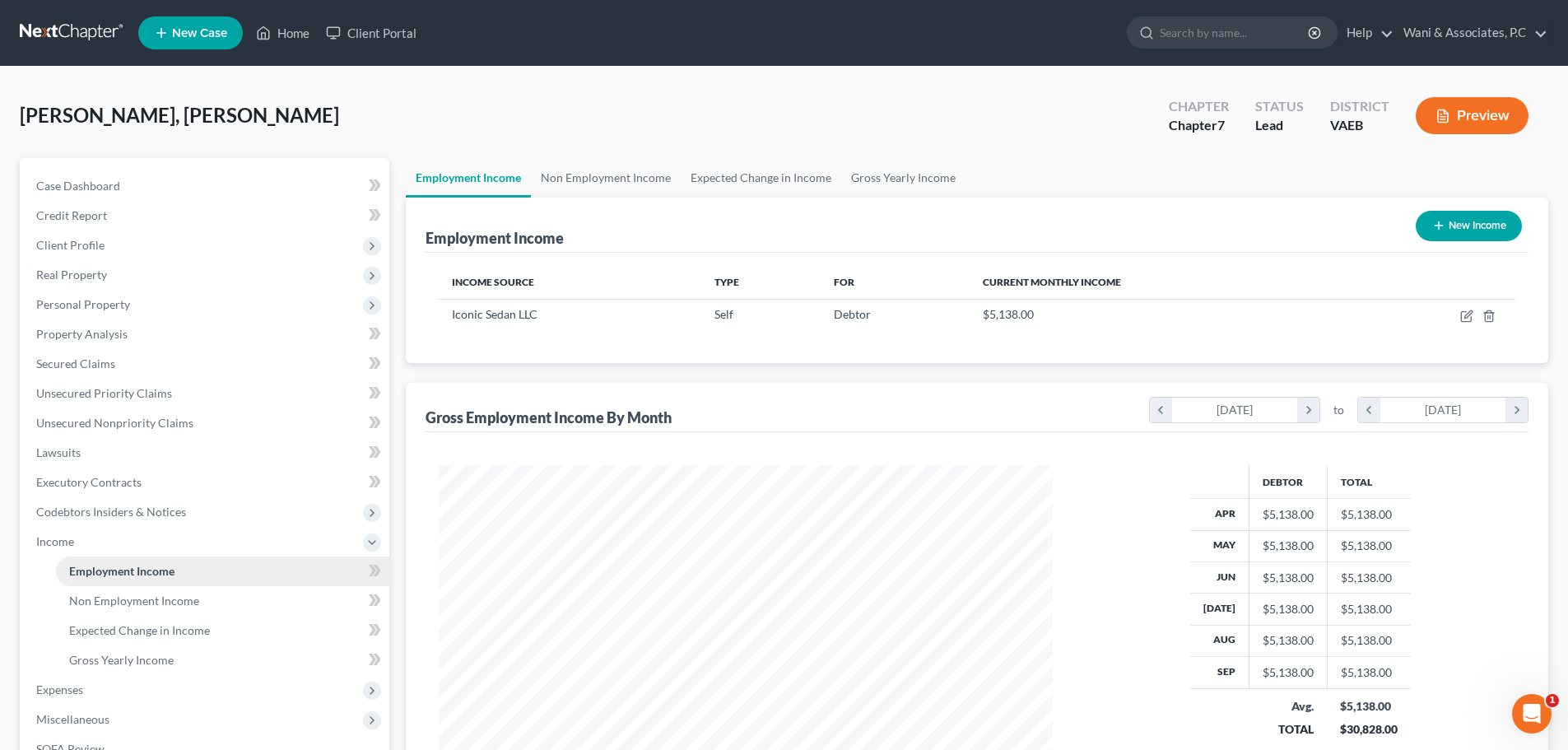
scroll to position [307, 647]
